Goal: Information Seeking & Learning: Learn about a topic

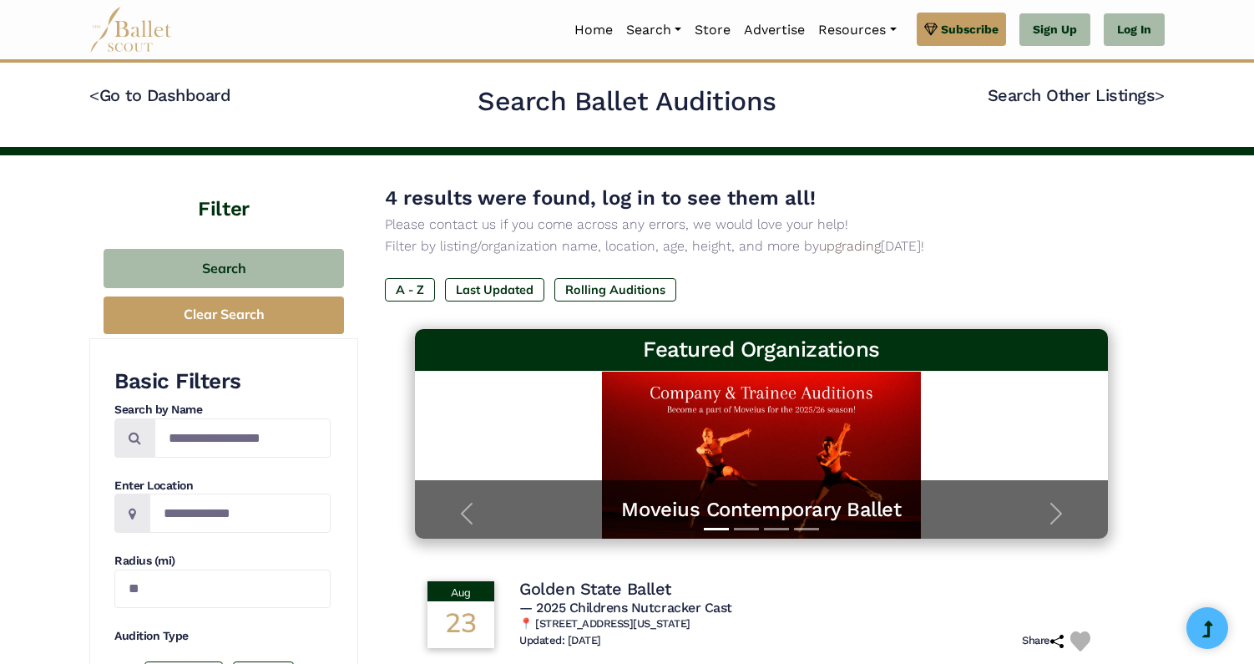
scroll to position [539, 0]
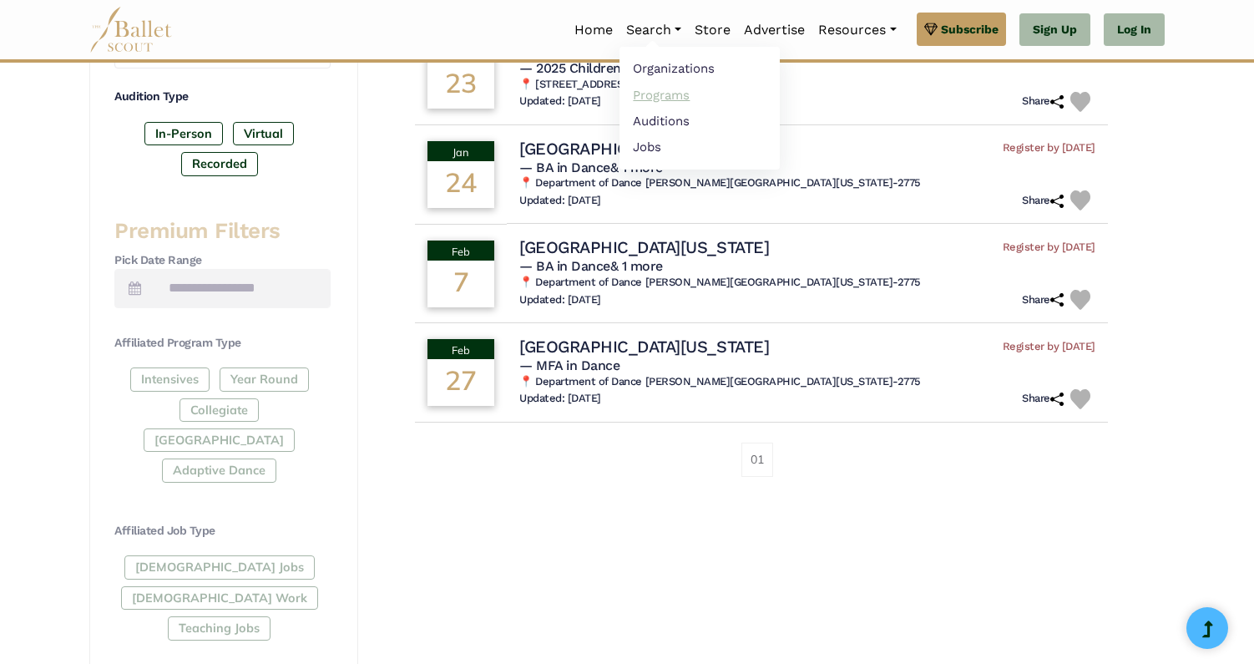
click at [660, 96] on link "Programs" at bounding box center [700, 95] width 160 height 26
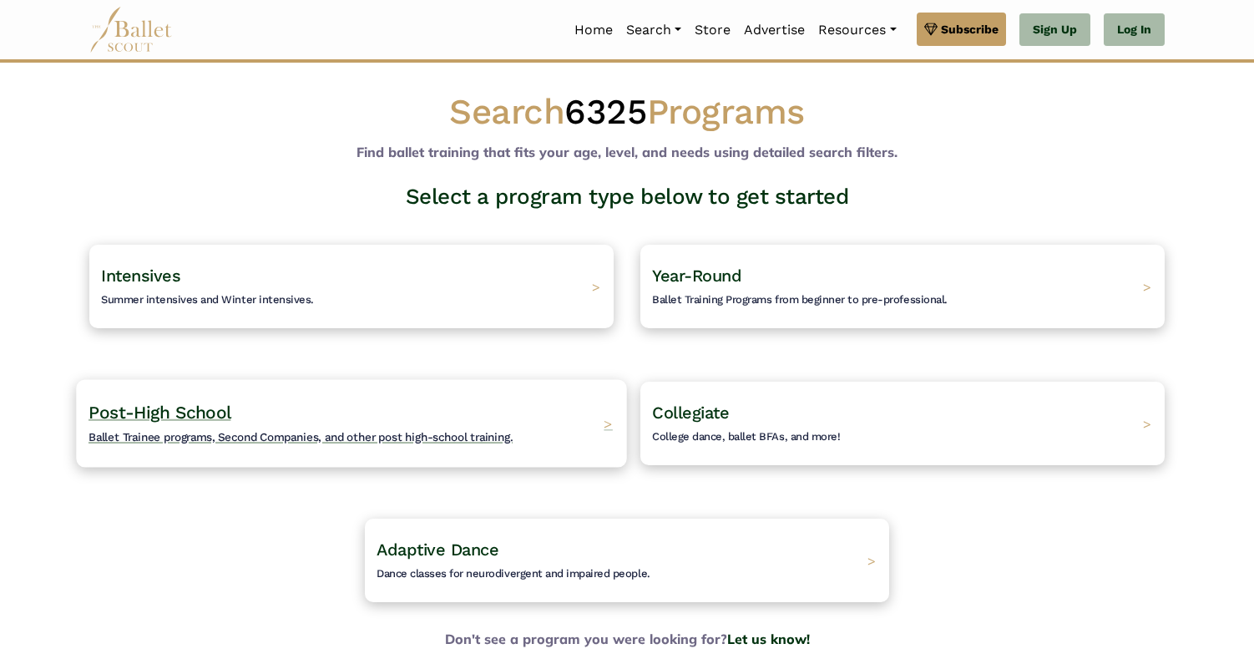
click at [213, 439] on span "Ballet Trainee programs, Second Companies, and other post high-school training." at bounding box center [301, 436] width 424 height 13
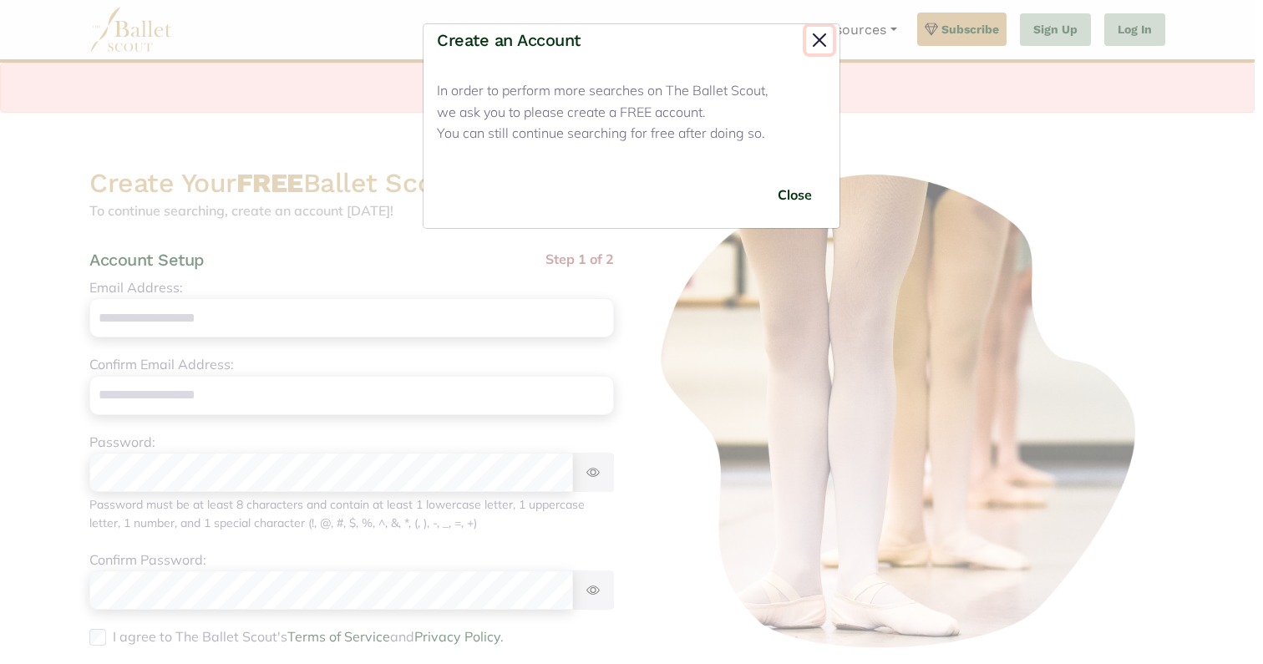
click at [818, 43] on button "Close" at bounding box center [819, 40] width 27 height 27
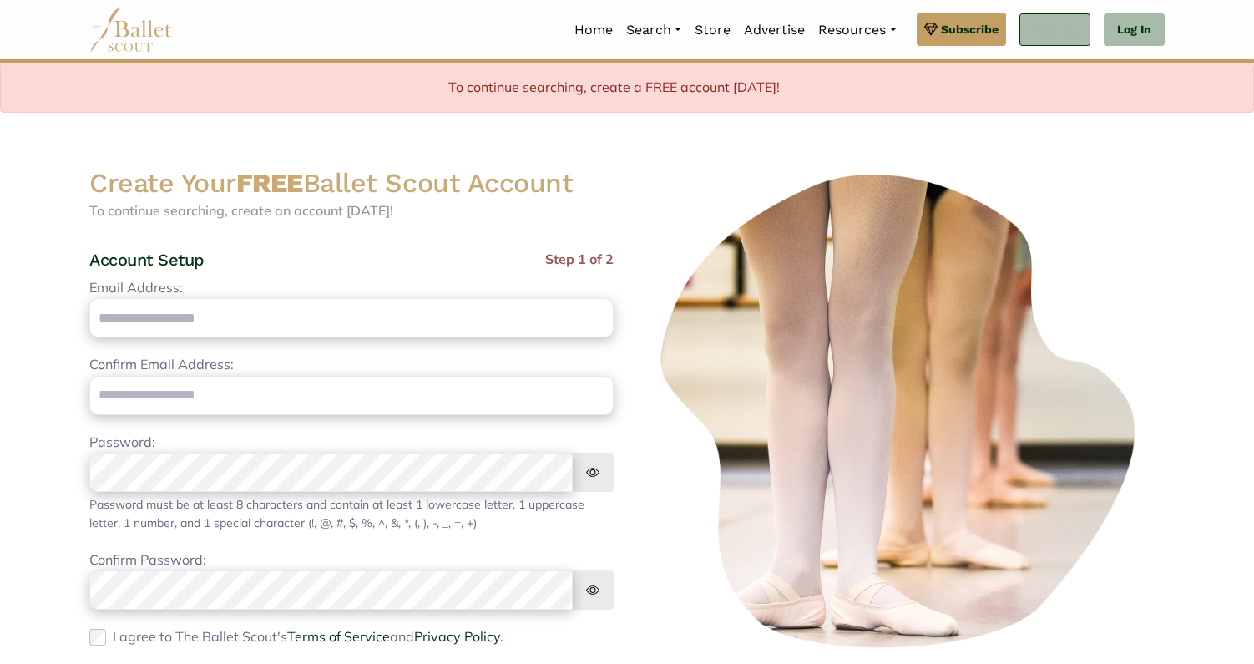
click at [1057, 35] on link "Sign Up" at bounding box center [1055, 29] width 71 height 33
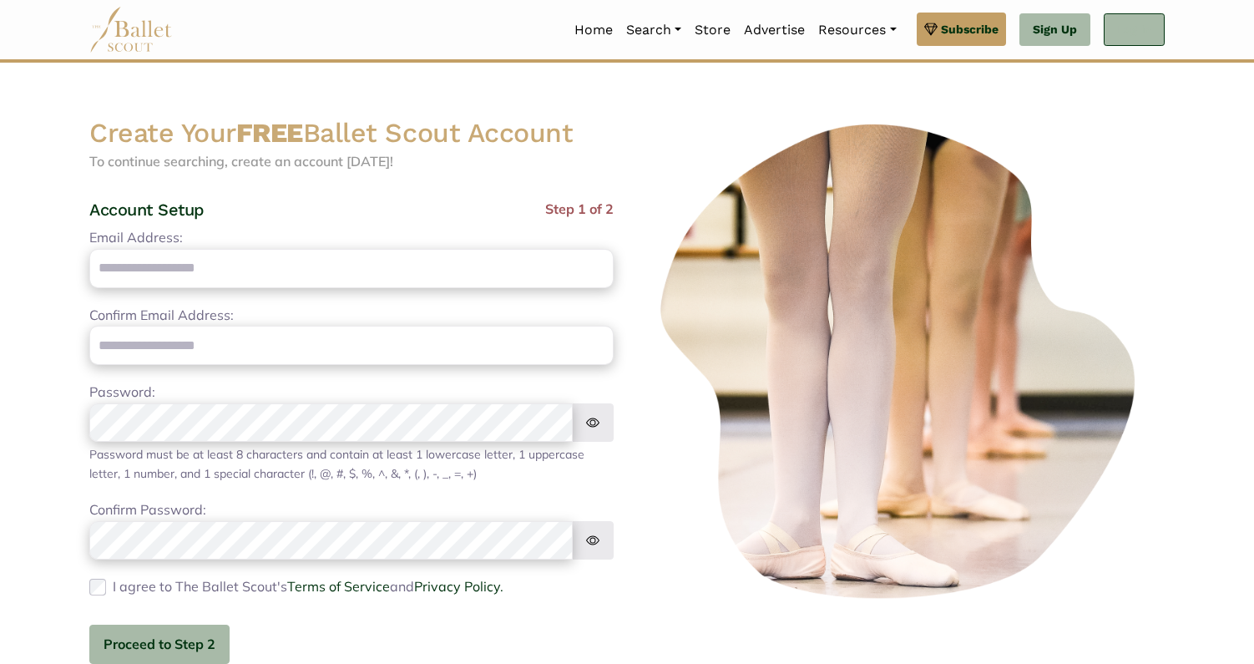
click at [1125, 31] on link "Log In" at bounding box center [1134, 29] width 61 height 33
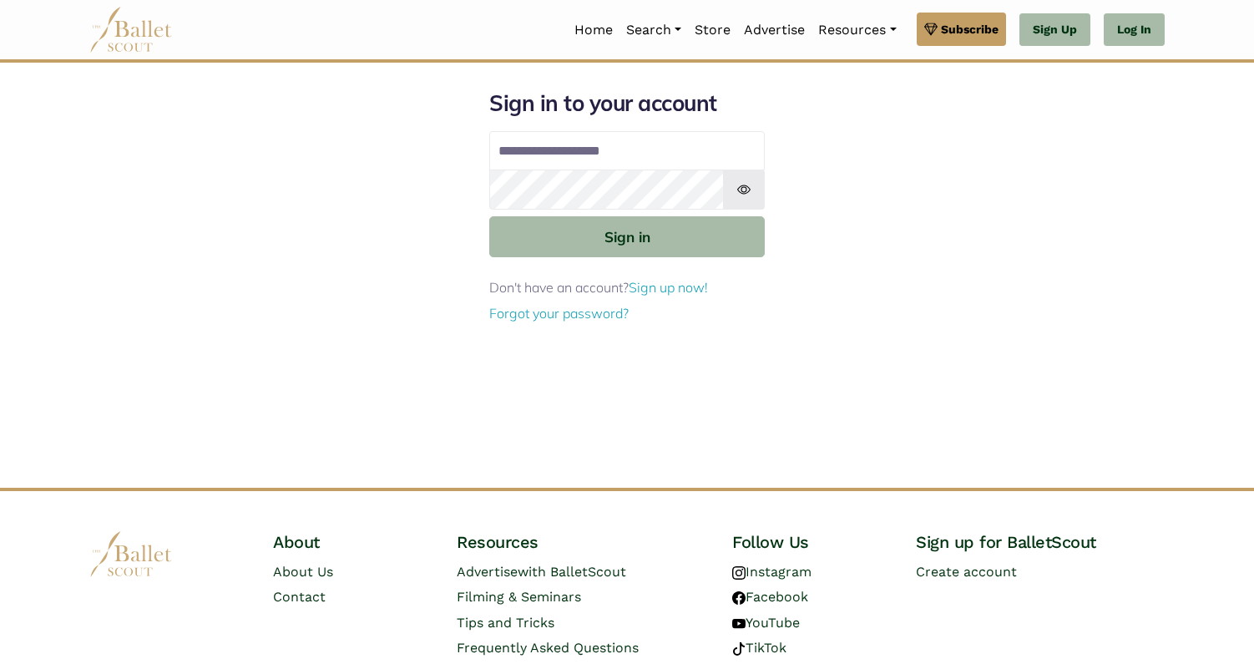
type input "**********"
click at [489, 216] on button "Sign in" at bounding box center [627, 236] width 276 height 41
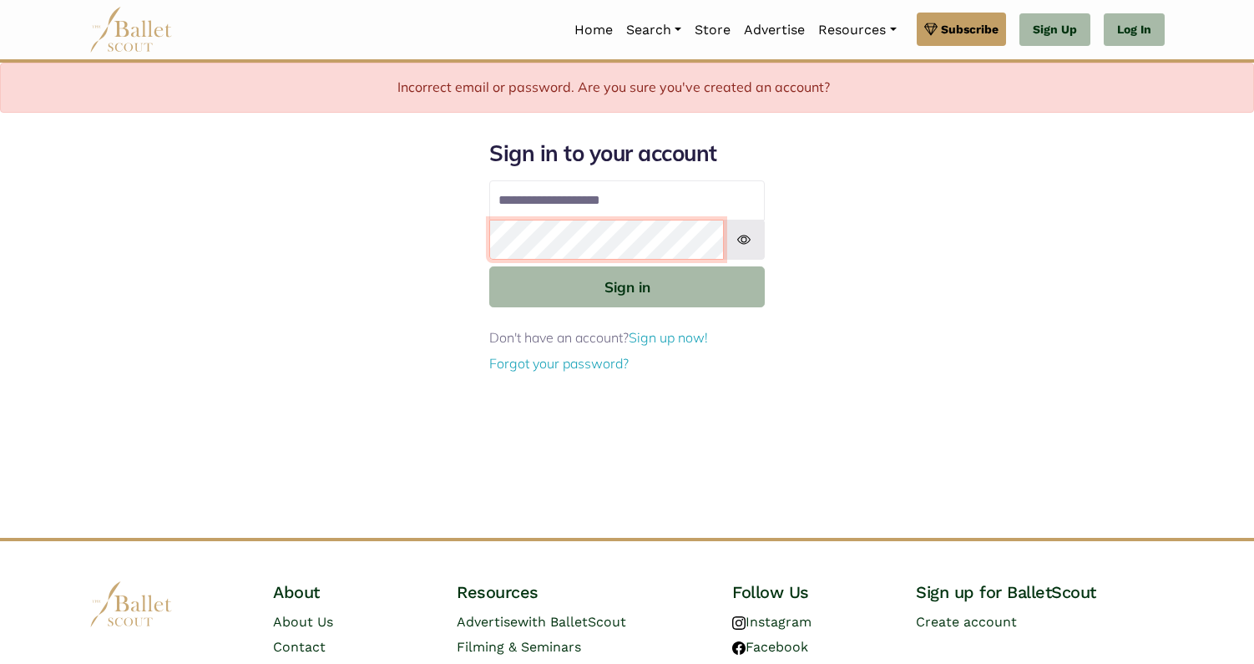
click at [489, 266] on button "Sign in" at bounding box center [627, 286] width 276 height 41
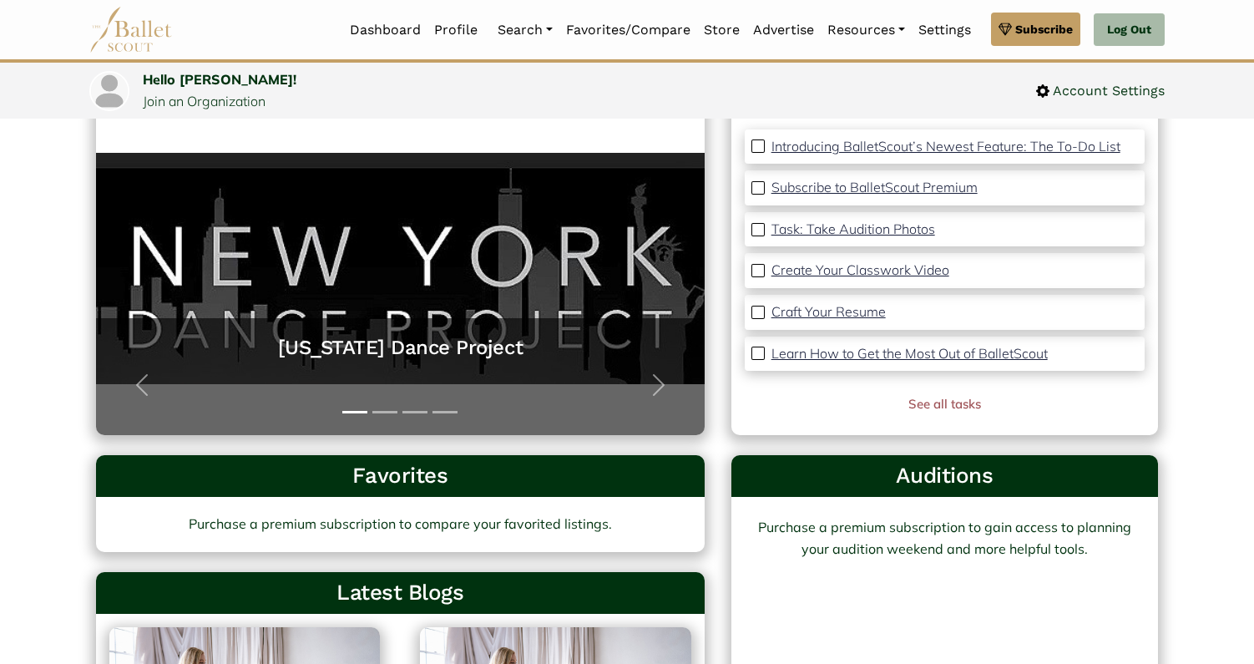
scroll to position [163, 0]
click at [815, 231] on p "Task: Take Audition Photos" at bounding box center [854, 228] width 164 height 17
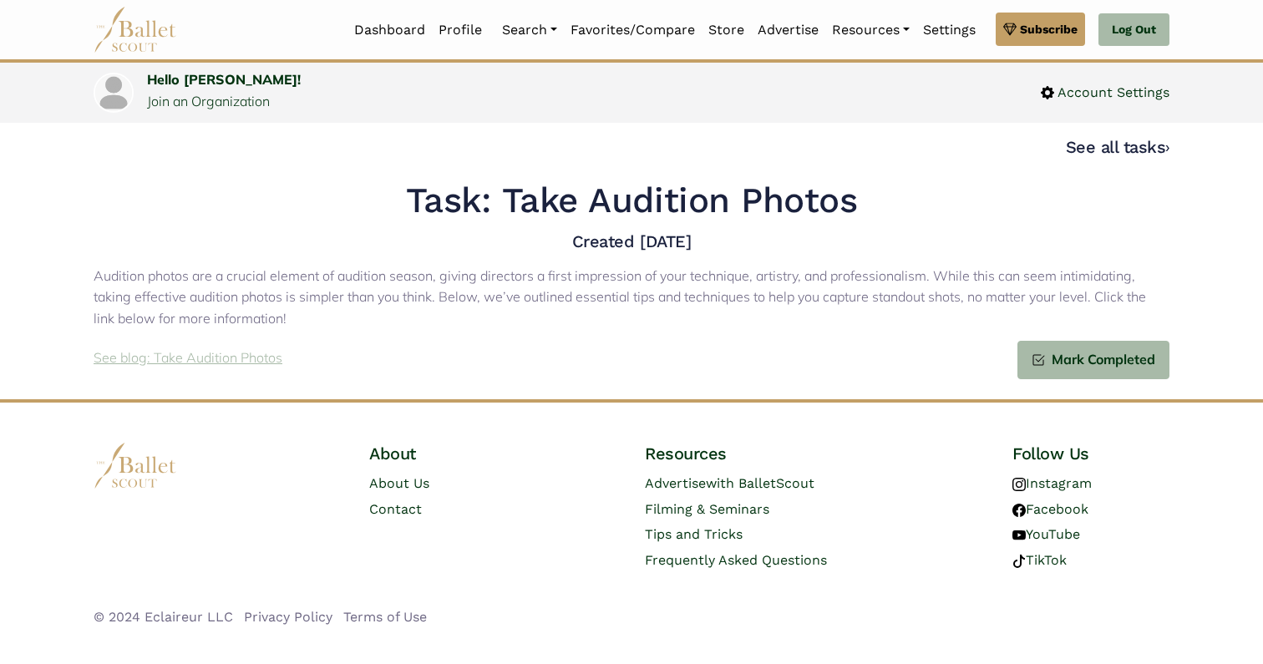
click at [210, 361] on p "See blog: Take Audition Photos" at bounding box center [188, 358] width 189 height 22
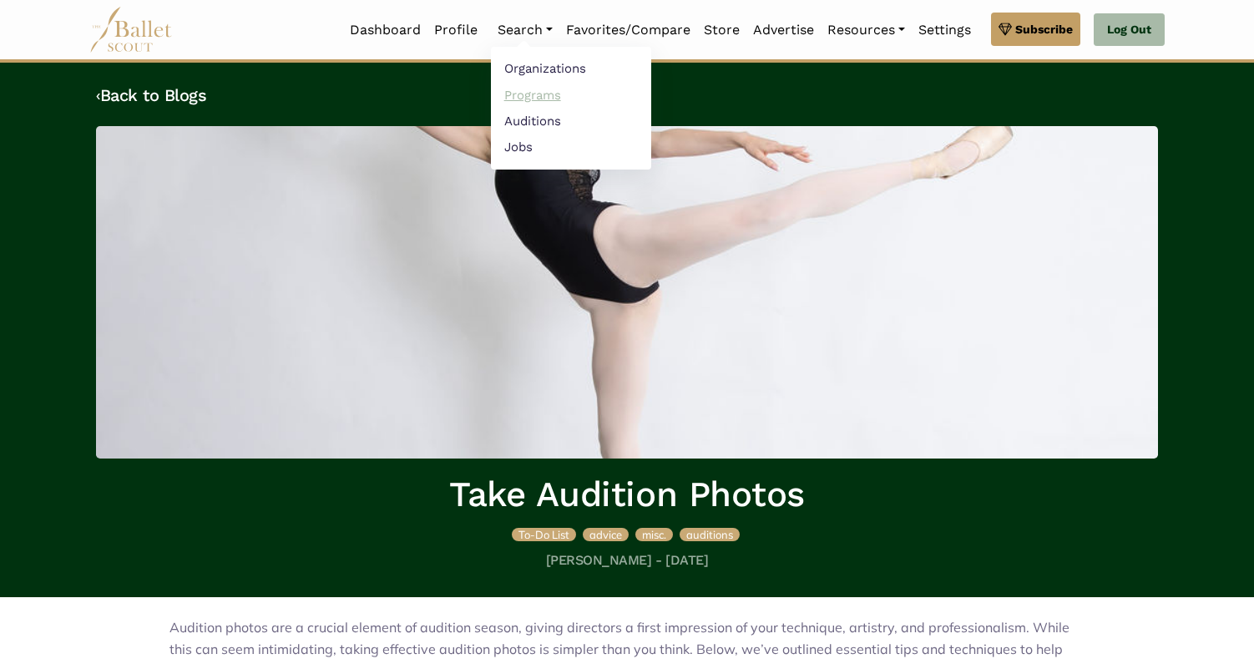
click at [532, 94] on link "Programs" at bounding box center [571, 95] width 160 height 26
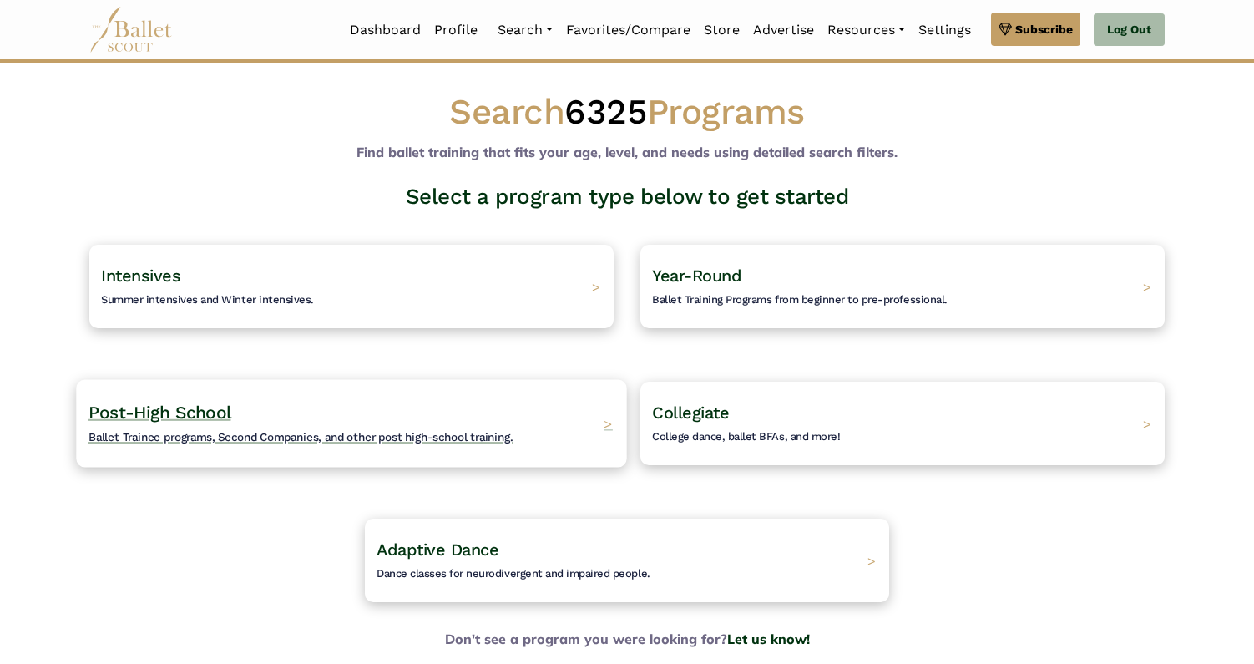
click at [211, 413] on span "Post-High School" at bounding box center [160, 412] width 142 height 21
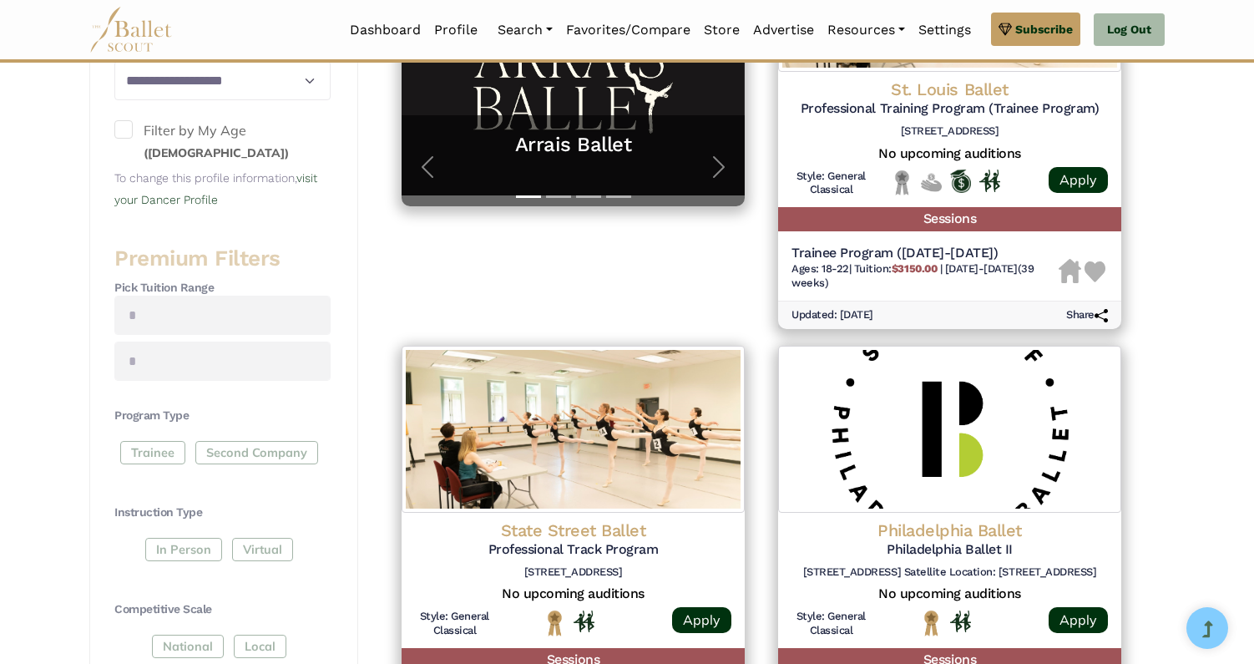
scroll to position [488, 0]
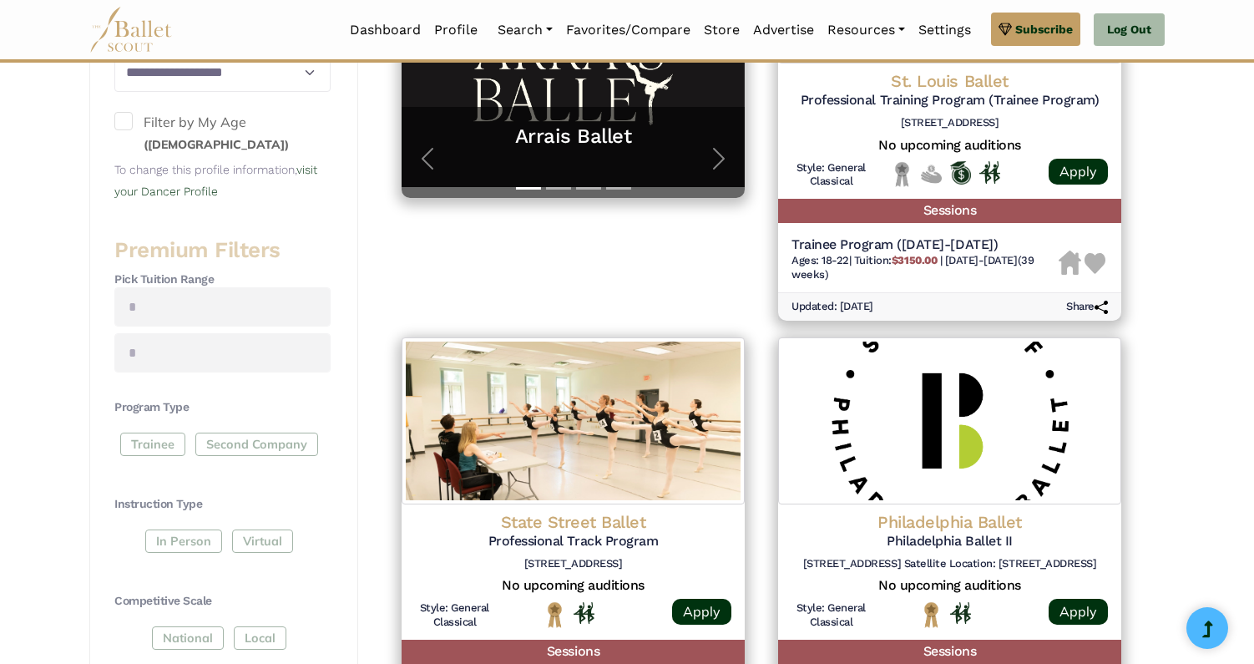
click at [150, 447] on div "Trainee Second Company" at bounding box center [222, 448] width 216 height 30
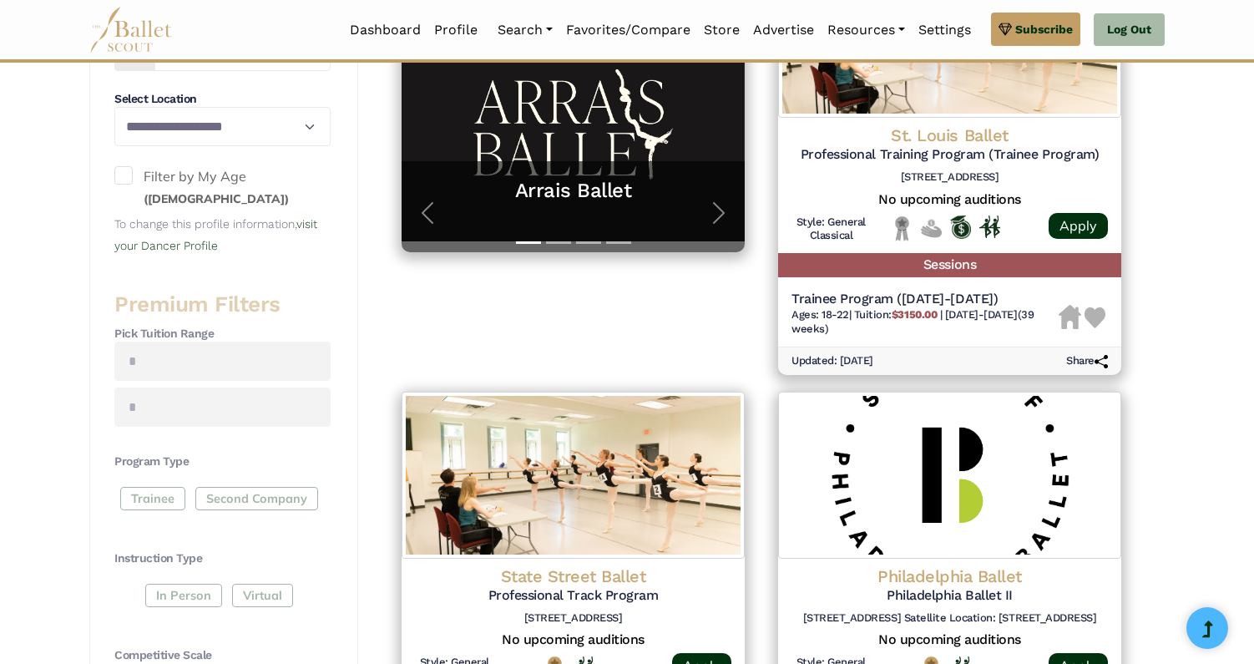
scroll to position [429, 0]
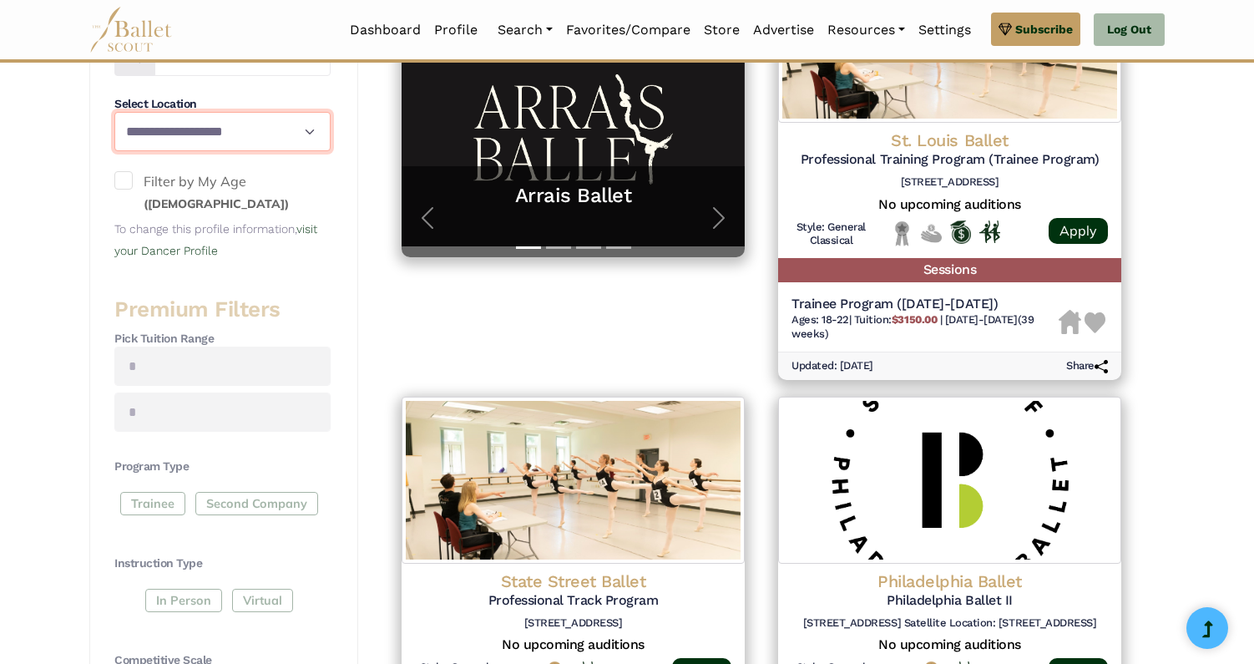
click at [308, 128] on select "**********" at bounding box center [222, 131] width 216 height 39
select select "**"
click at [306, 131] on select "**********" at bounding box center [222, 131] width 216 height 39
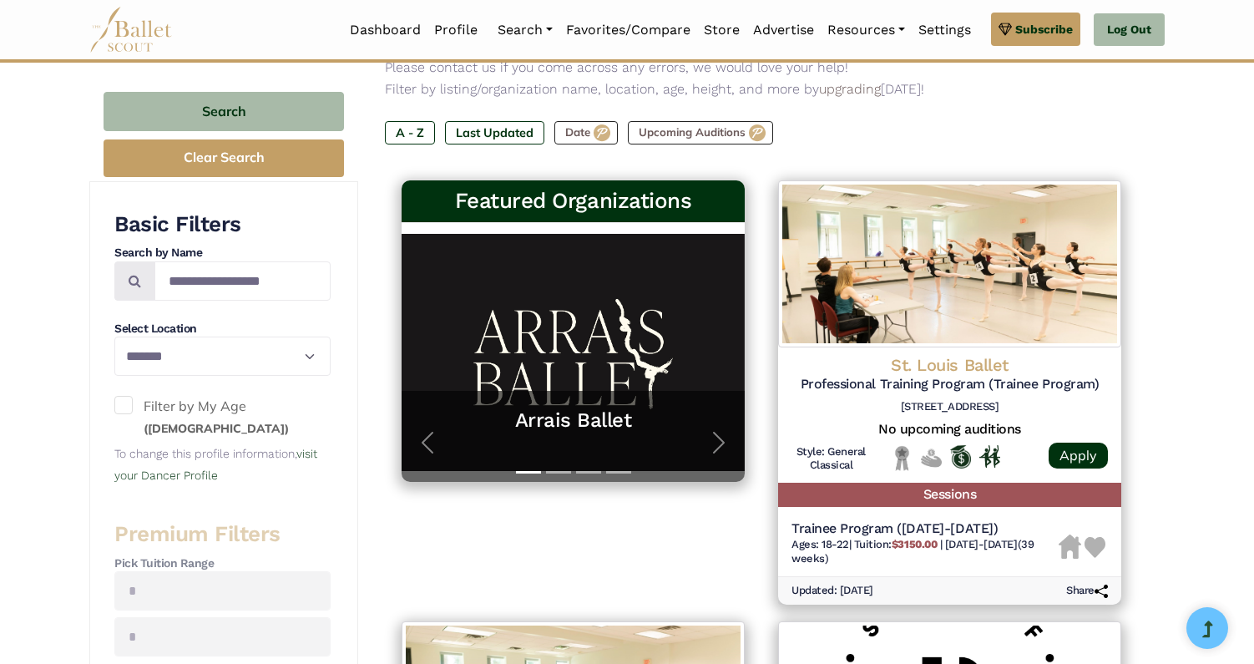
scroll to position [185, 0]
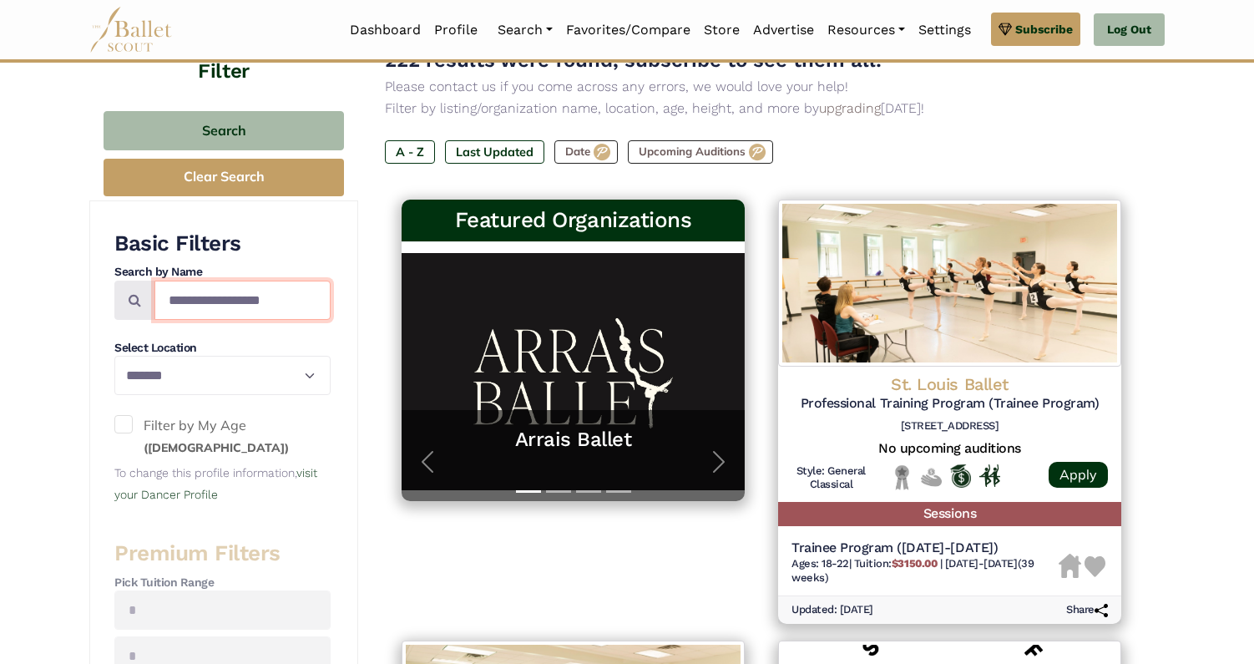
click at [287, 300] on input "Search by names..." at bounding box center [242, 300] width 176 height 39
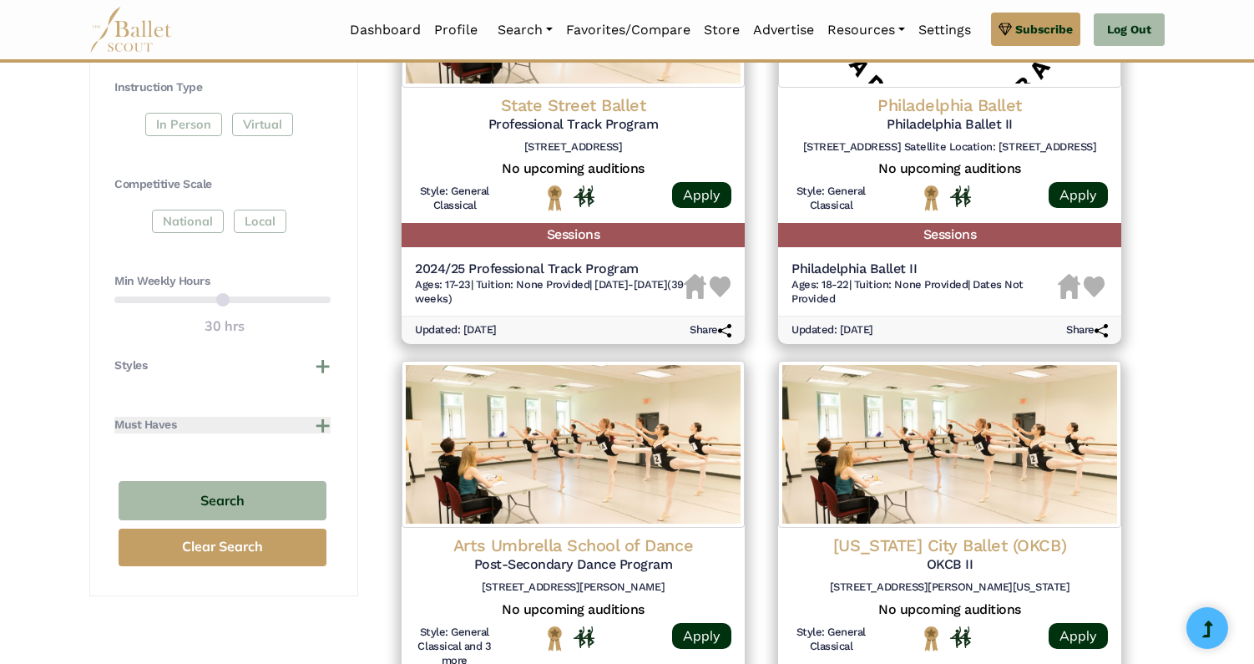
scroll to position [907, 0]
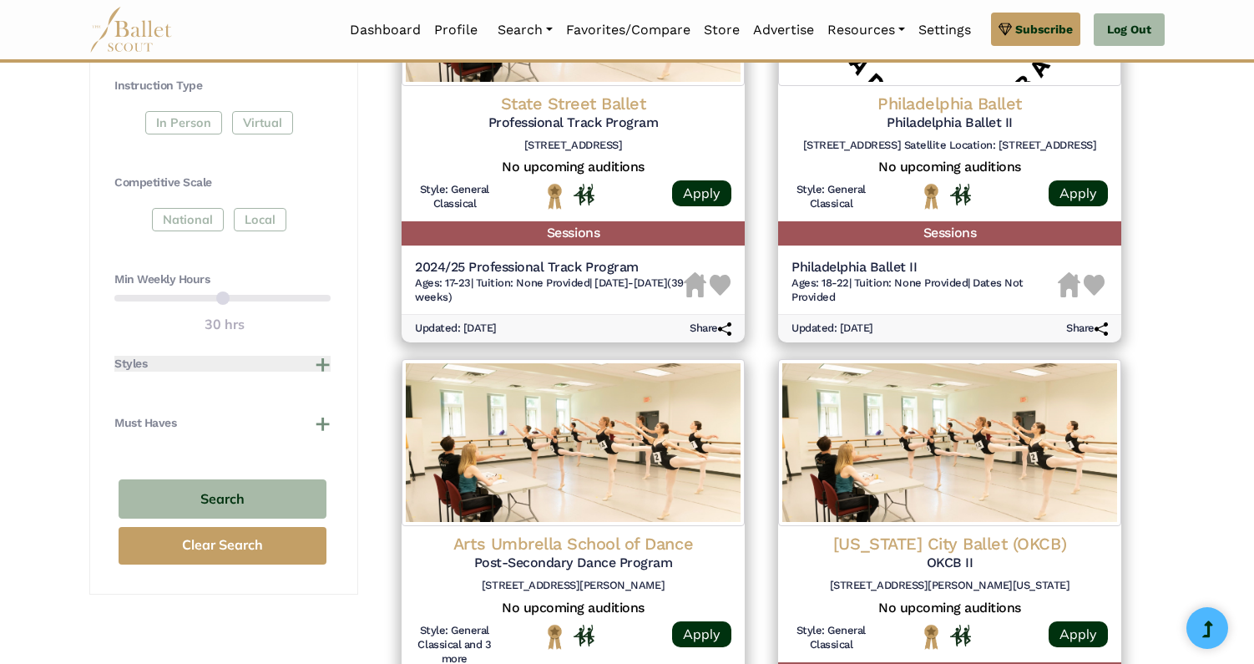
click at [323, 370] on button "Styles" at bounding box center [222, 364] width 216 height 17
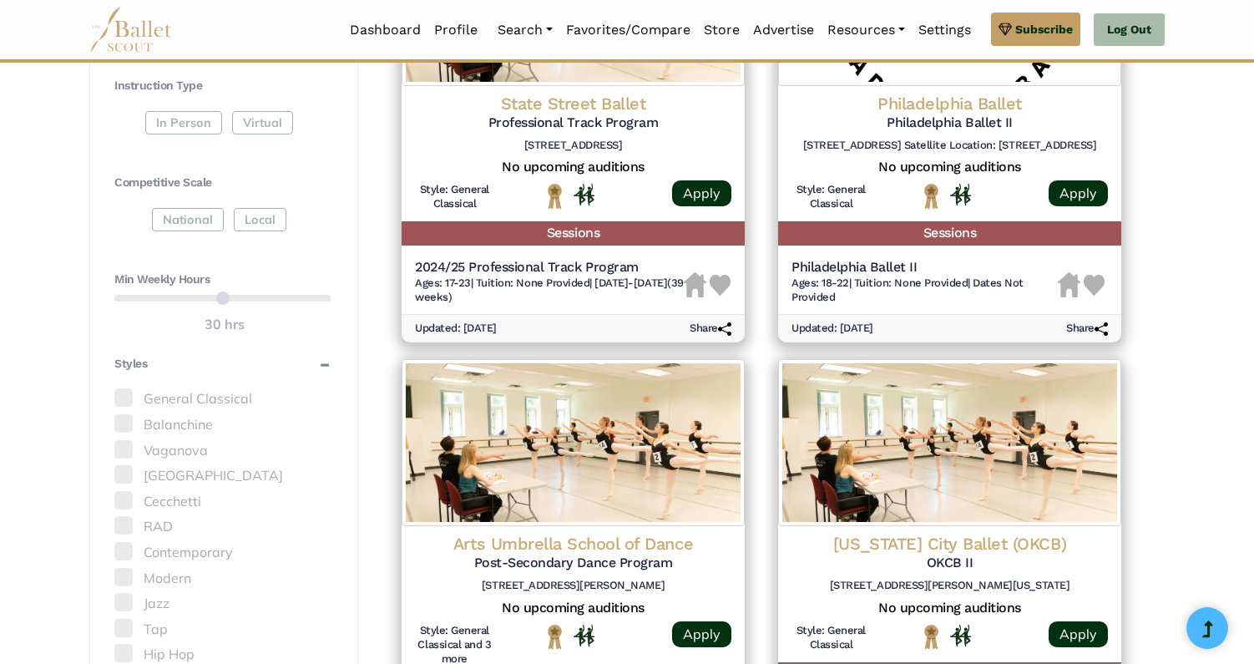
click at [139, 494] on label "Cecchetti" at bounding box center [222, 502] width 216 height 22
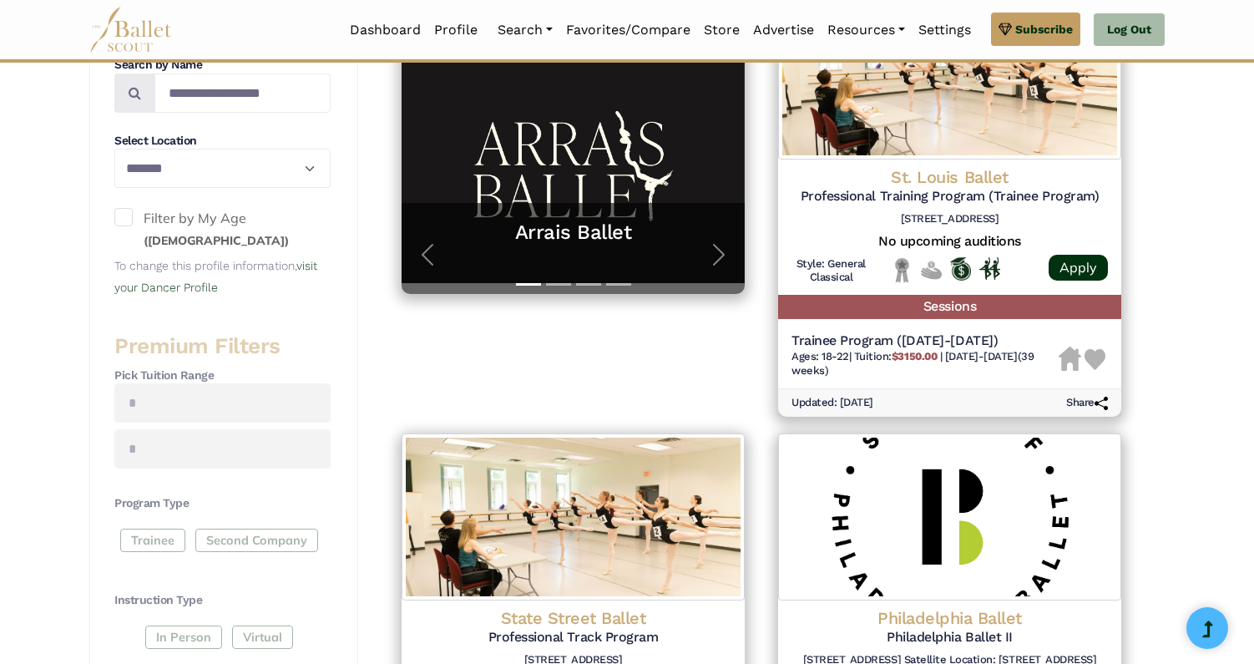
scroll to position [388, 0]
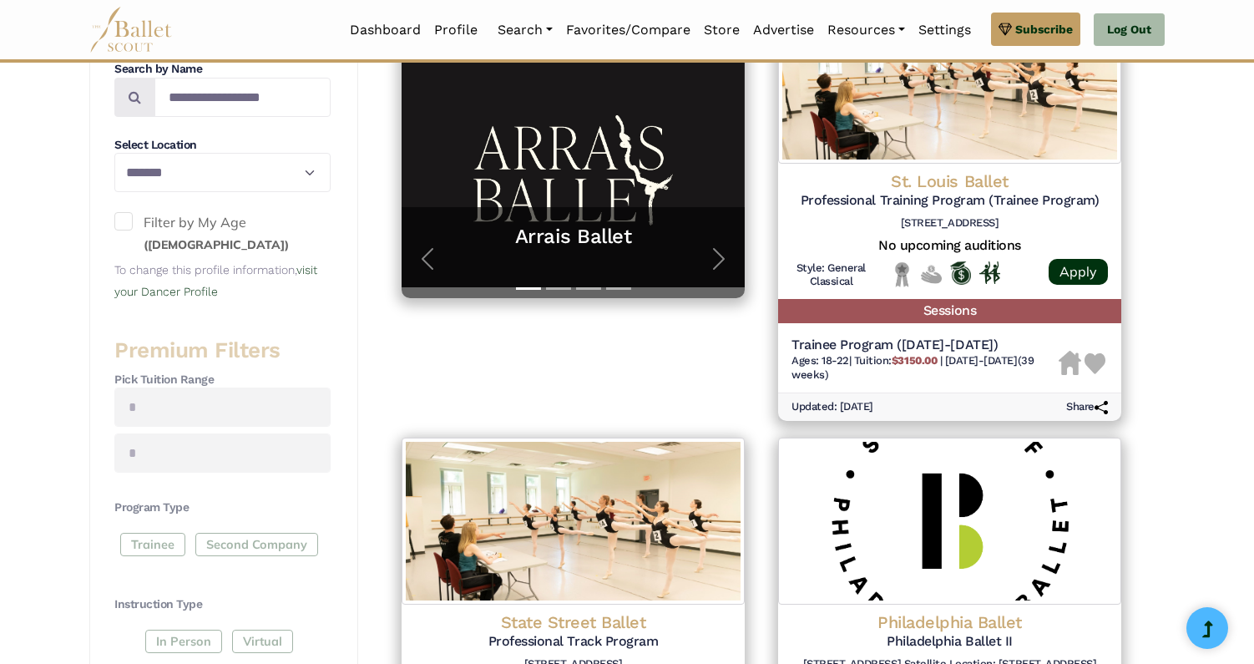
click at [127, 222] on span at bounding box center [123, 221] width 18 height 18
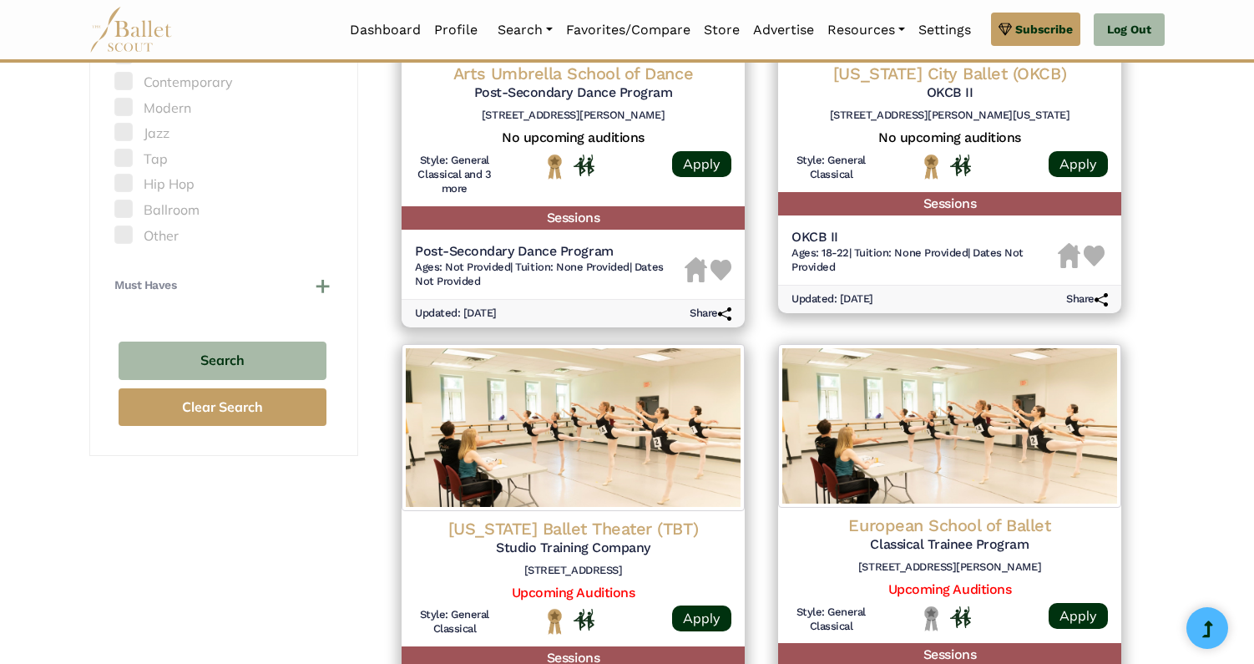
scroll to position [1370, 0]
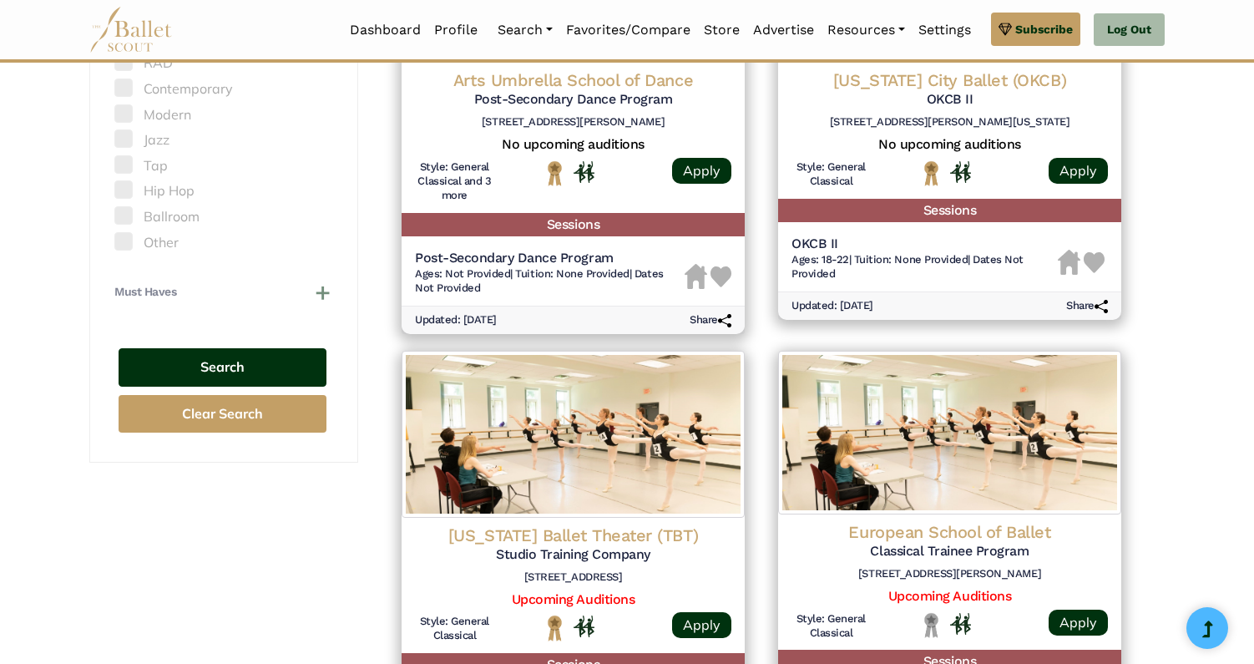
click at [234, 366] on button "Search" at bounding box center [223, 367] width 208 height 39
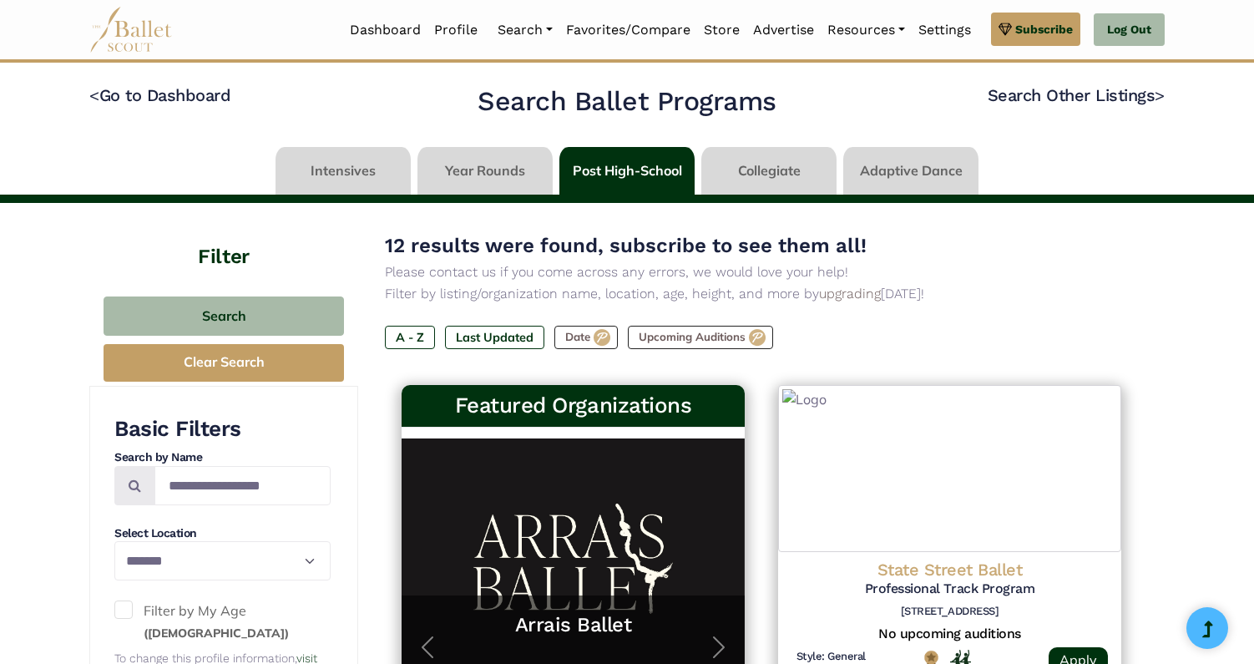
select select "**"
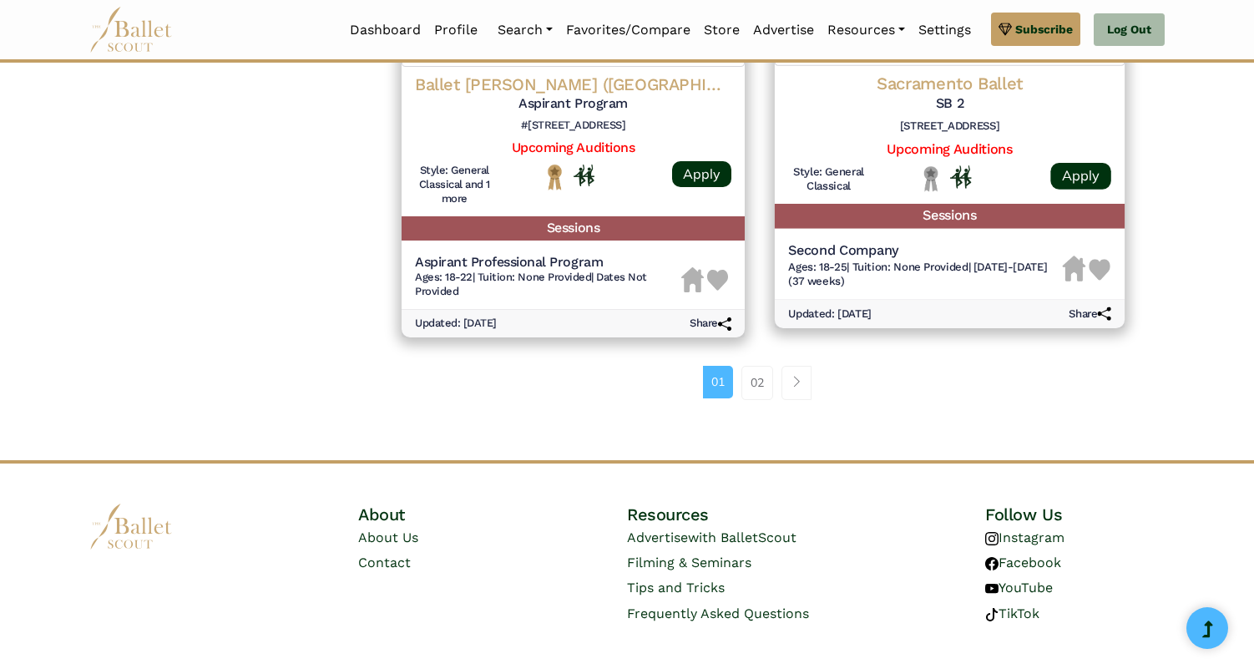
scroll to position [2235, 0]
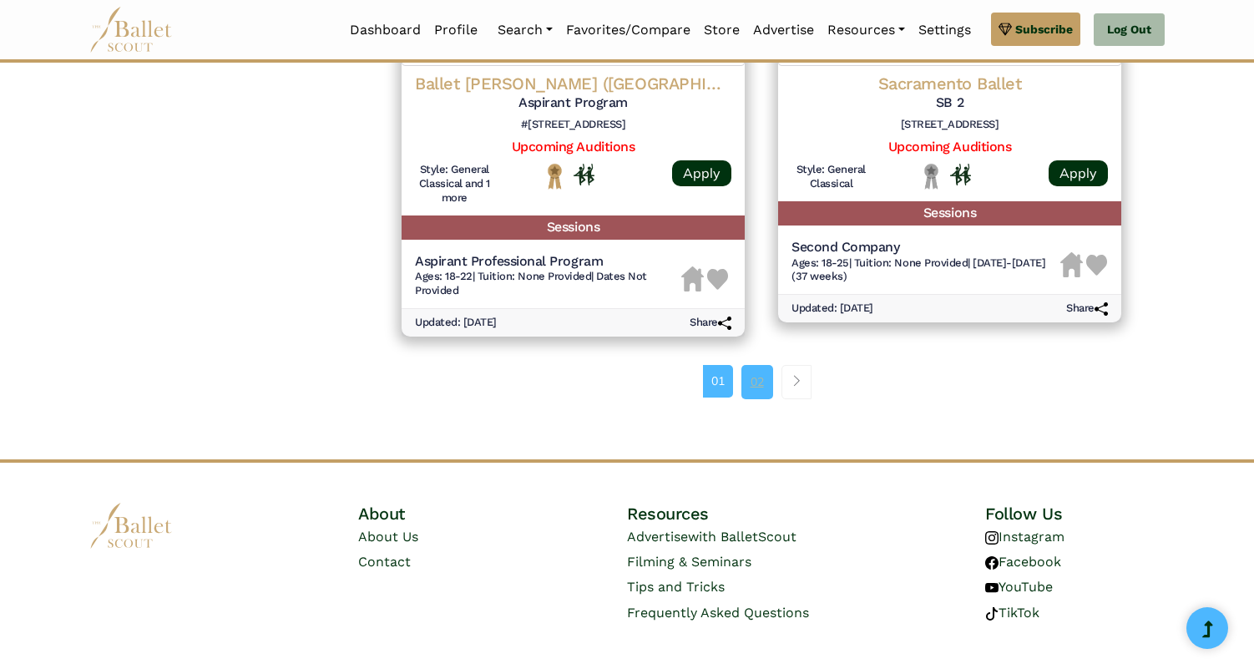
click at [759, 390] on link "02" at bounding box center [758, 381] width 32 height 33
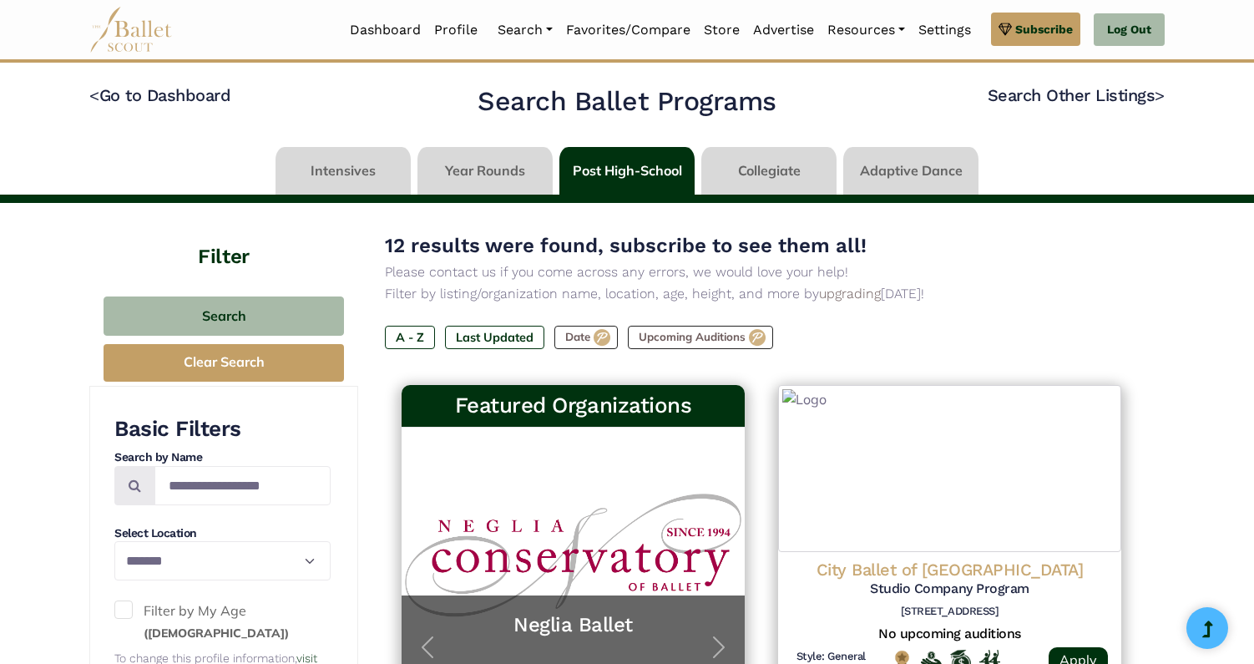
select select "**"
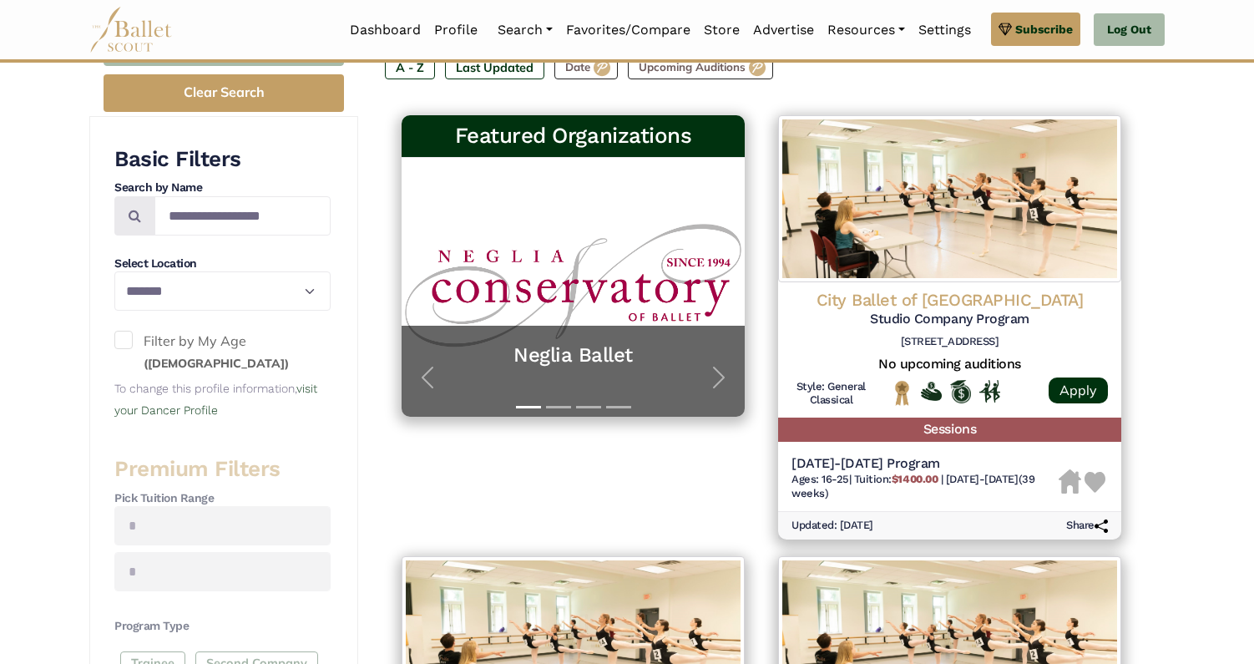
scroll to position [273, 0]
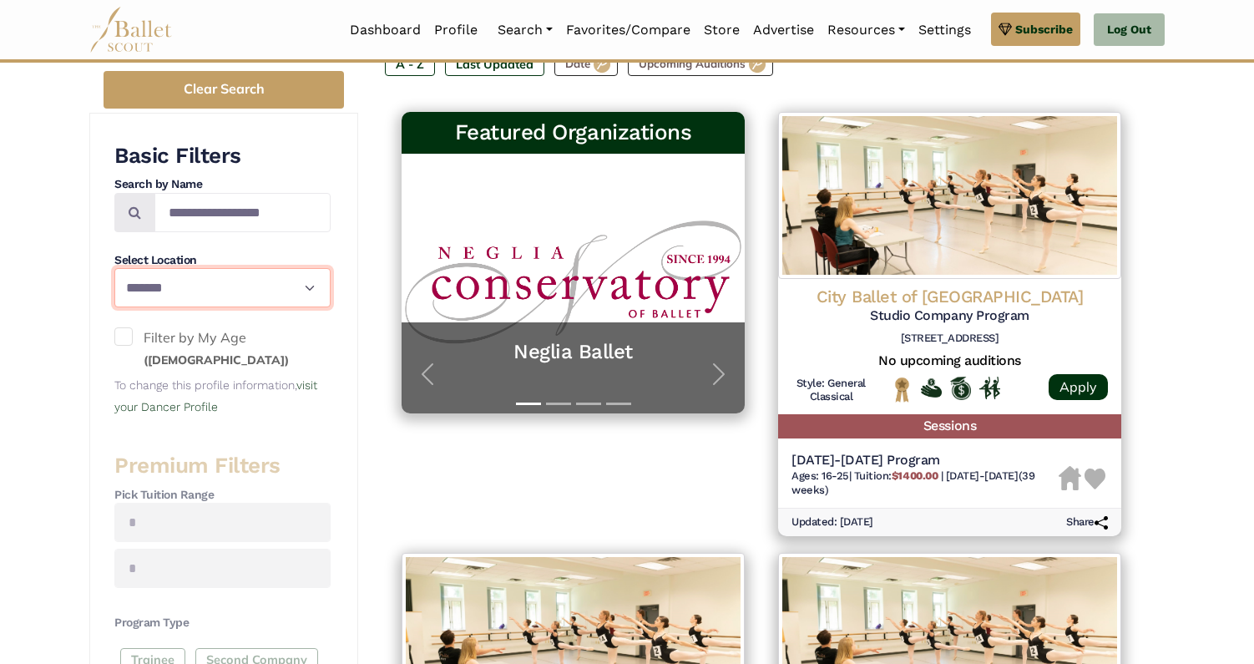
click at [310, 294] on select "**********" at bounding box center [222, 287] width 216 height 39
select select
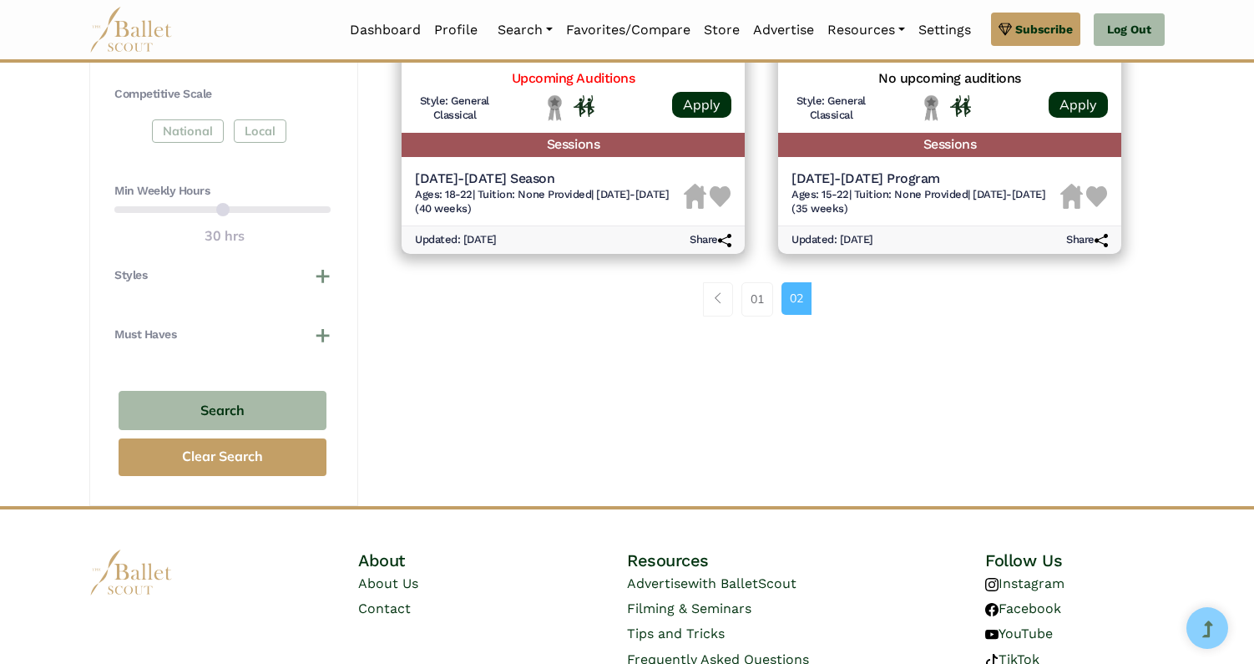
scroll to position [1060, 0]
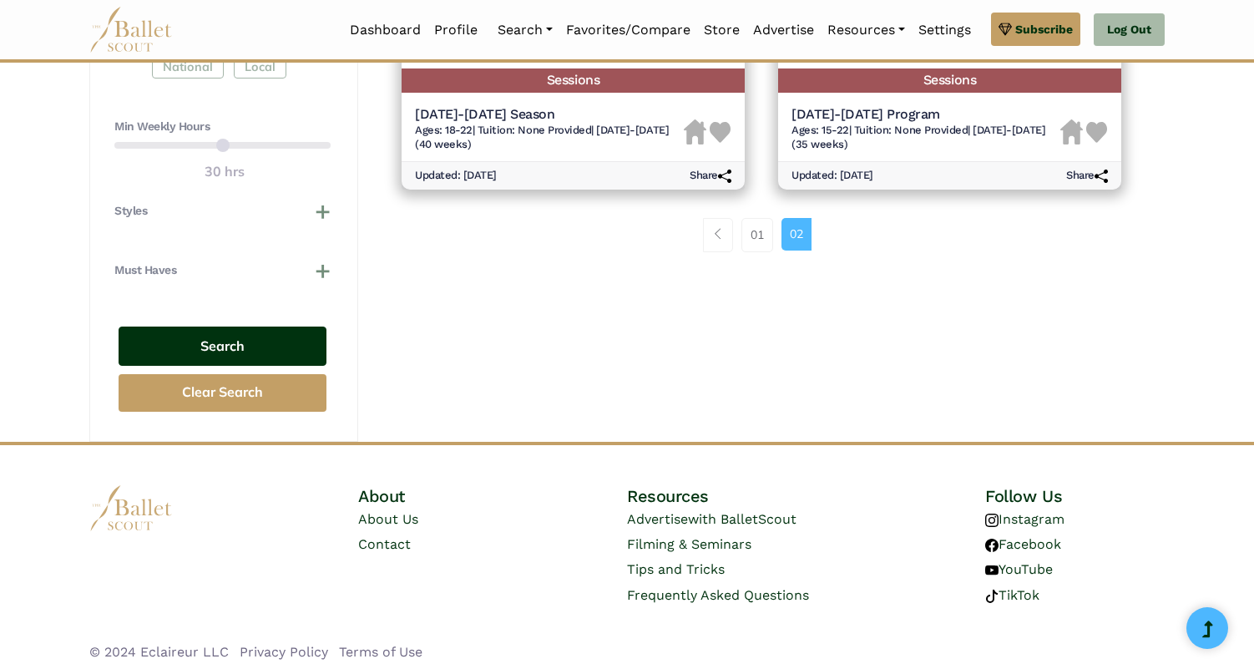
click at [219, 348] on button "Search" at bounding box center [223, 345] width 208 height 39
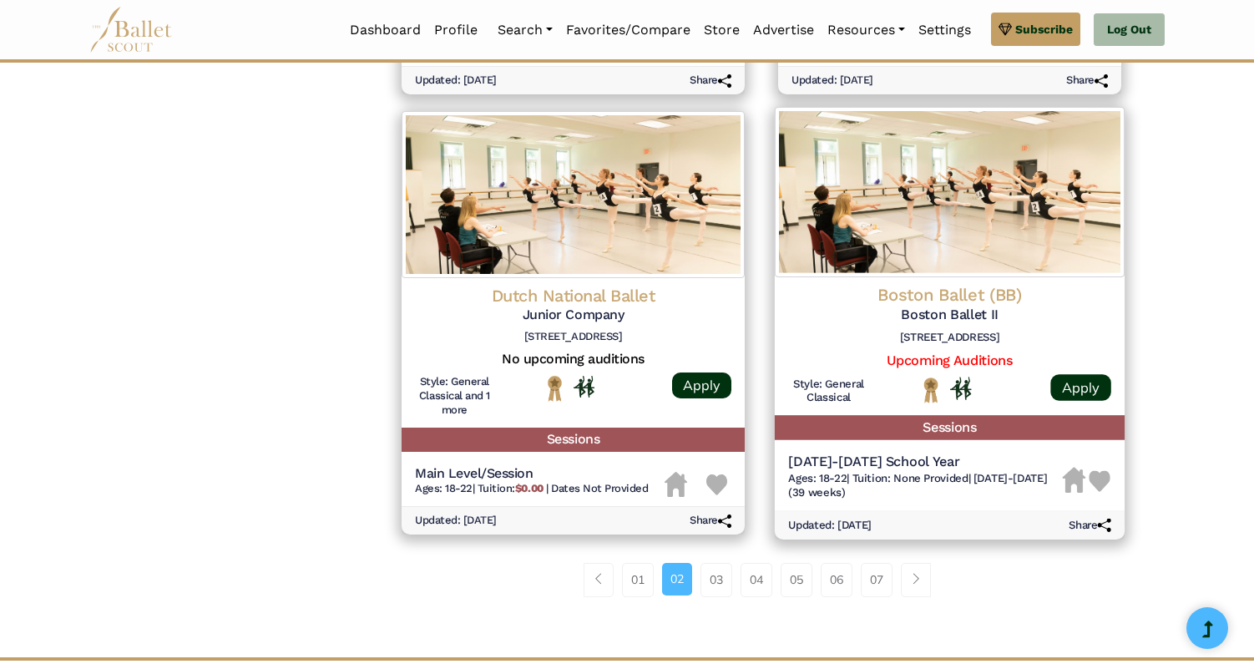
scroll to position [2053, 0]
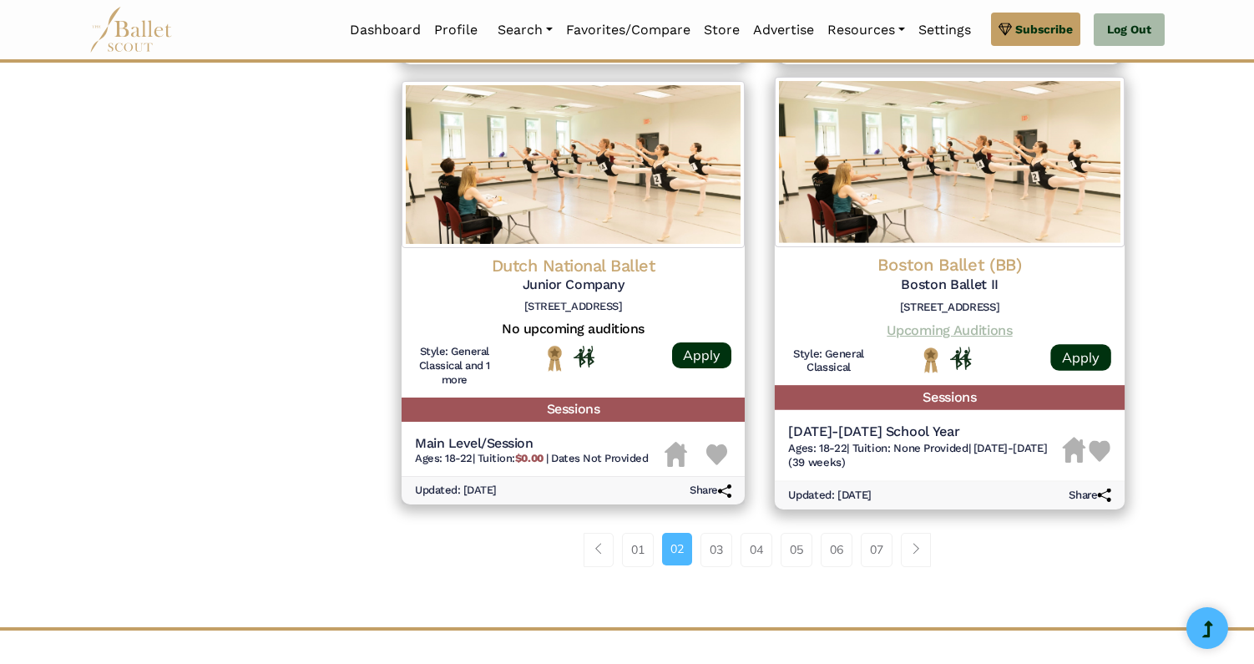
click at [990, 327] on link "Upcoming Auditions" at bounding box center [949, 329] width 125 height 16
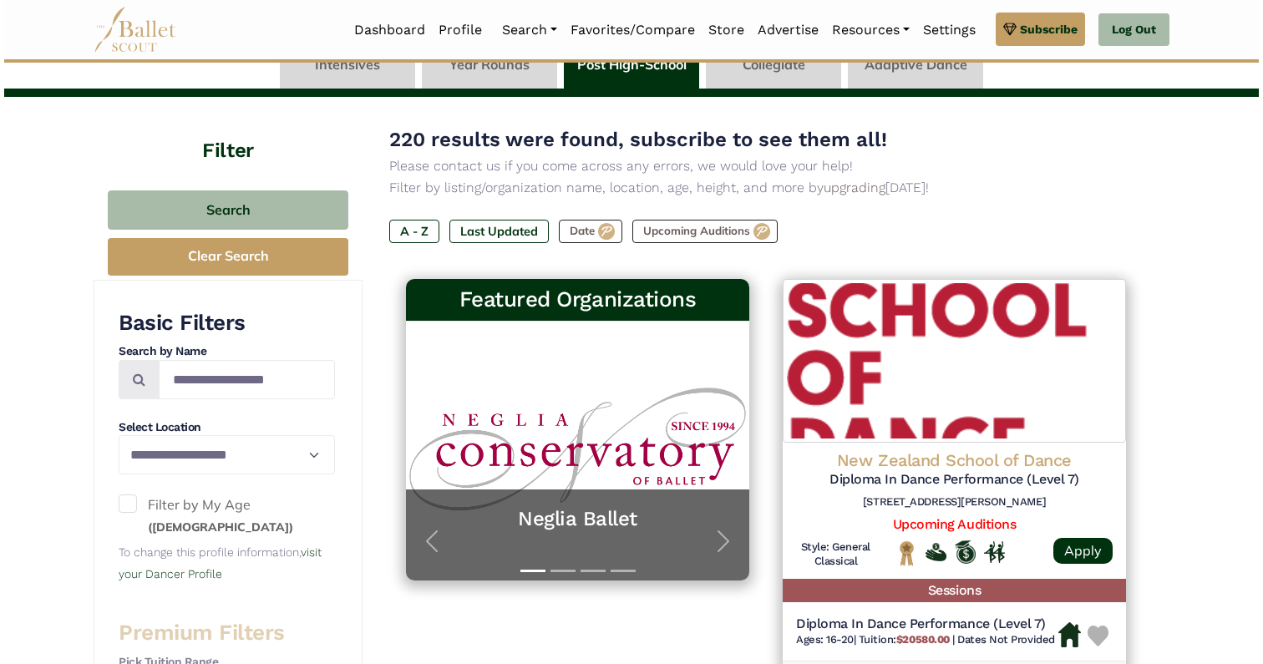
scroll to position [91, 0]
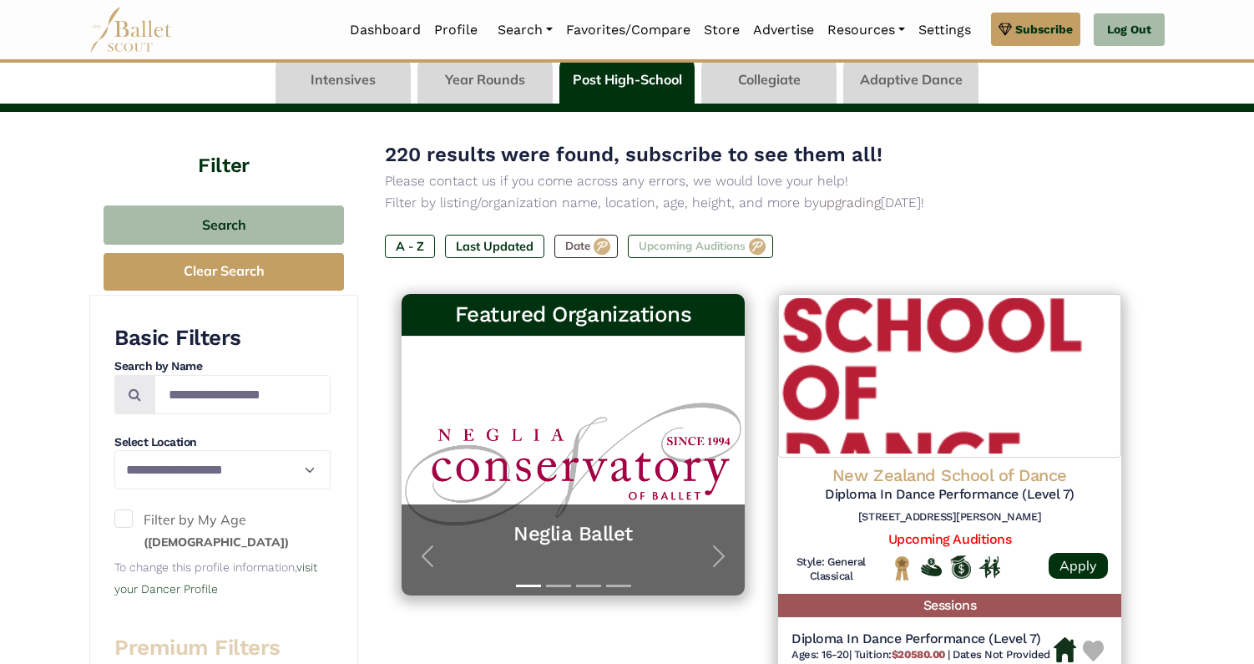
click at [706, 246] on label "Upcoming Auditions" at bounding box center [700, 246] width 145 height 23
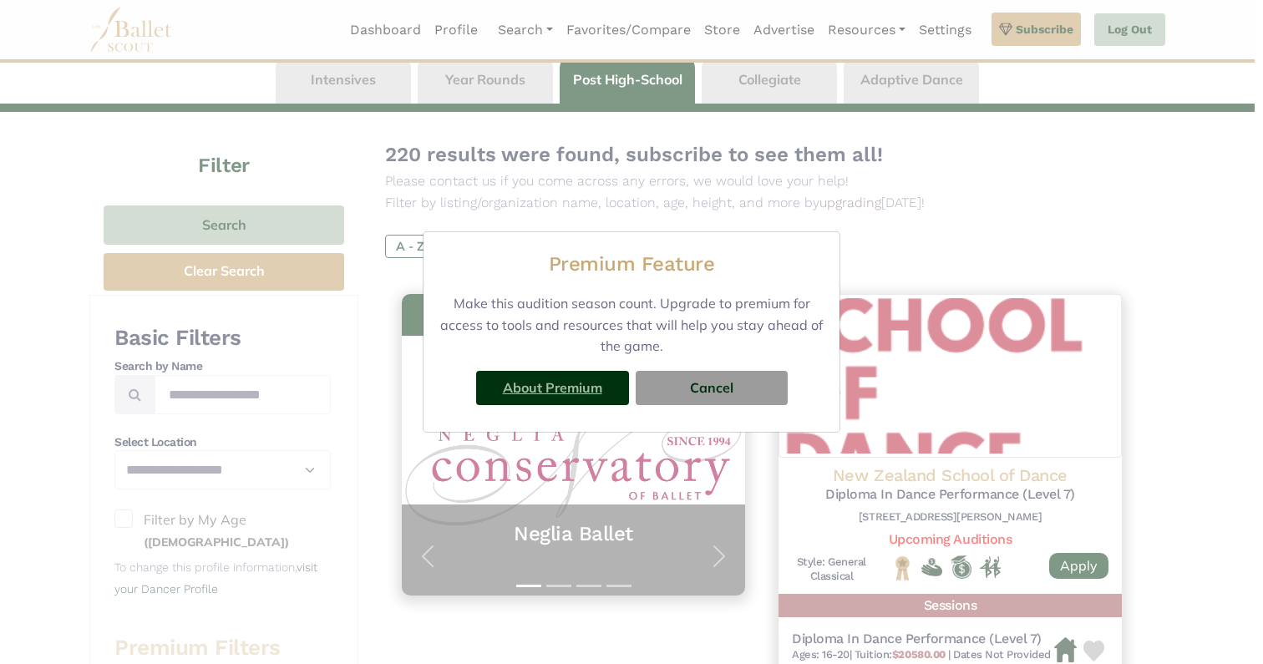
click at [592, 389] on link "About Premium" at bounding box center [552, 387] width 99 height 17
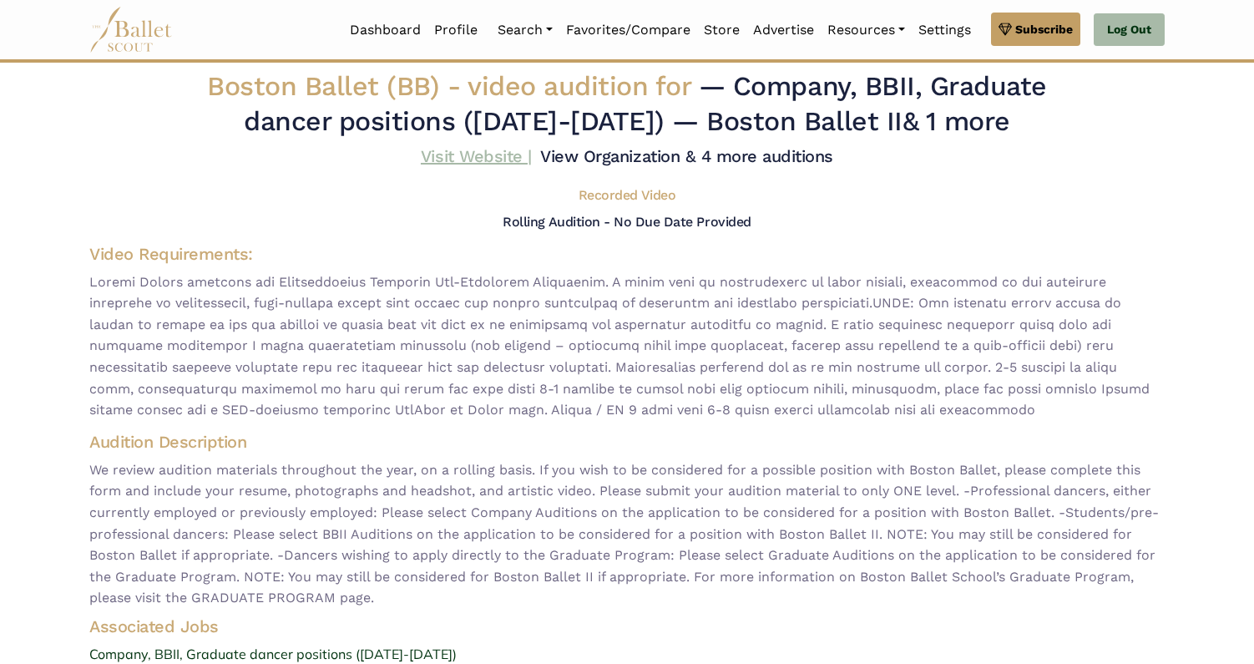
click at [488, 154] on link "Visit Website |" at bounding box center [476, 156] width 111 height 20
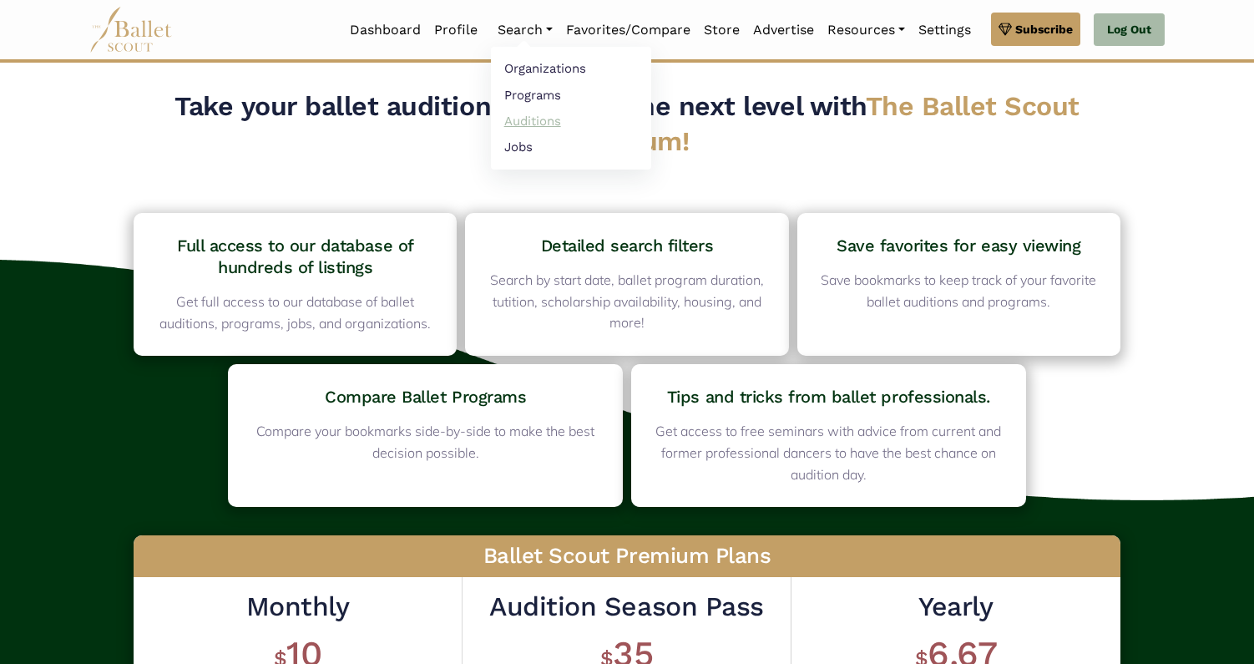
click at [522, 122] on link "Auditions" at bounding box center [571, 121] width 160 height 26
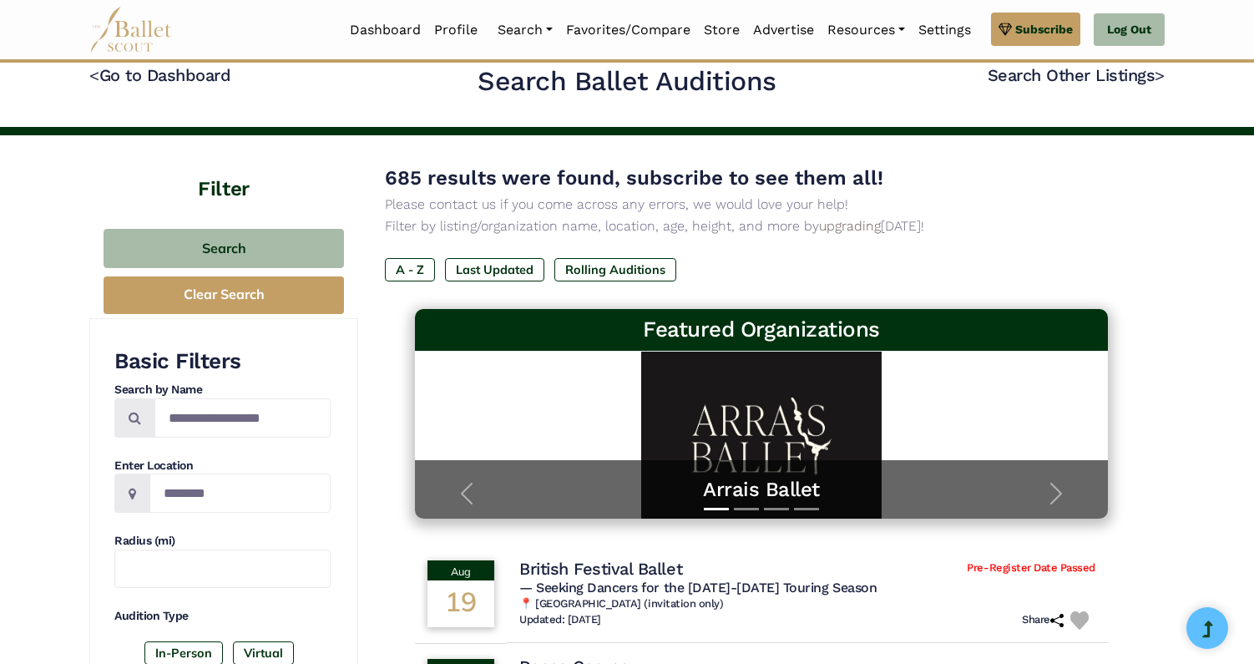
scroll to position [25, 0]
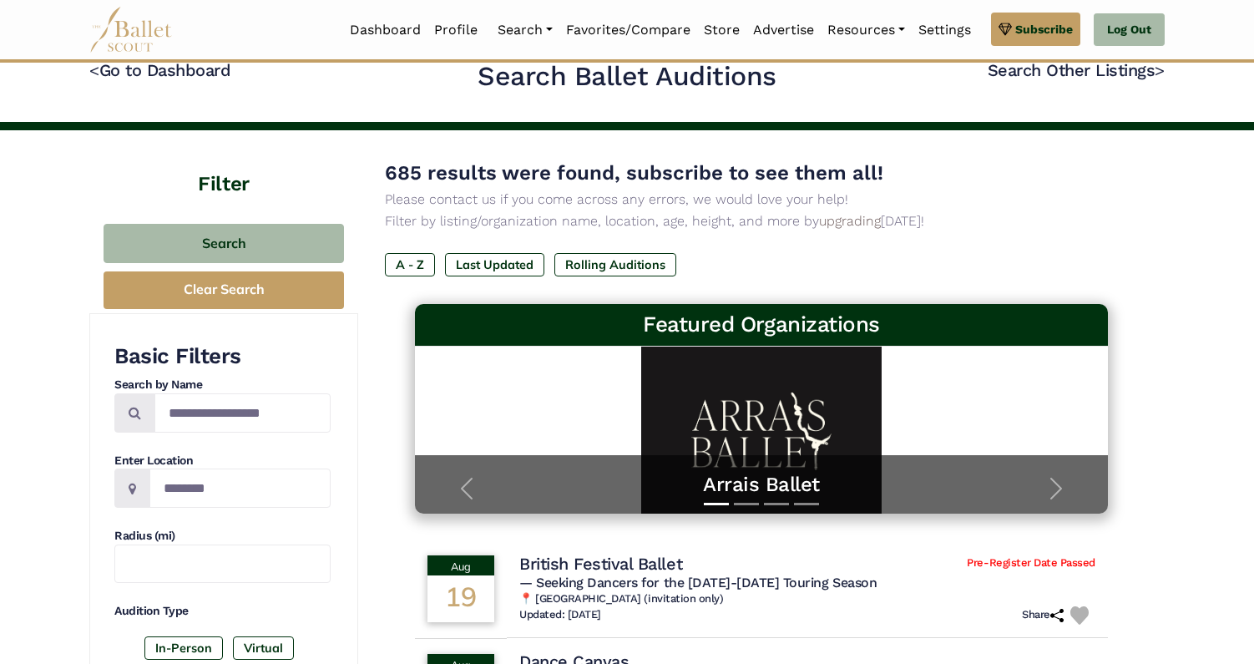
click at [135, 490] on icon at bounding box center [133, 488] width 8 height 13
click at [185, 490] on input "Location" at bounding box center [239, 487] width 181 height 39
click at [261, 501] on input "Location" at bounding box center [239, 487] width 181 height 39
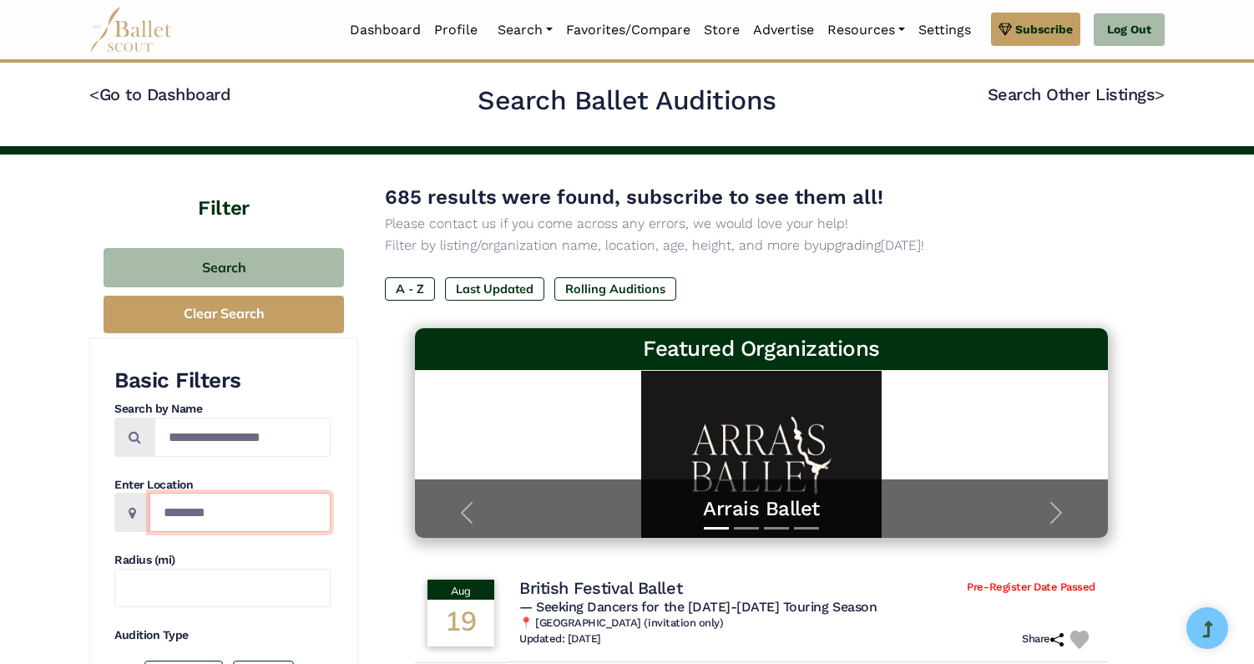
scroll to position [0, 0]
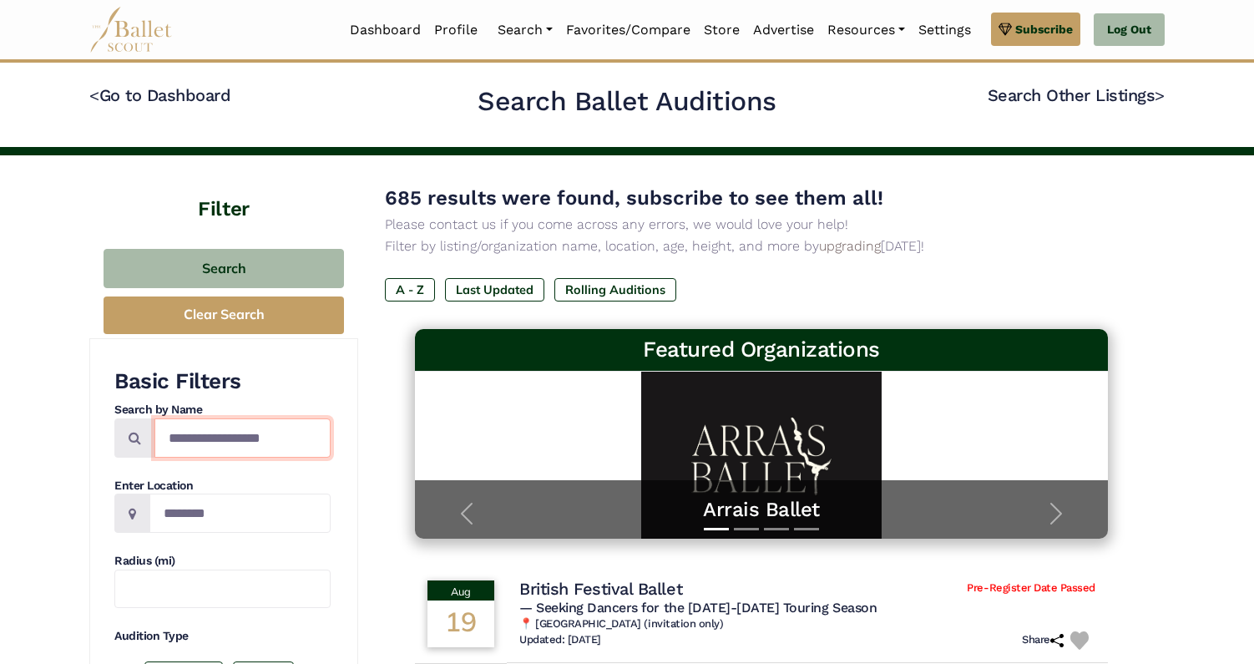
click at [221, 443] on input "Search by names..." at bounding box center [242, 437] width 176 height 39
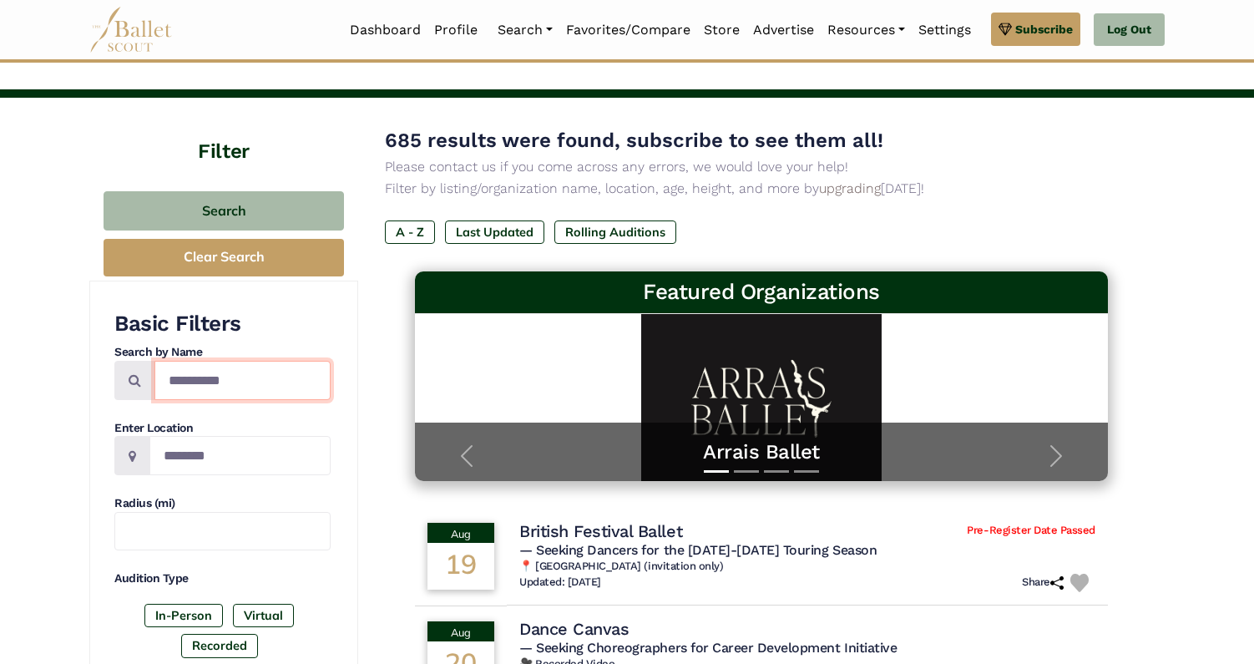
scroll to position [59, 0]
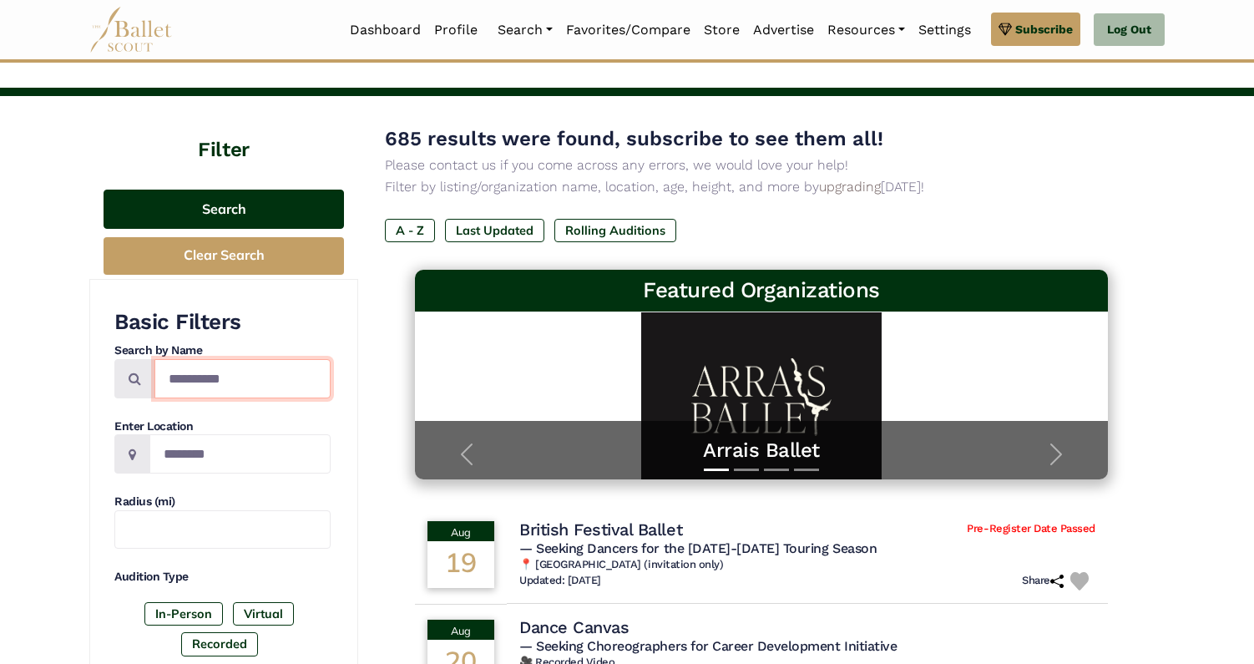
type input "**********"
click at [231, 197] on button "Search" at bounding box center [224, 209] width 240 height 39
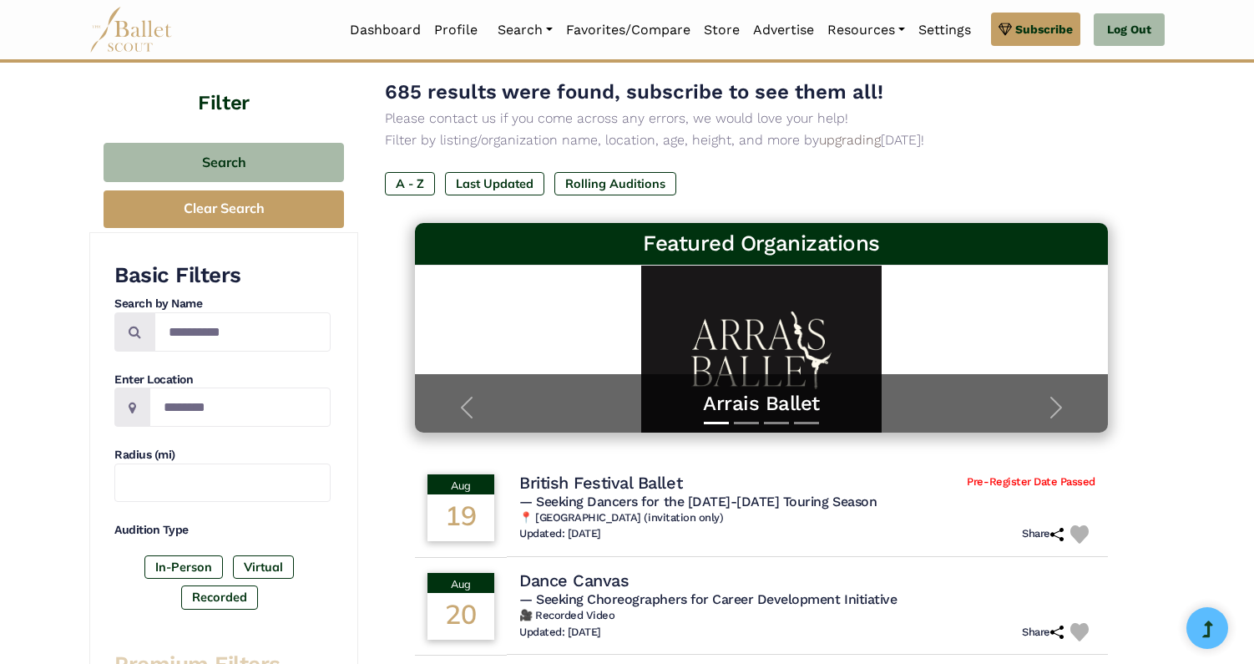
scroll to position [100, 0]
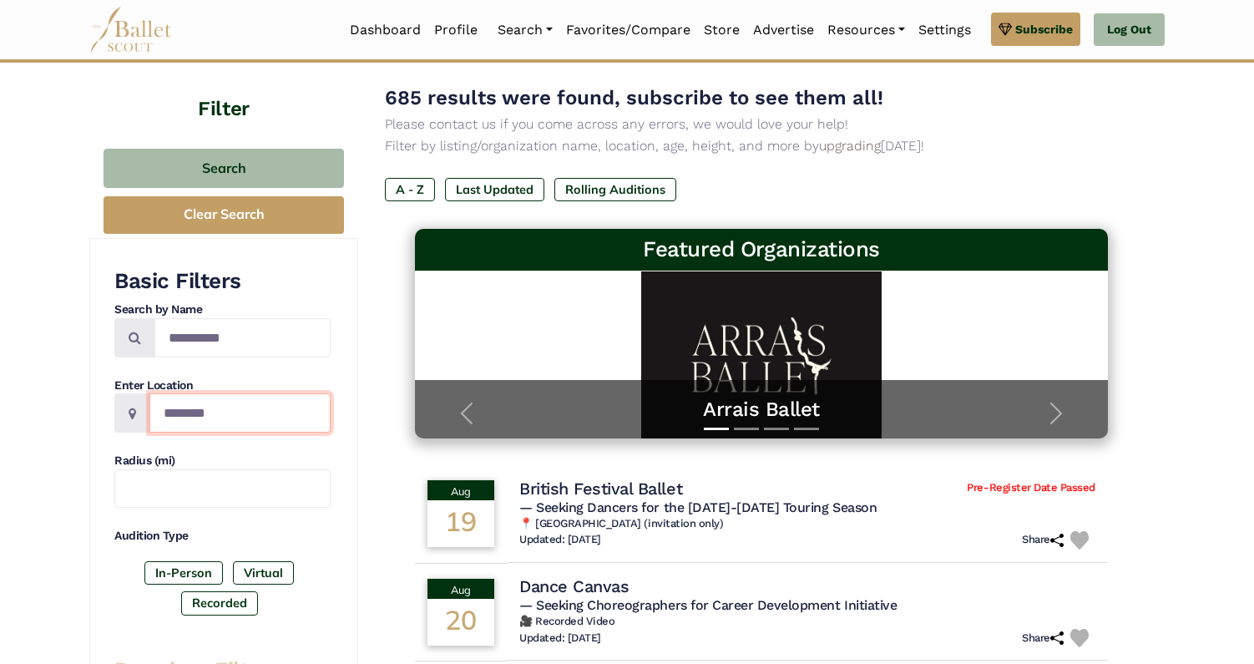
click at [228, 419] on input "Location" at bounding box center [239, 412] width 181 height 39
type input "**********"
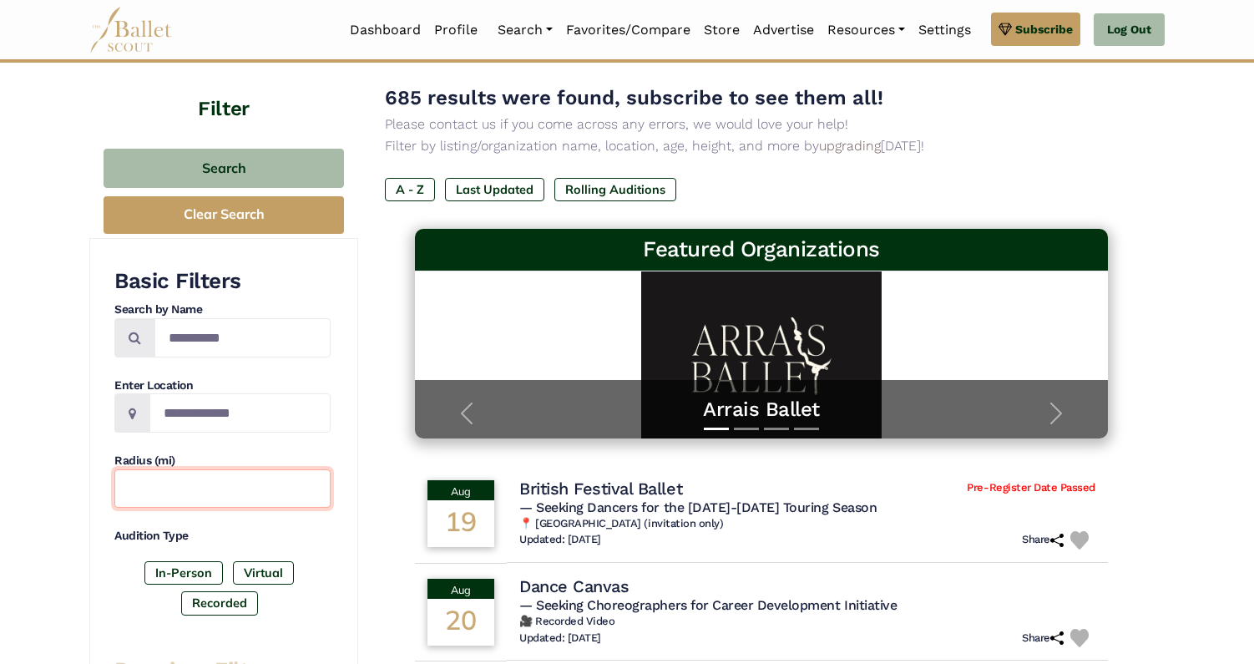
click at [224, 494] on input "text" at bounding box center [222, 488] width 216 height 39
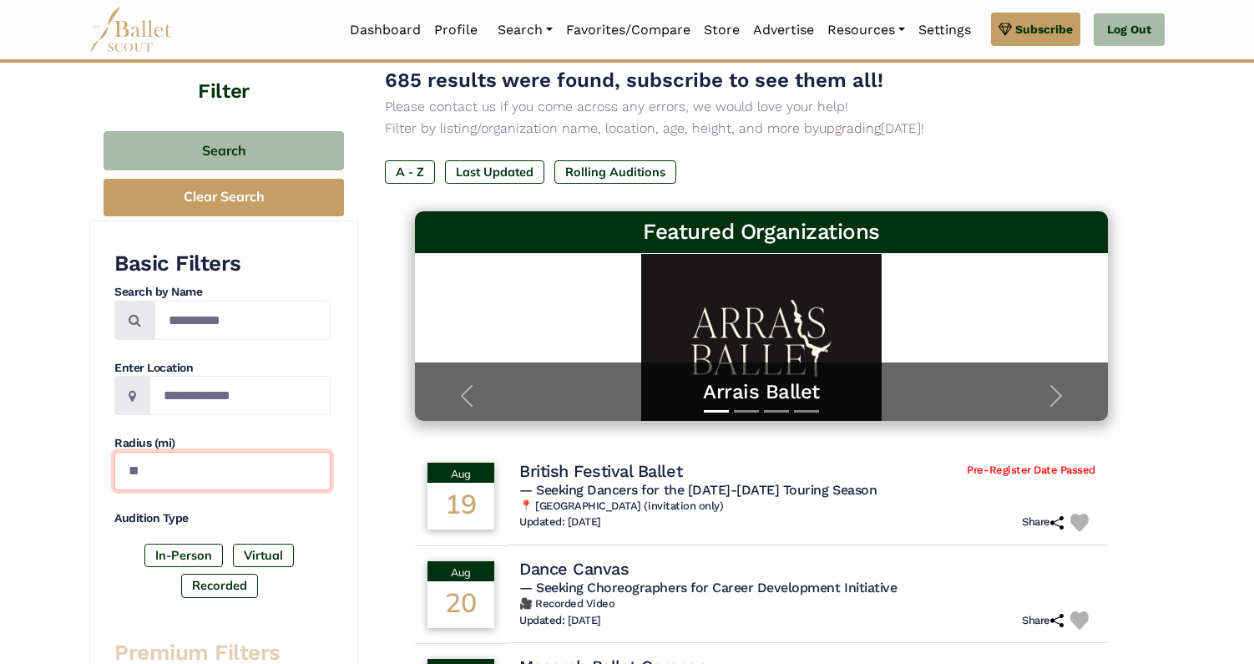
scroll to position [114, 0]
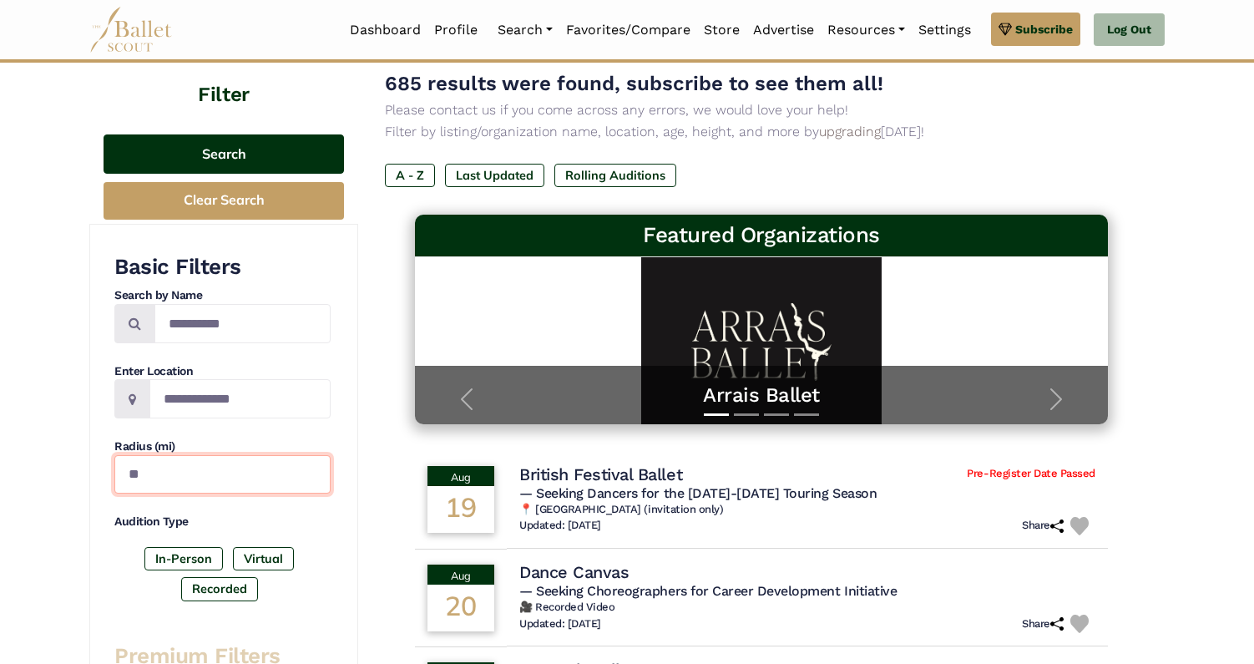
type input "**"
click at [246, 157] on button "Search" at bounding box center [224, 153] width 240 height 39
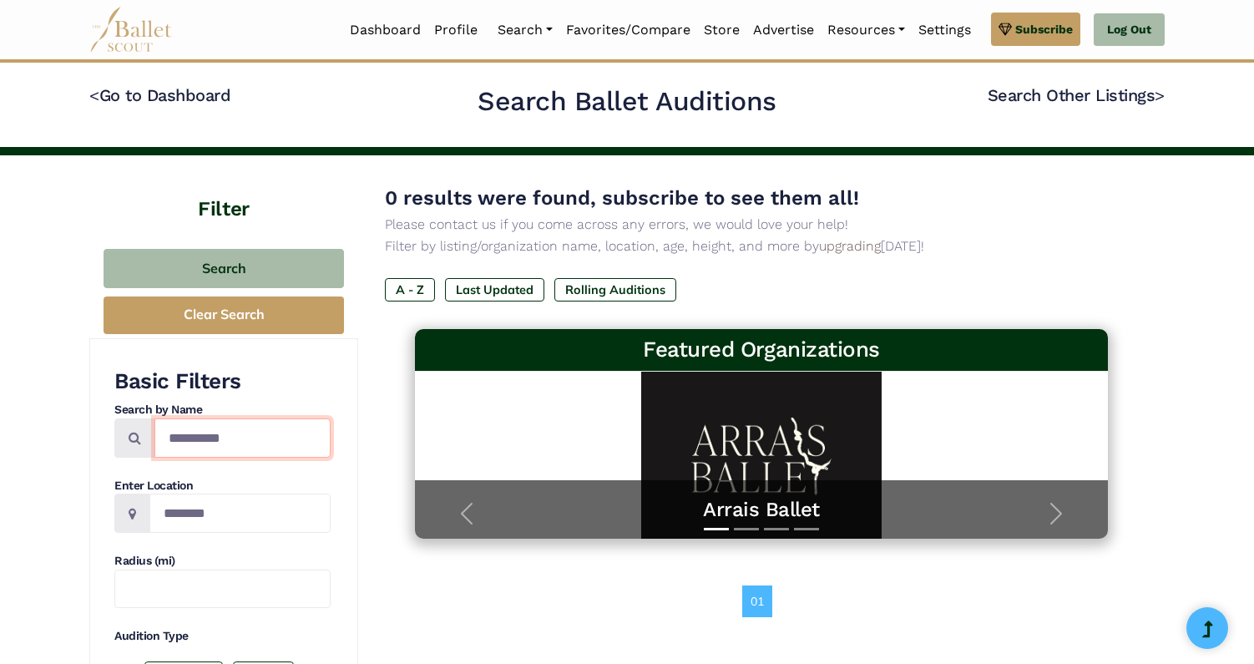
drag, startPoint x: 261, startPoint y: 438, endPoint x: 105, endPoint y: 423, distance: 156.0
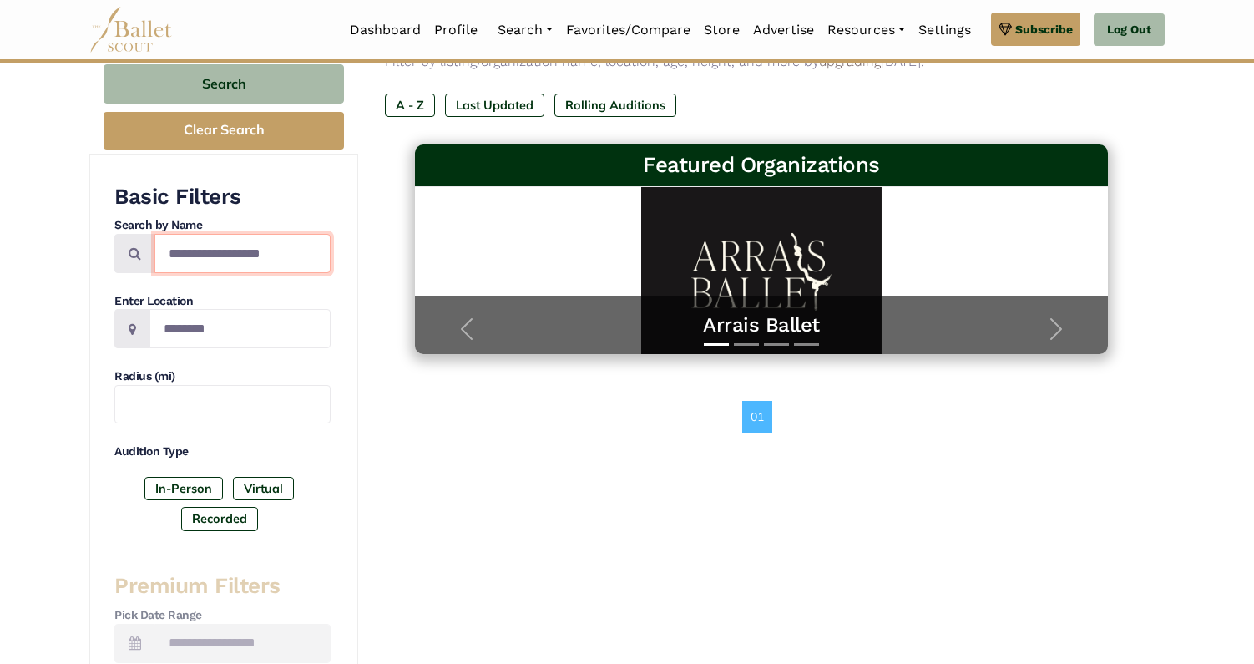
scroll to position [240, 0]
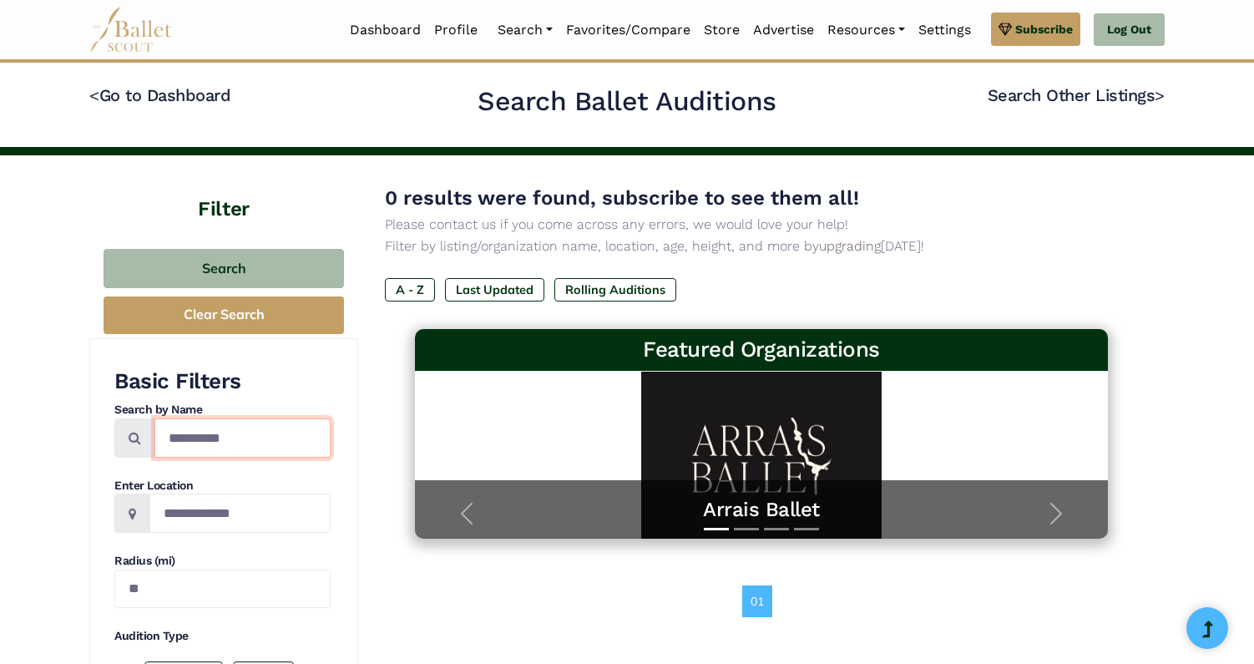
drag, startPoint x: 245, startPoint y: 448, endPoint x: 71, endPoint y: 452, distance: 173.7
type input "*"
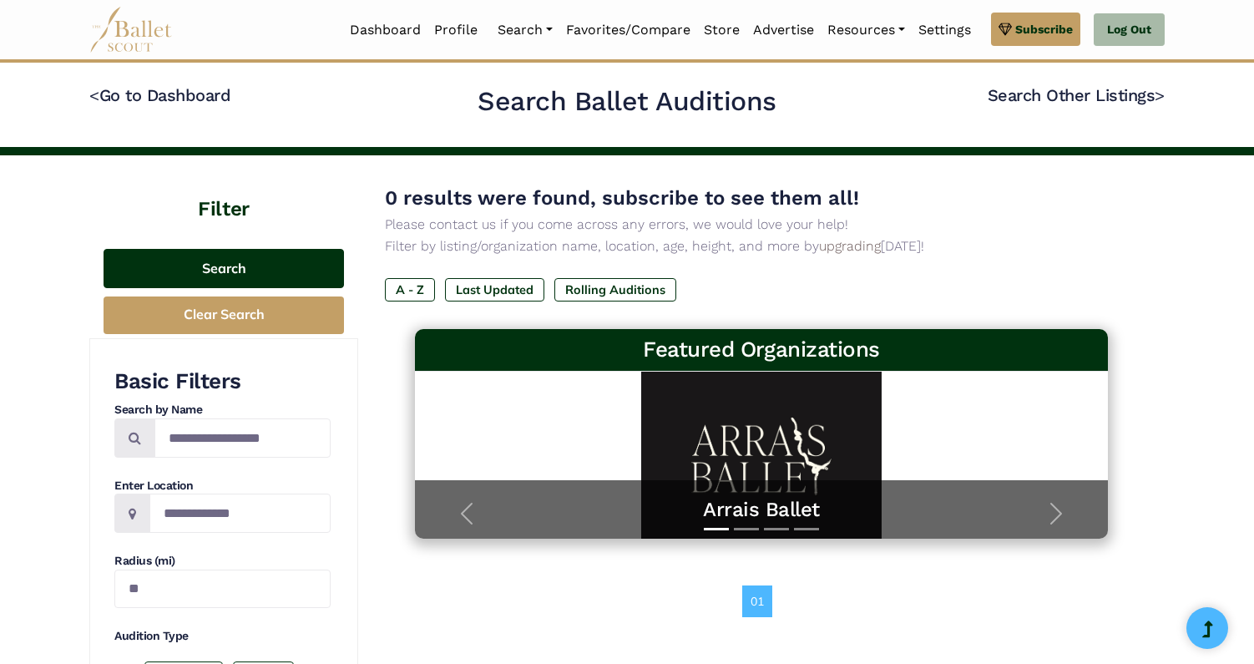
click at [193, 276] on button "Search" at bounding box center [224, 268] width 240 height 39
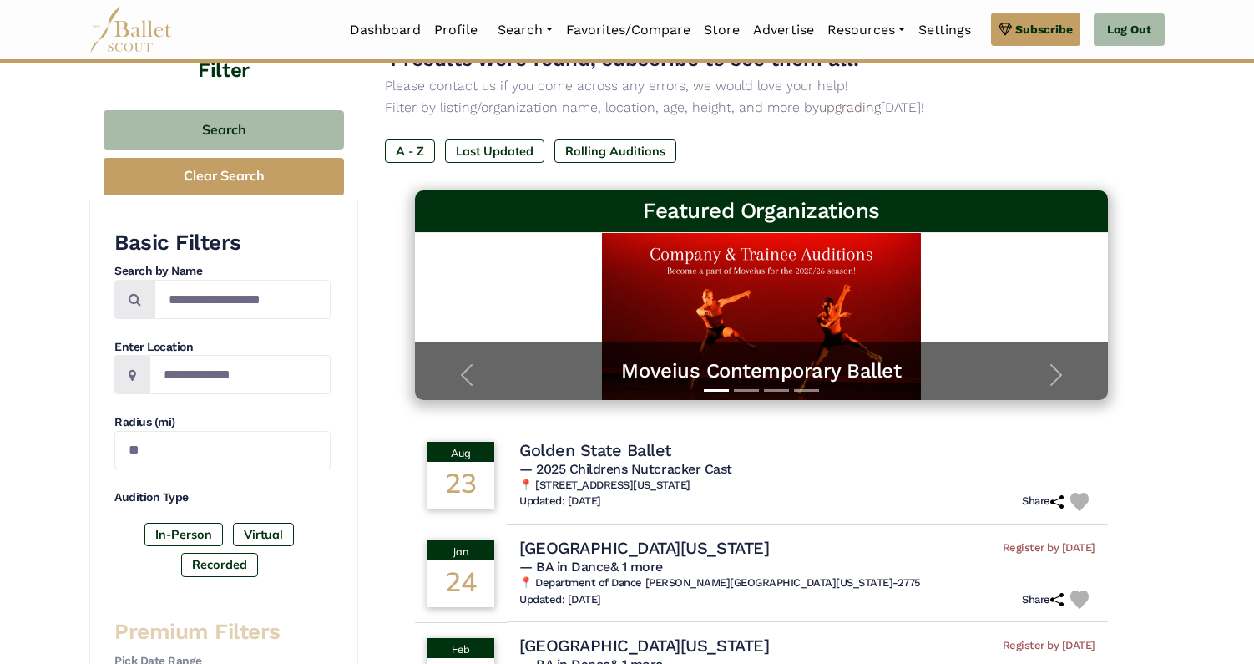
scroll to position [187, 0]
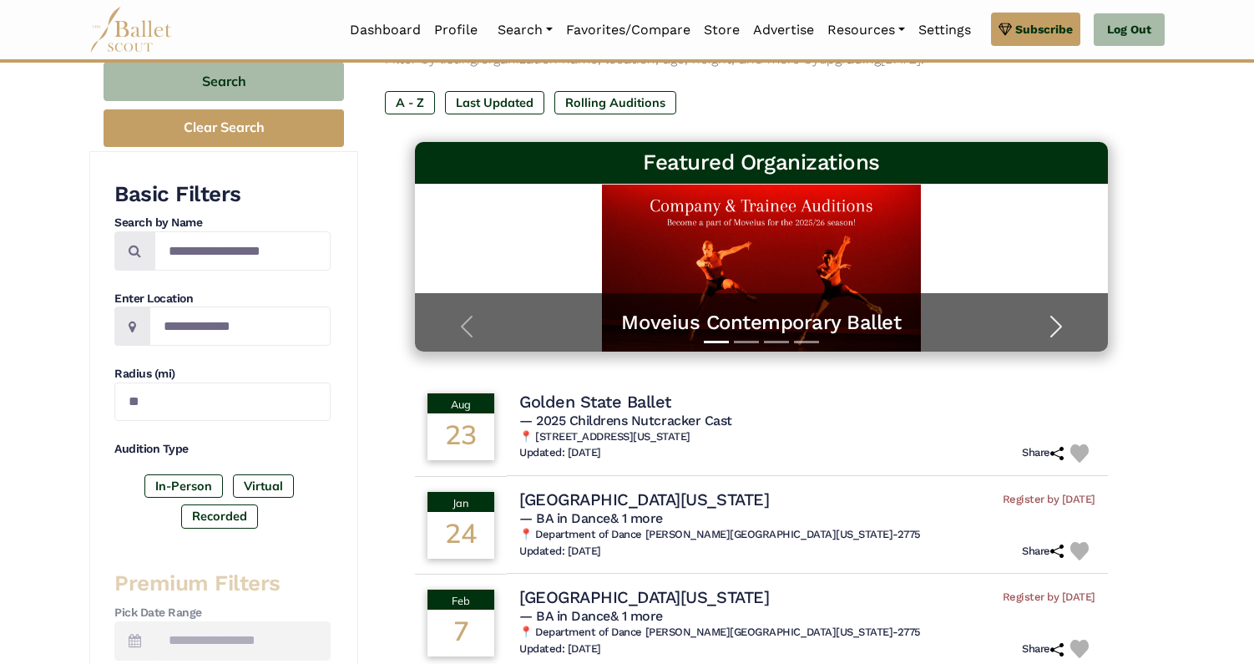
click at [1059, 329] on span "button" at bounding box center [1056, 326] width 27 height 27
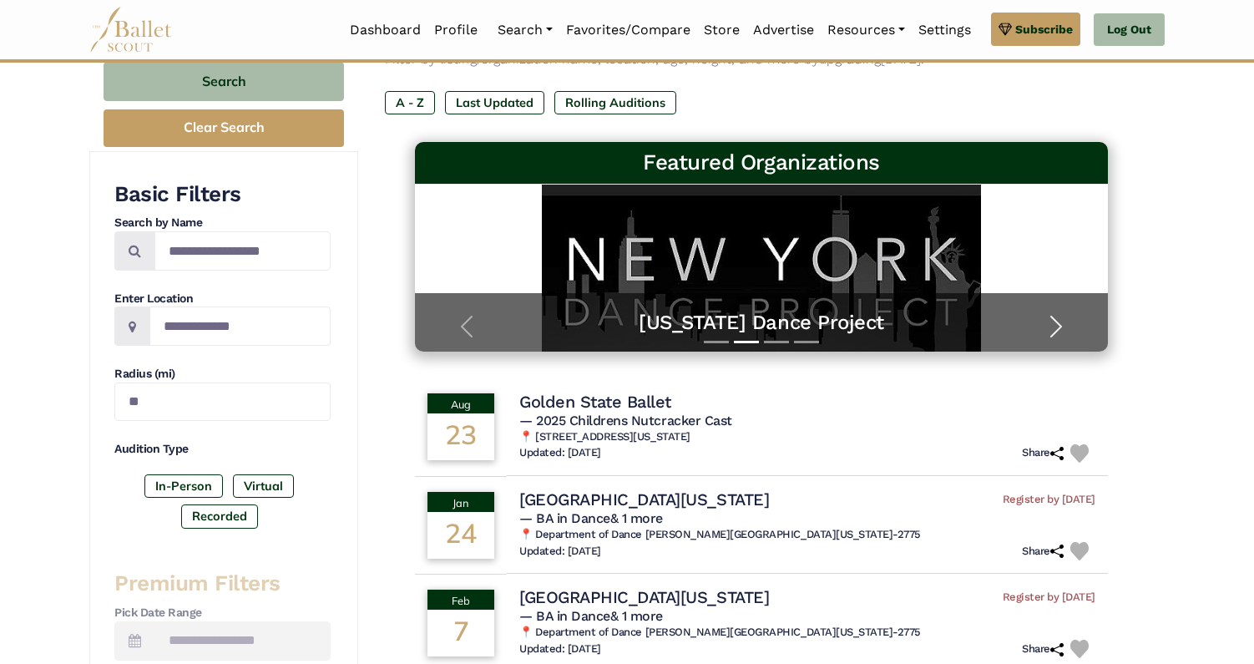
click at [1059, 329] on span "button" at bounding box center [1056, 326] width 27 height 27
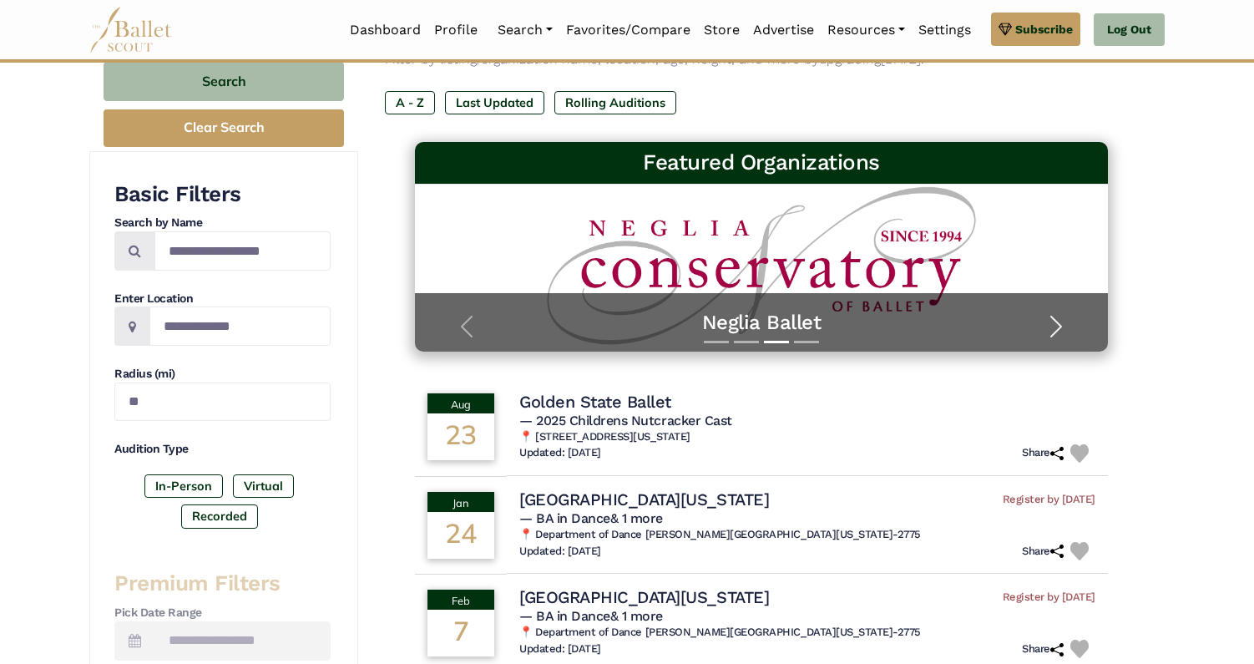
click at [1059, 329] on span "button" at bounding box center [1056, 326] width 27 height 27
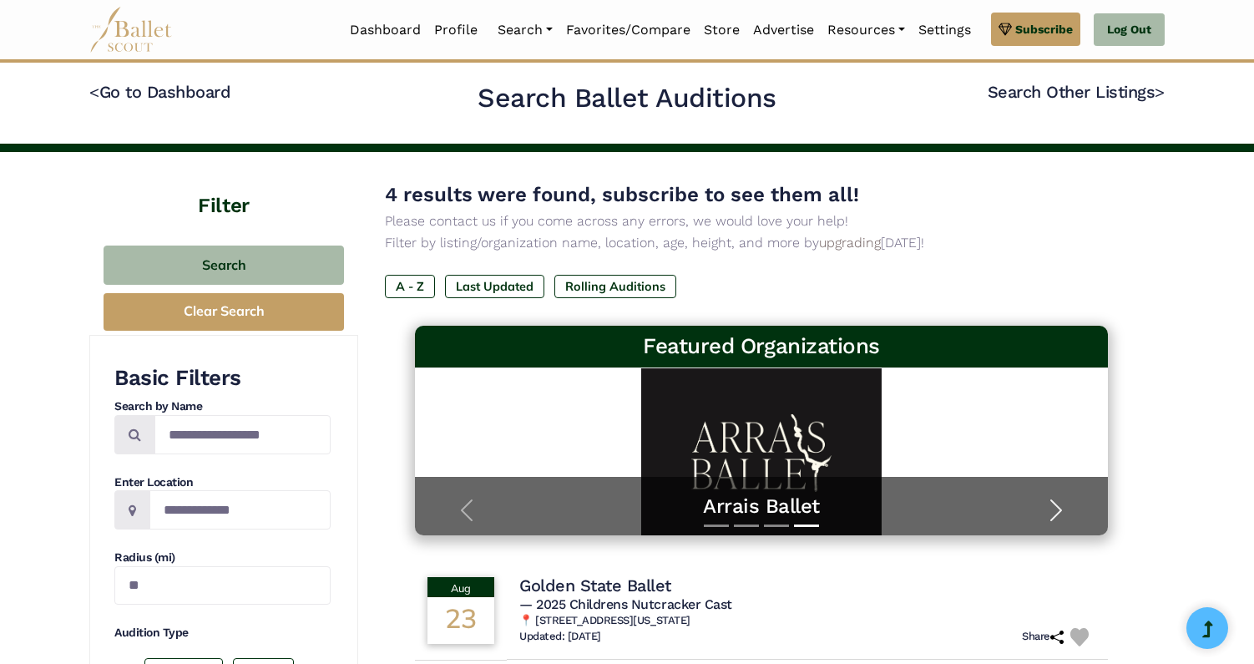
scroll to position [0, 0]
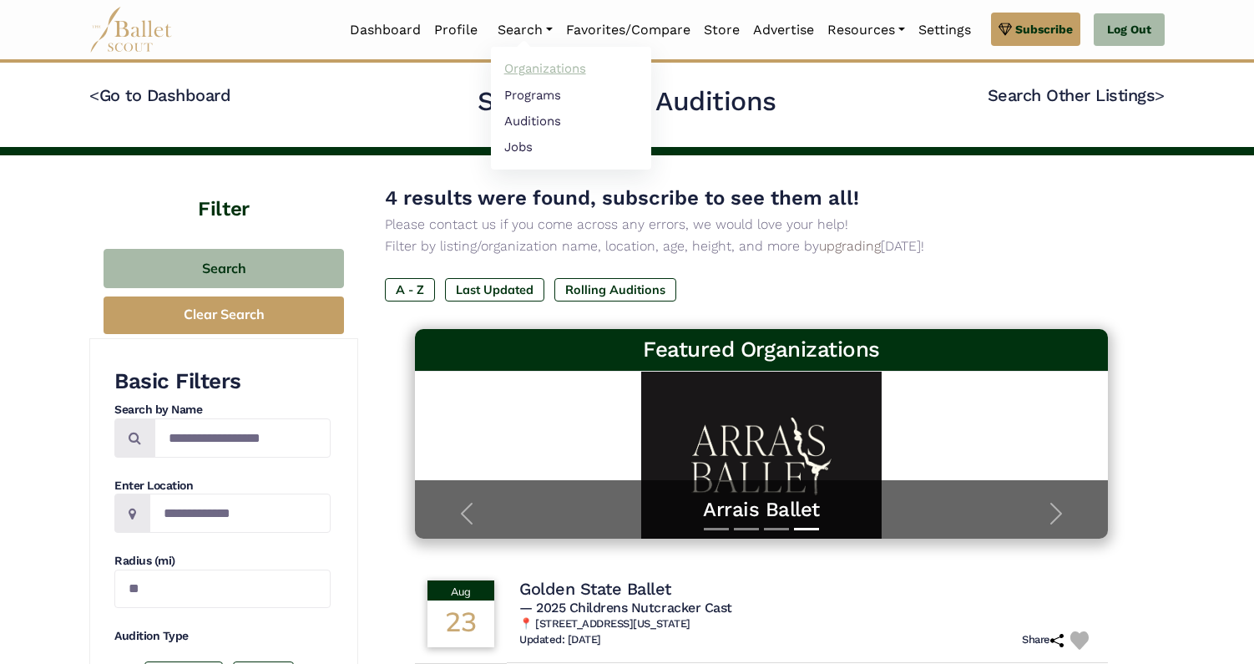
click at [533, 69] on link "Organizations" at bounding box center [571, 69] width 160 height 26
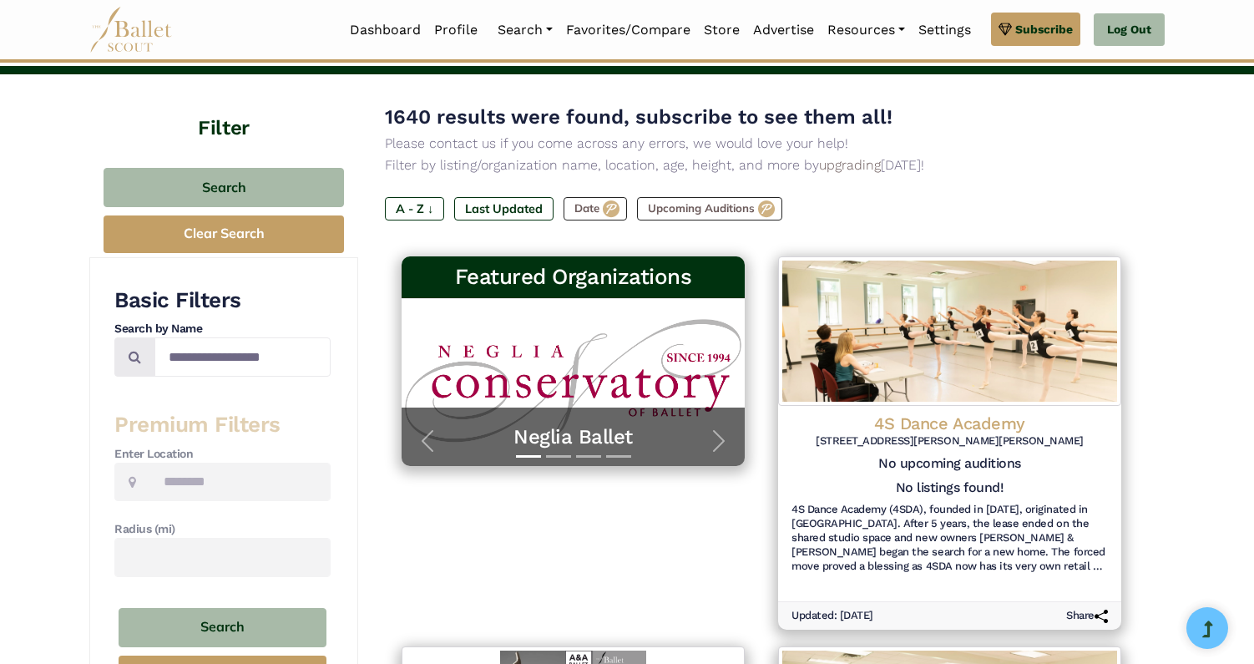
scroll to position [127, 0]
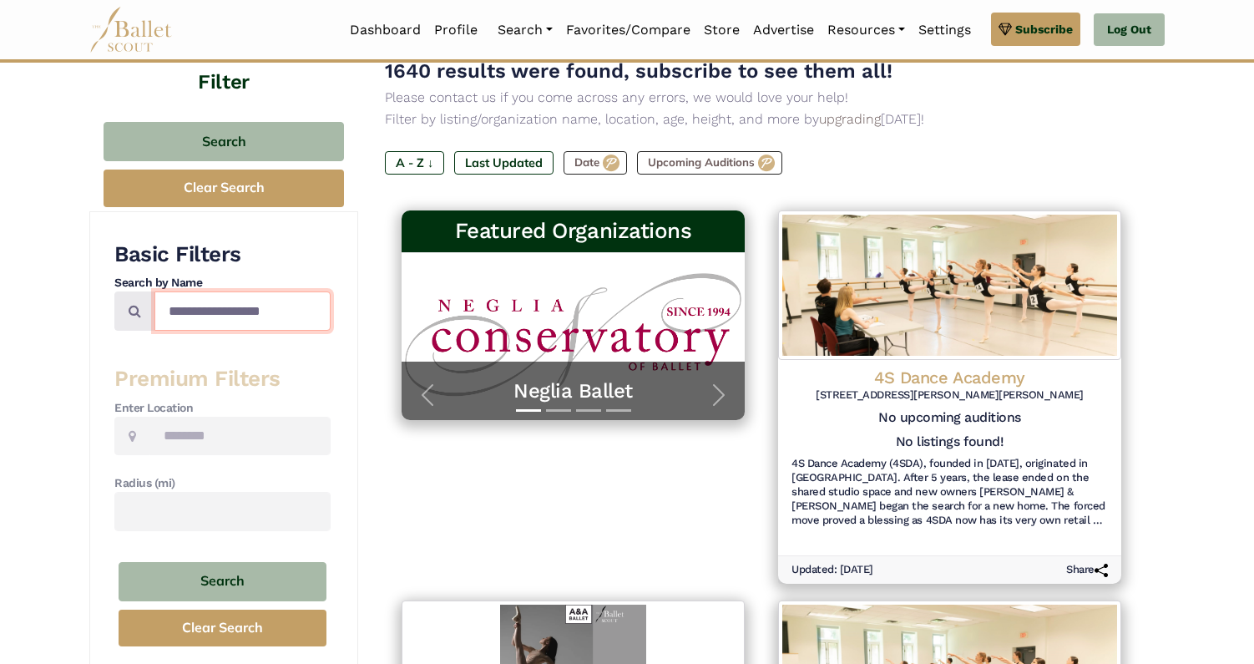
click at [281, 313] on input "Search by names..." at bounding box center [242, 310] width 176 height 39
click at [286, 252] on h3 "Basic Filters" at bounding box center [222, 254] width 216 height 28
click at [269, 316] on input "Search by names..." at bounding box center [242, 310] width 176 height 39
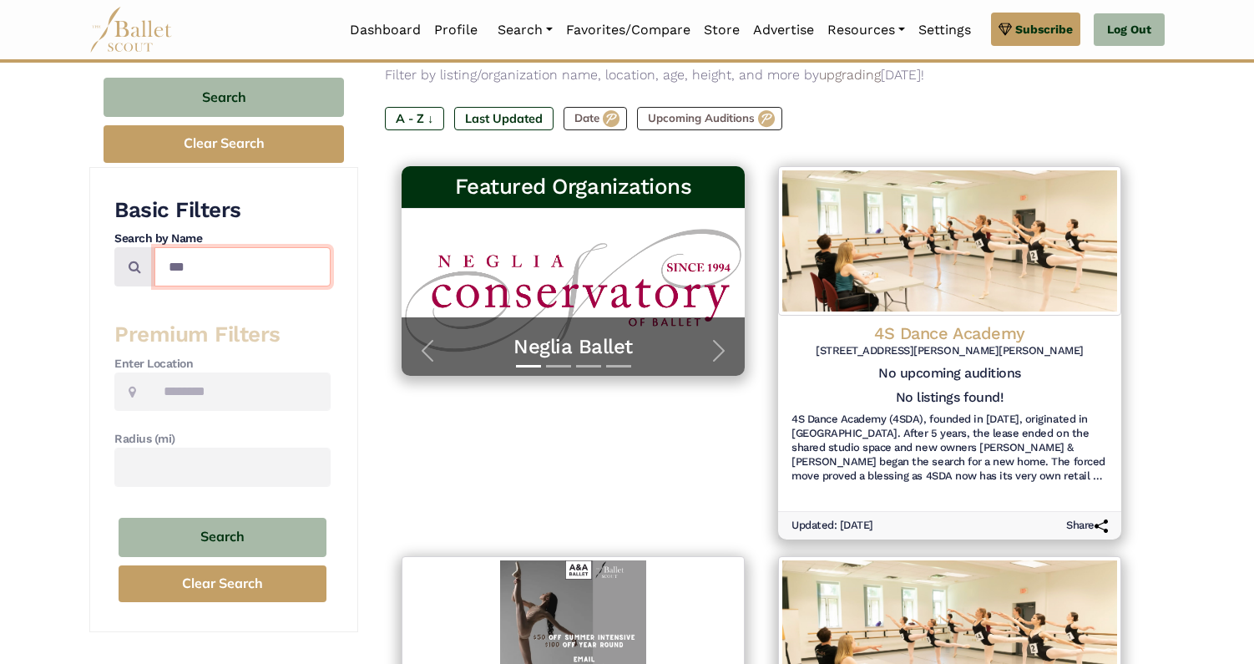
scroll to position [254, 0]
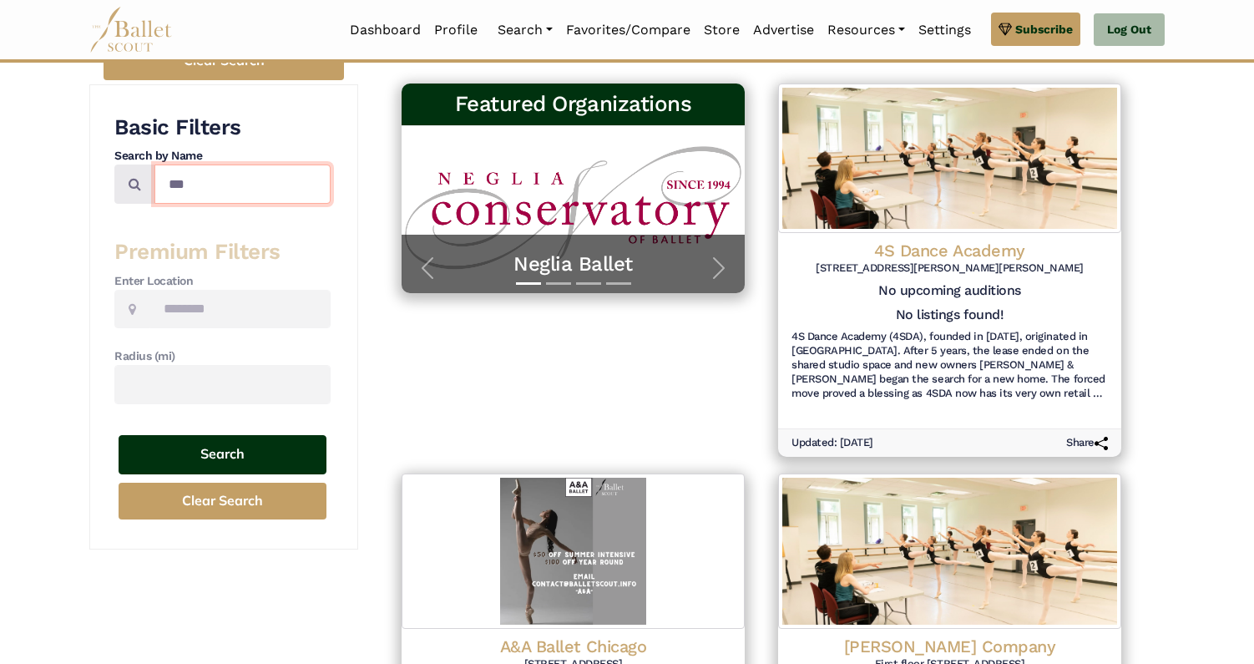
type input "***"
click at [245, 466] on button "Search" at bounding box center [223, 454] width 208 height 39
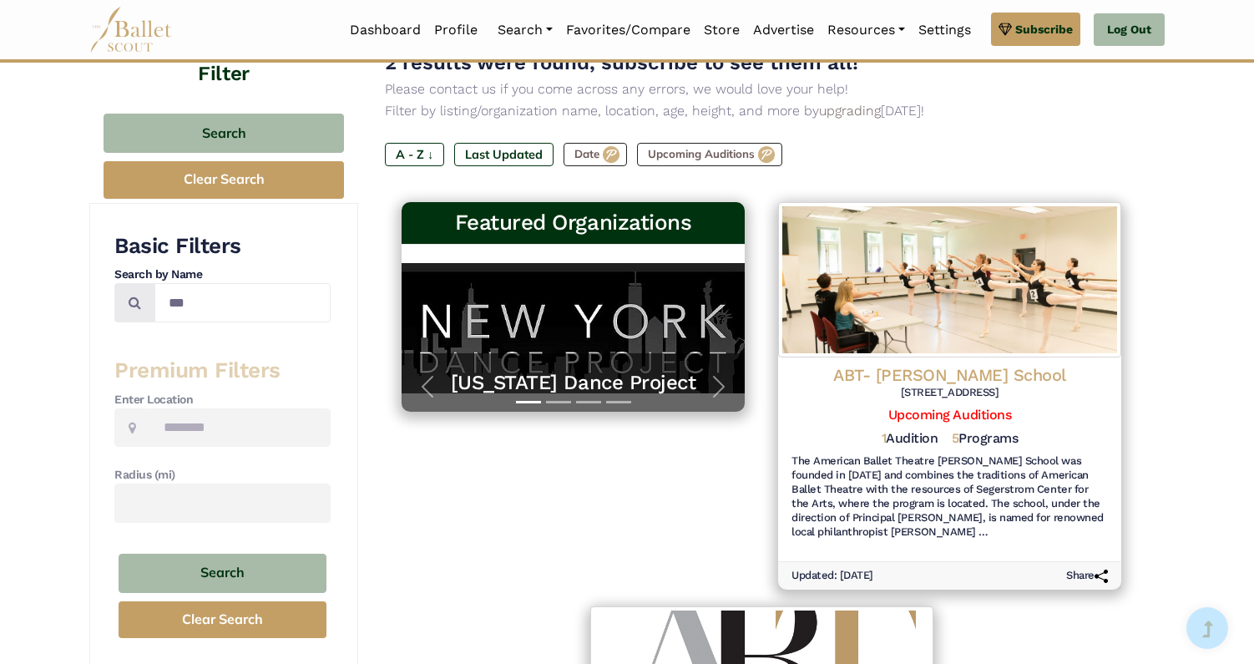
scroll to position [235, 0]
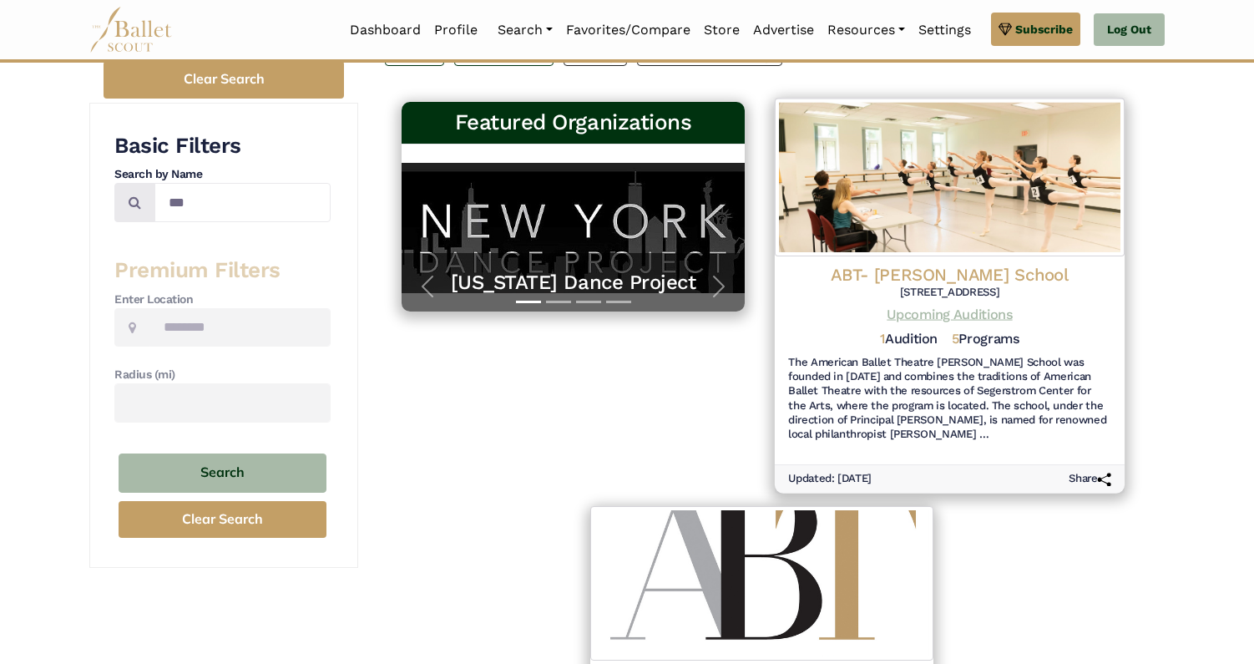
click at [936, 314] on link "Upcoming Auditions" at bounding box center [949, 314] width 125 height 16
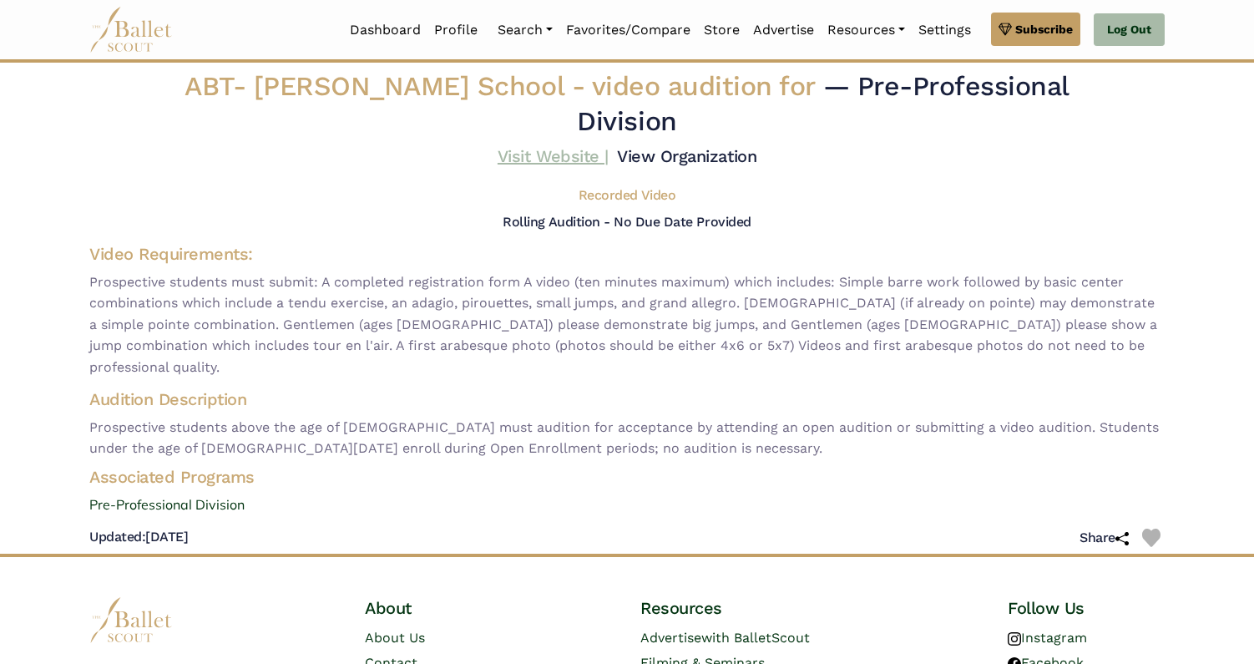
click at [542, 158] on link "Visit Website |" at bounding box center [553, 156] width 111 height 20
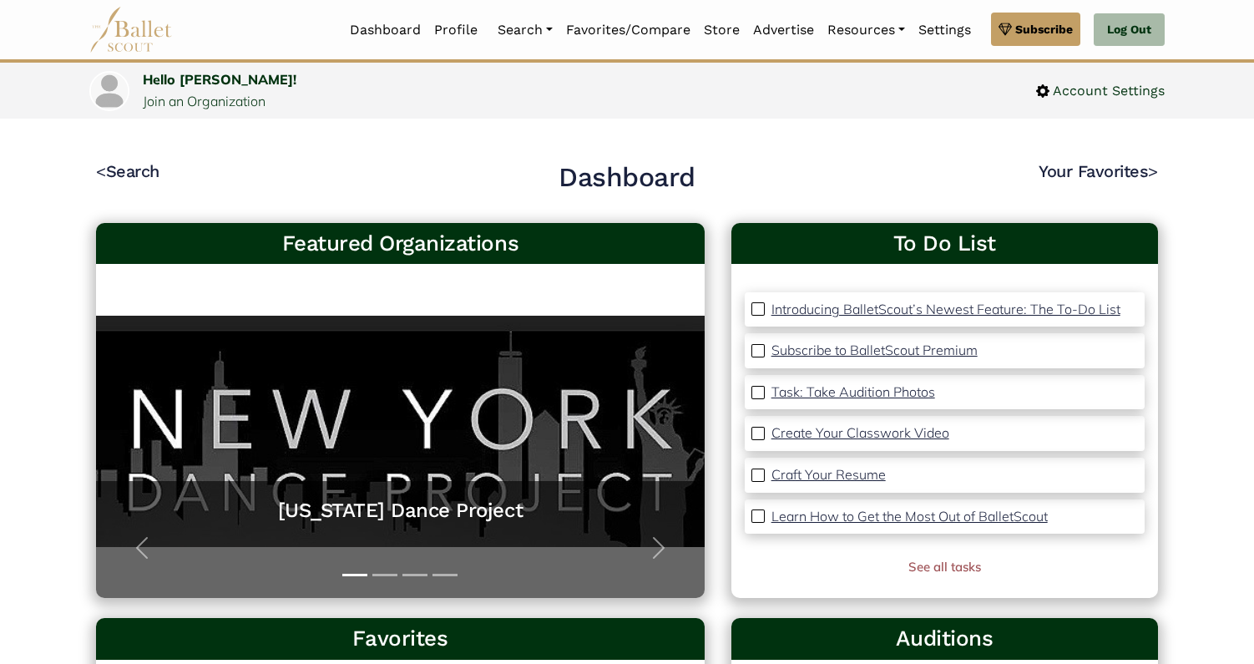
scroll to position [163, 0]
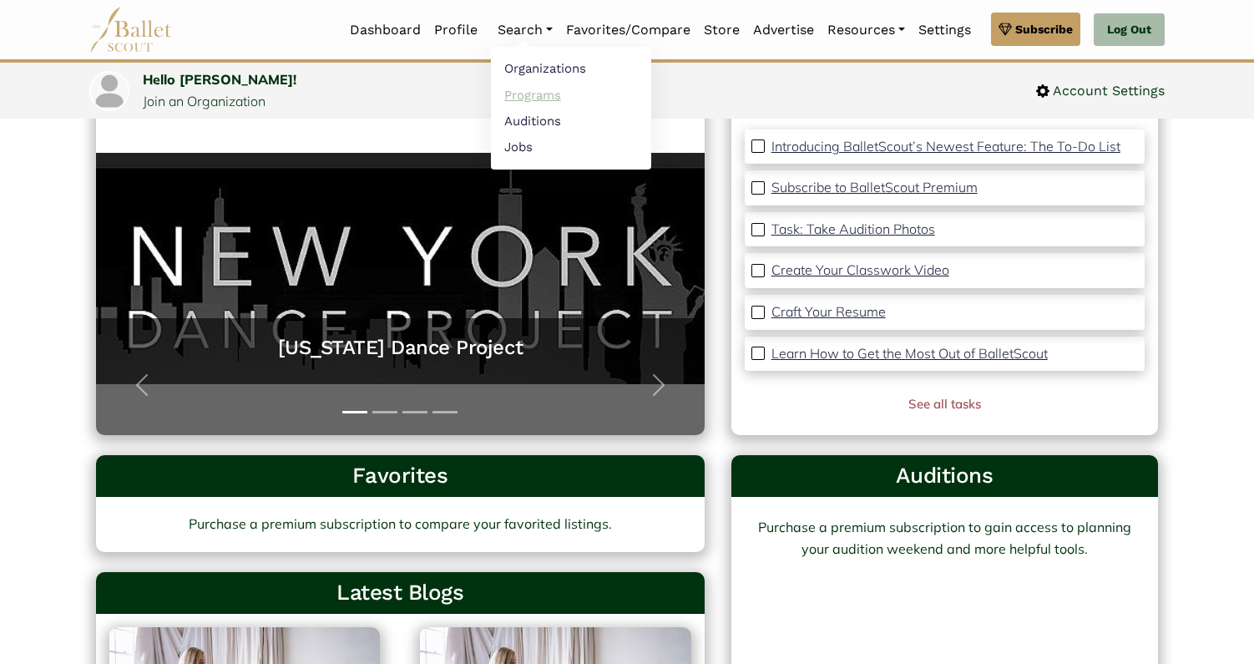
click at [529, 94] on link "Programs" at bounding box center [571, 95] width 160 height 26
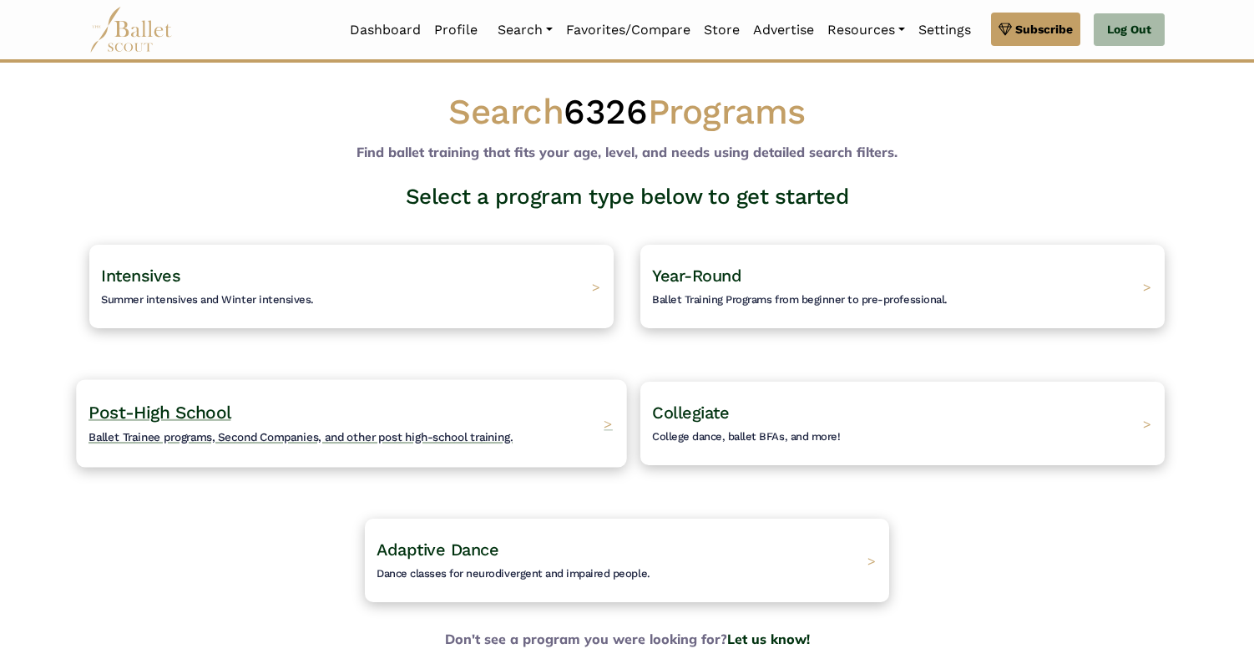
click at [186, 418] on span "Post-High School" at bounding box center [160, 412] width 142 height 21
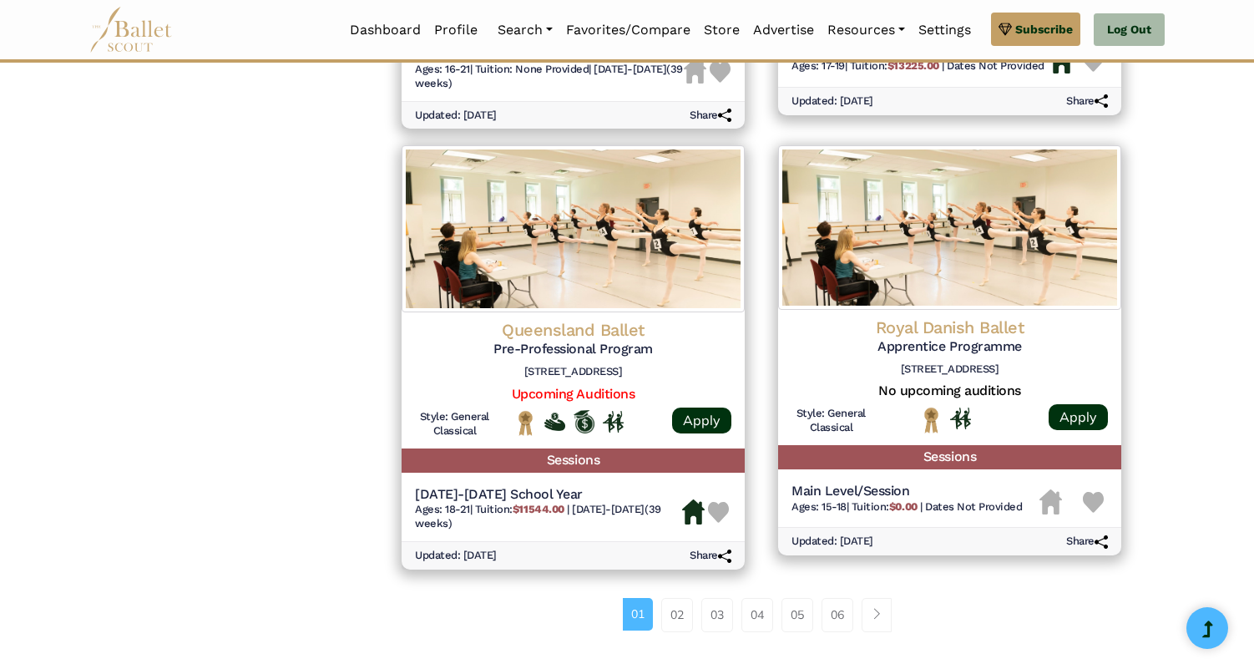
scroll to position [2280, 0]
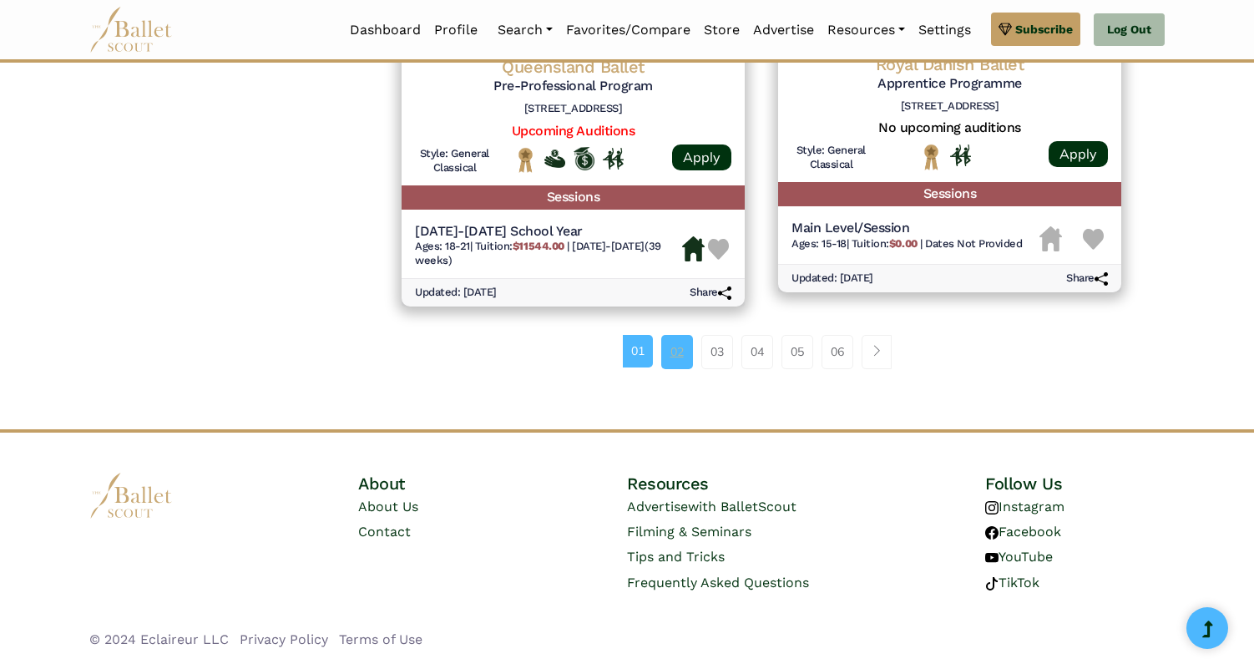
click at [677, 357] on link "02" at bounding box center [677, 351] width 32 height 33
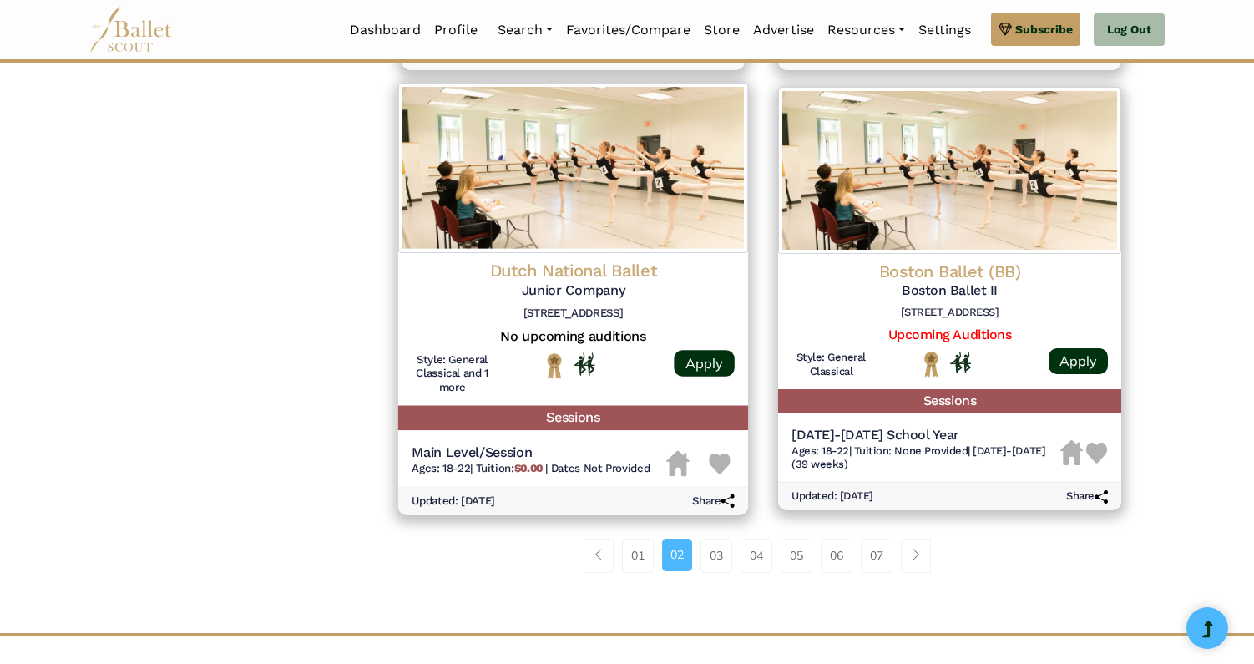
scroll to position [2050, 0]
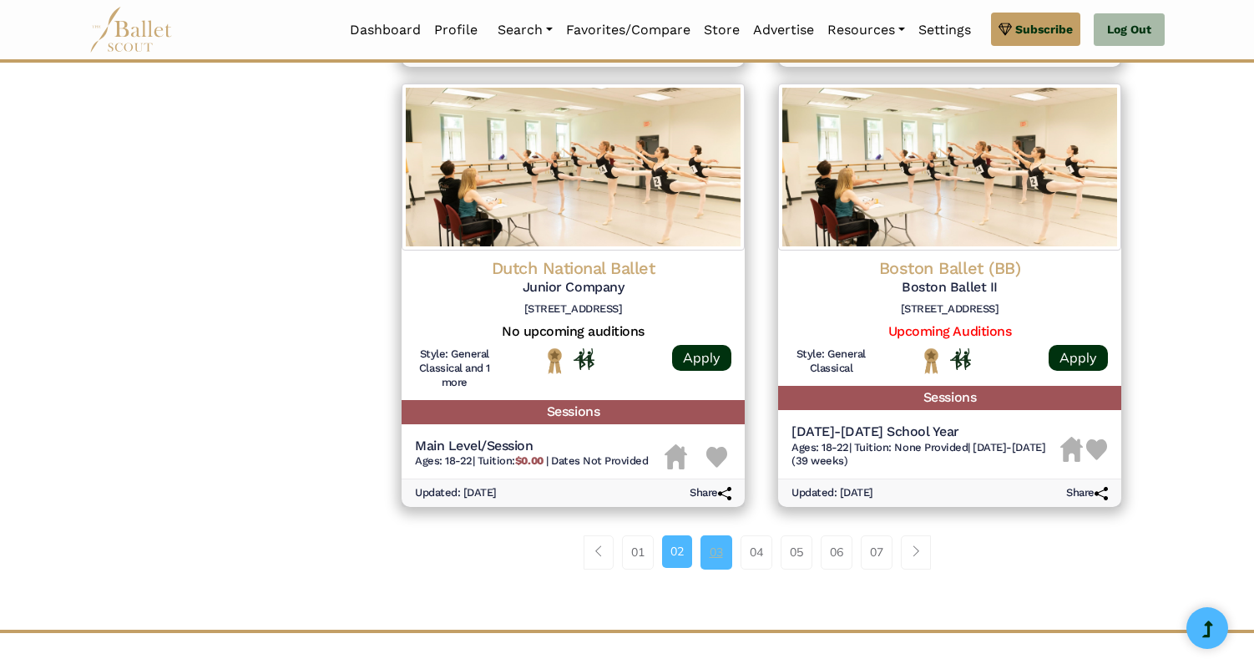
click at [710, 557] on link "03" at bounding box center [717, 551] width 32 height 33
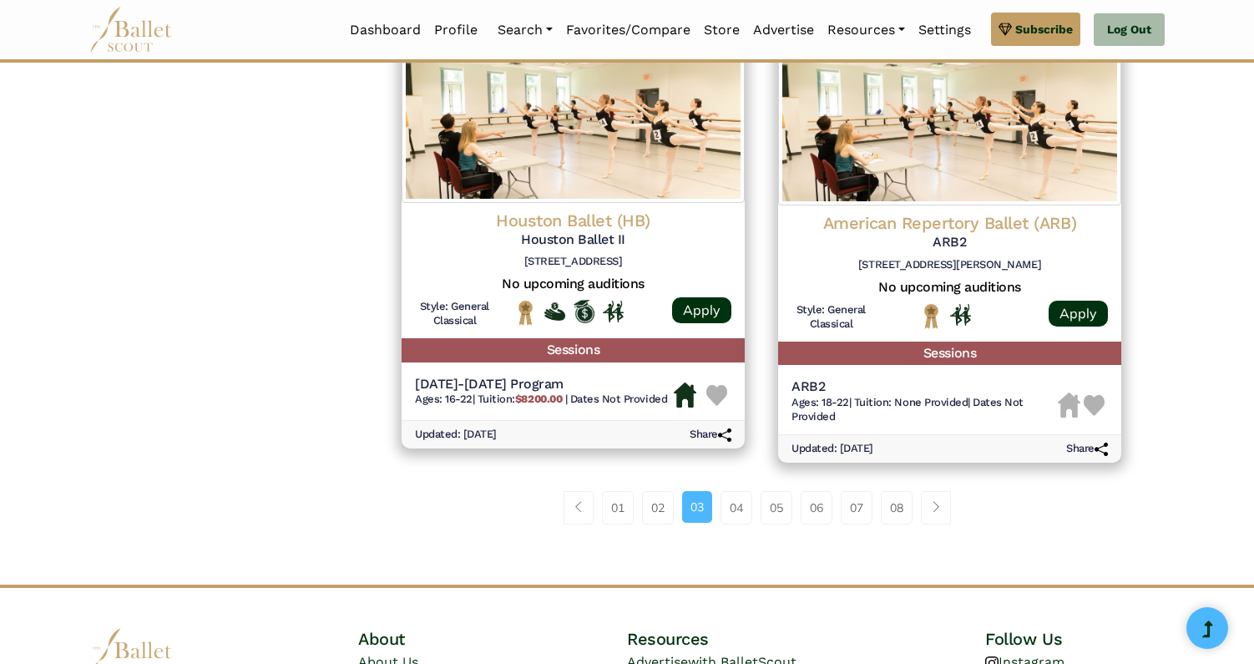
scroll to position [2151, 0]
click at [743, 513] on link "04" at bounding box center [737, 507] width 32 height 33
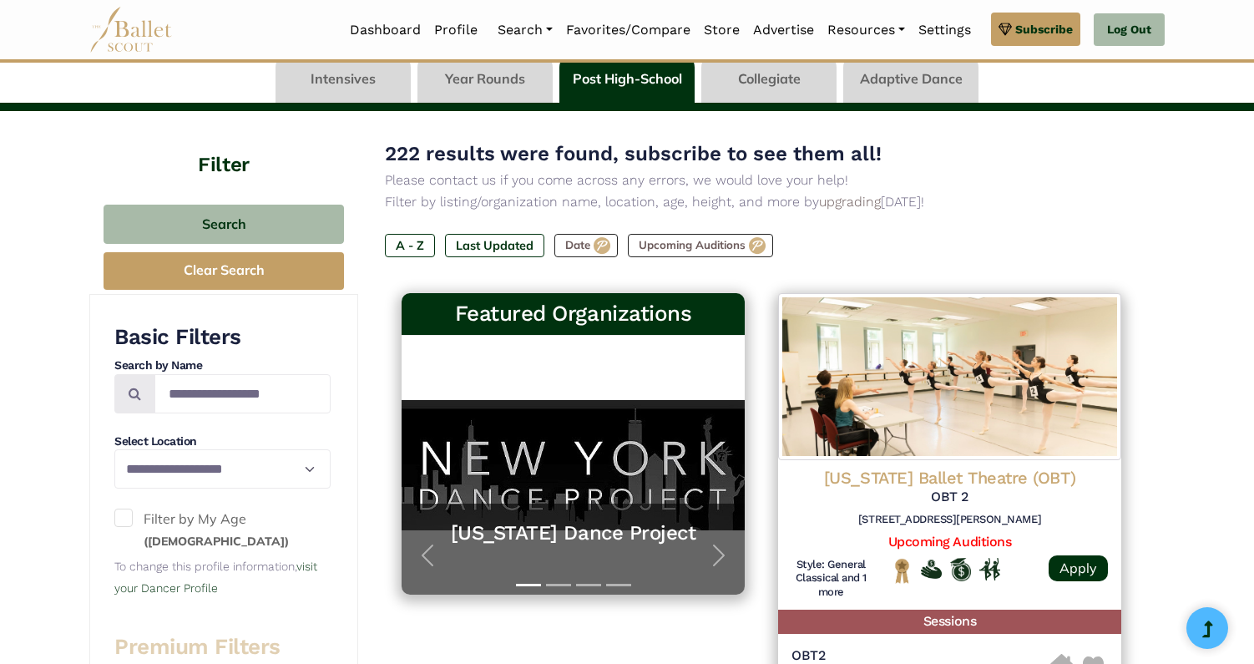
scroll to position [69, 0]
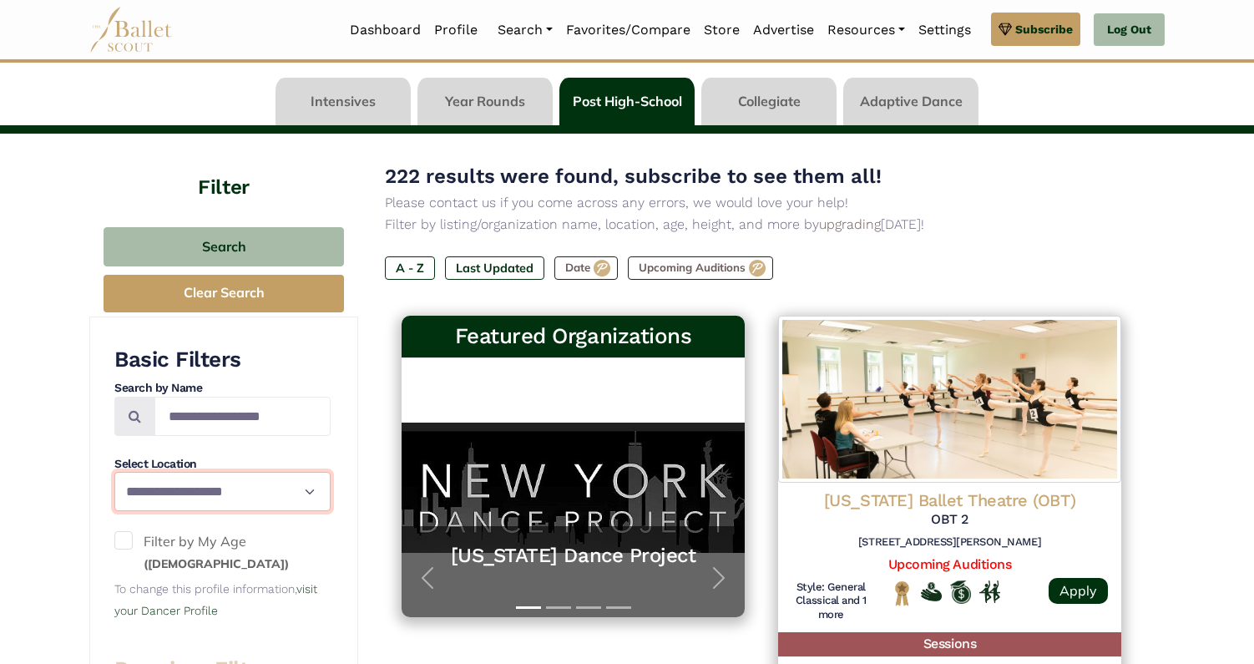
click at [304, 493] on select "**********" at bounding box center [222, 491] width 216 height 39
select select "**"
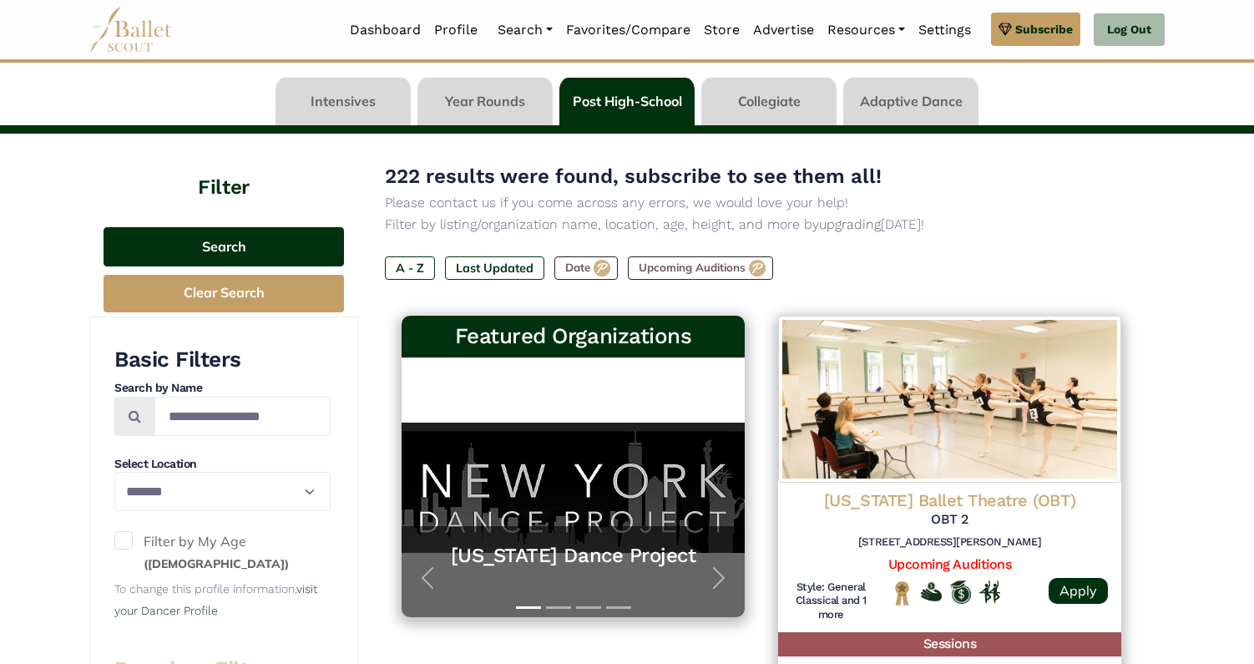
click at [251, 247] on button "Search" at bounding box center [224, 246] width 240 height 39
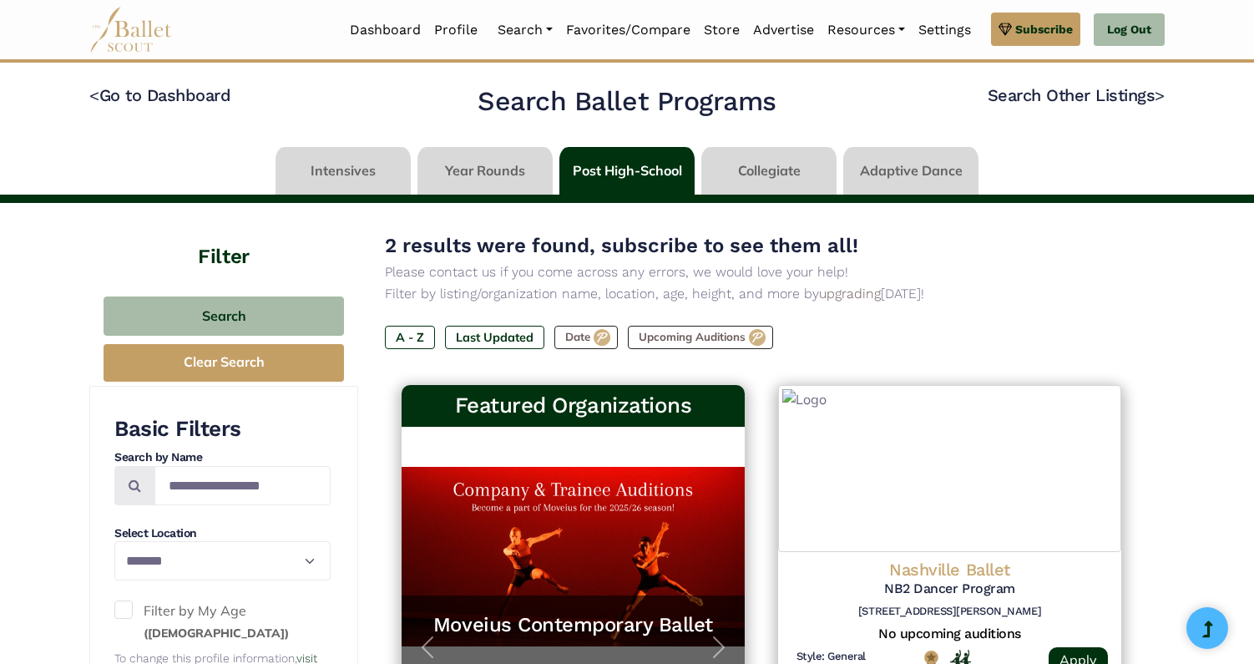
select select "**"
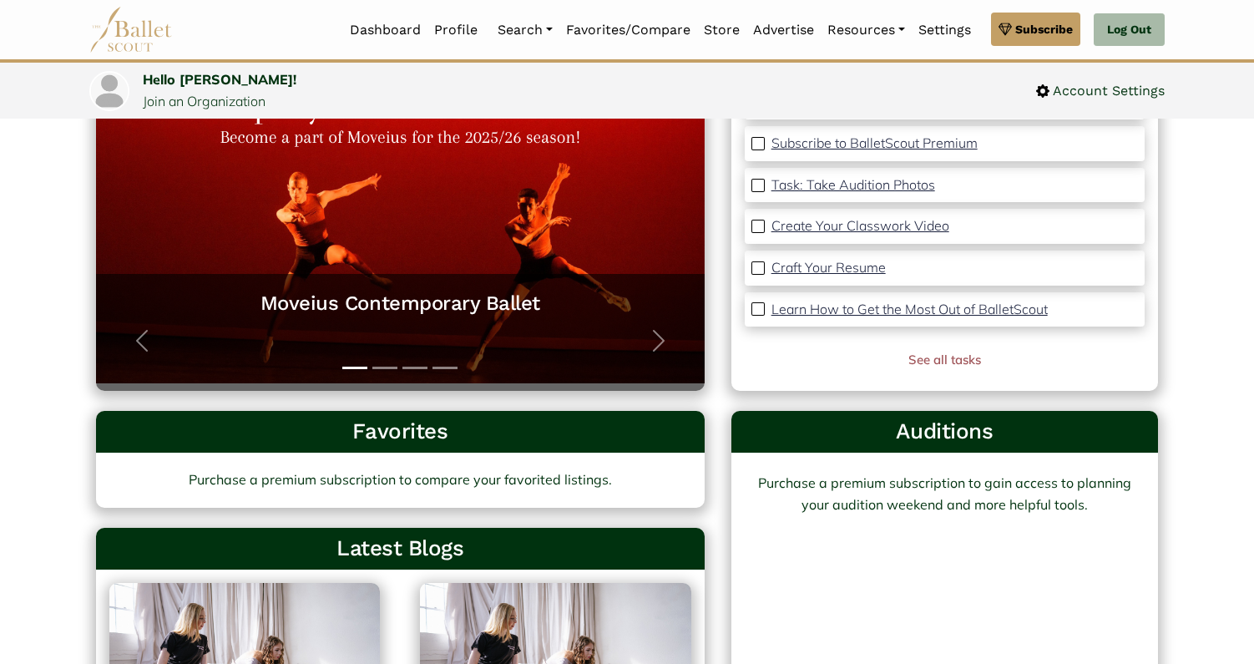
scroll to position [66, 0]
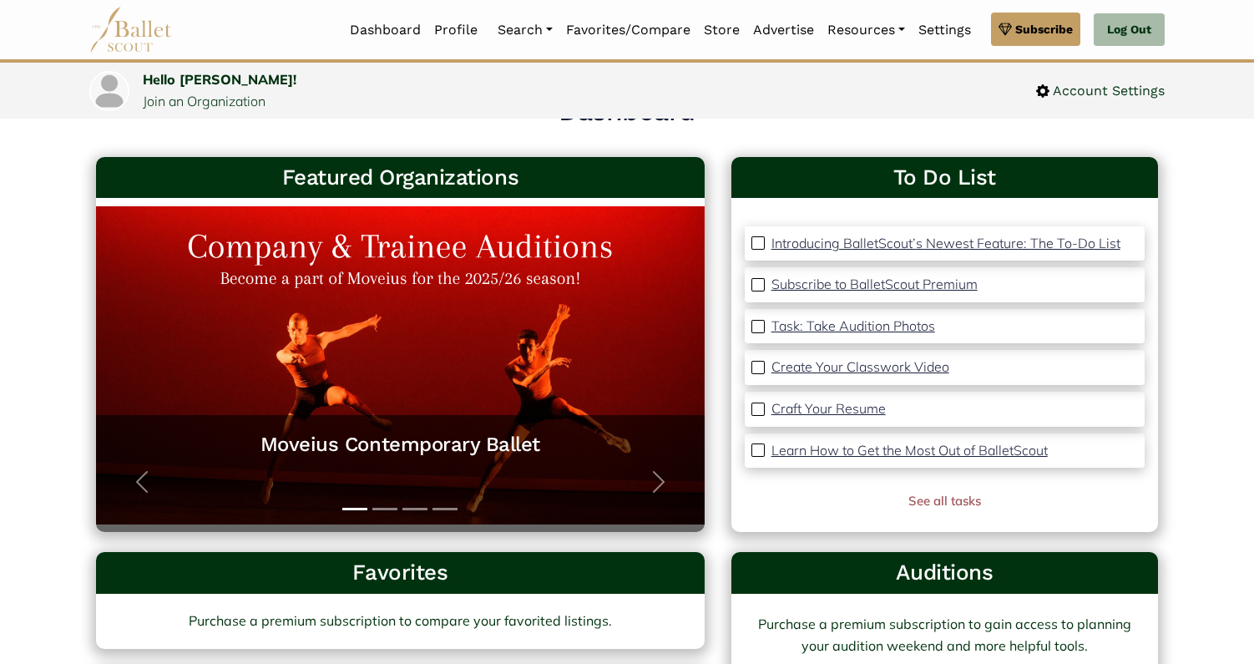
click at [839, 327] on p "Task: Take Audition Photos" at bounding box center [854, 325] width 164 height 17
click at [816, 370] on p "Create Your Classwork Video" at bounding box center [861, 366] width 178 height 17
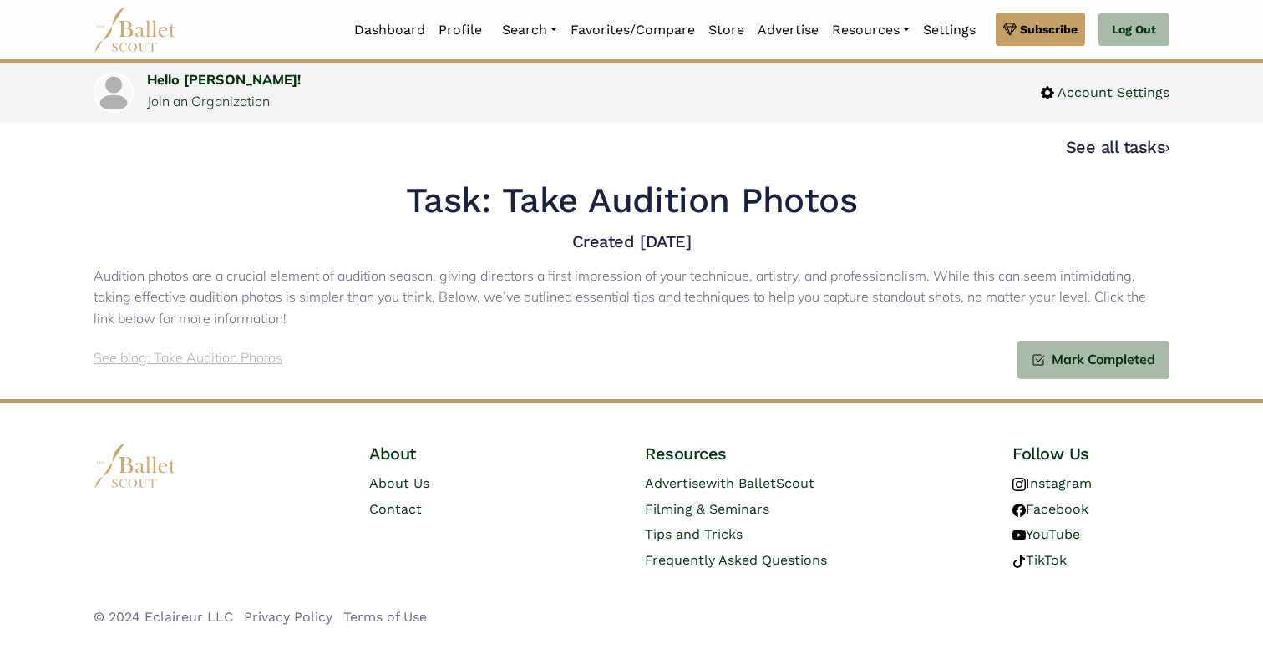
click at [201, 366] on p "See blog: Take Audition Photos" at bounding box center [188, 358] width 189 height 22
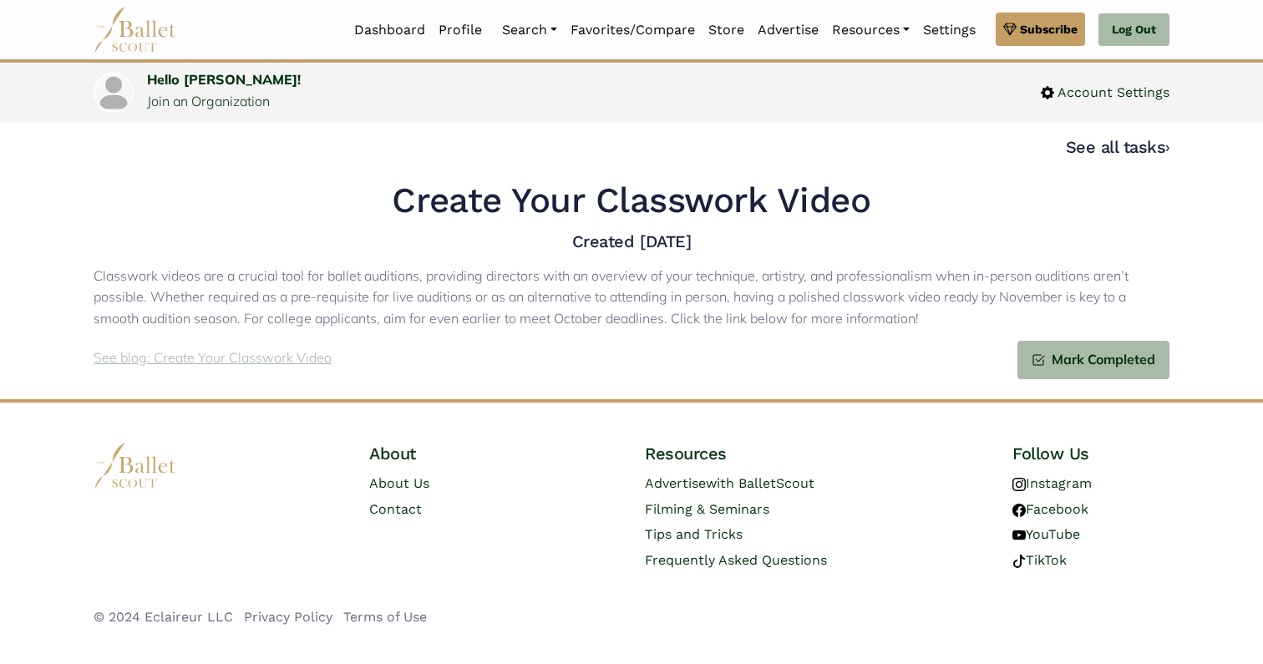
click at [213, 358] on p "See blog: Create Your Classwork Video" at bounding box center [213, 358] width 238 height 22
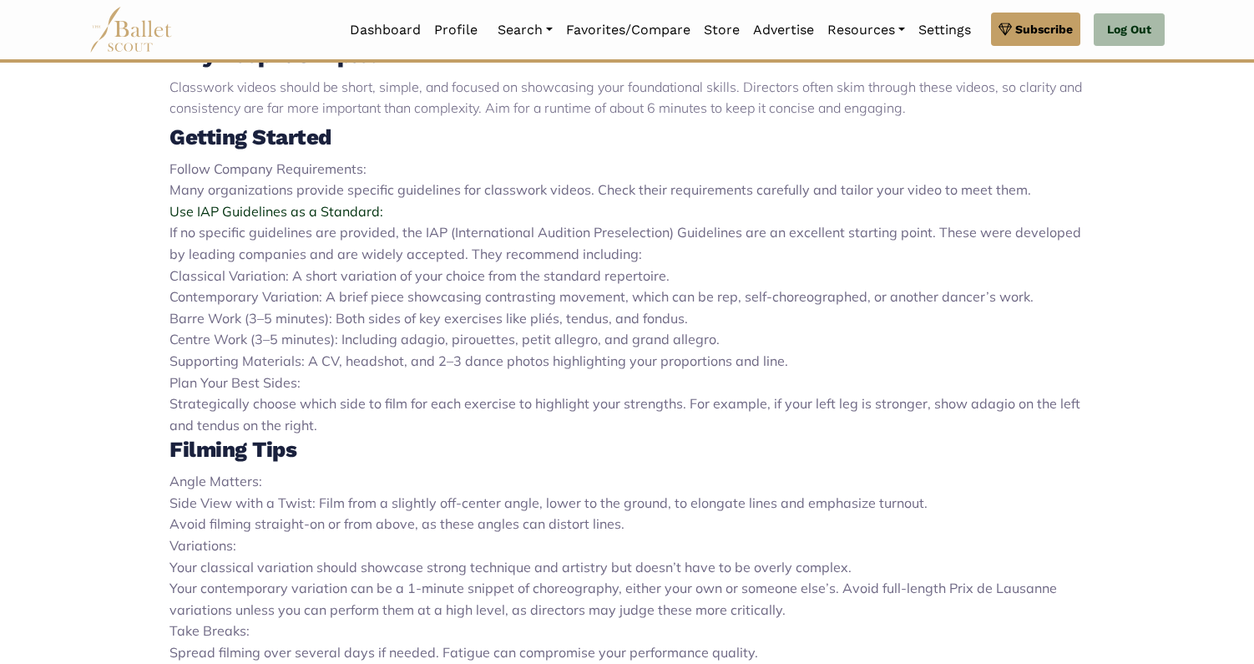
scroll to position [671, 0]
